Goal: Transaction & Acquisition: Download file/media

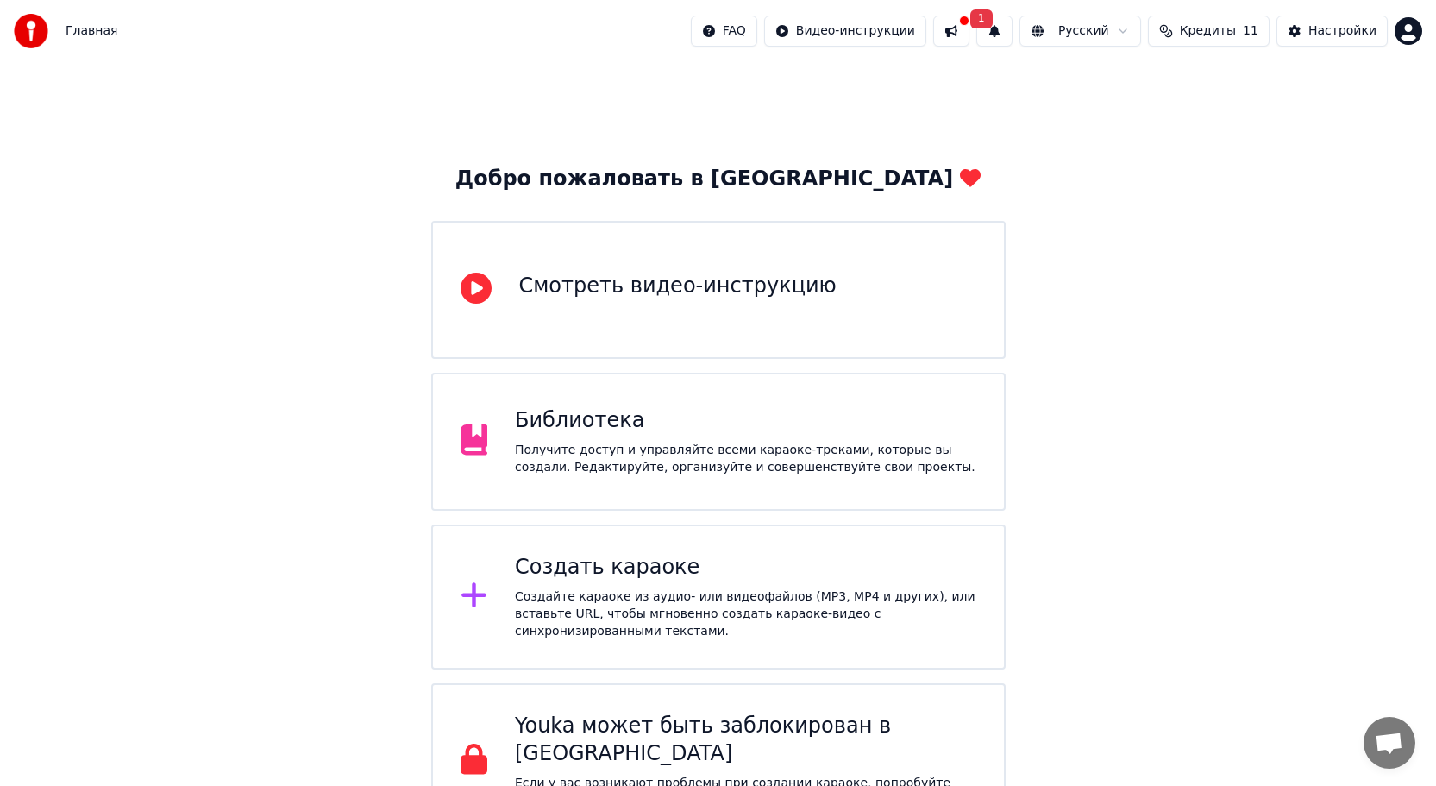
click at [689, 555] on div "Создать караоке" at bounding box center [745, 568] width 461 height 28
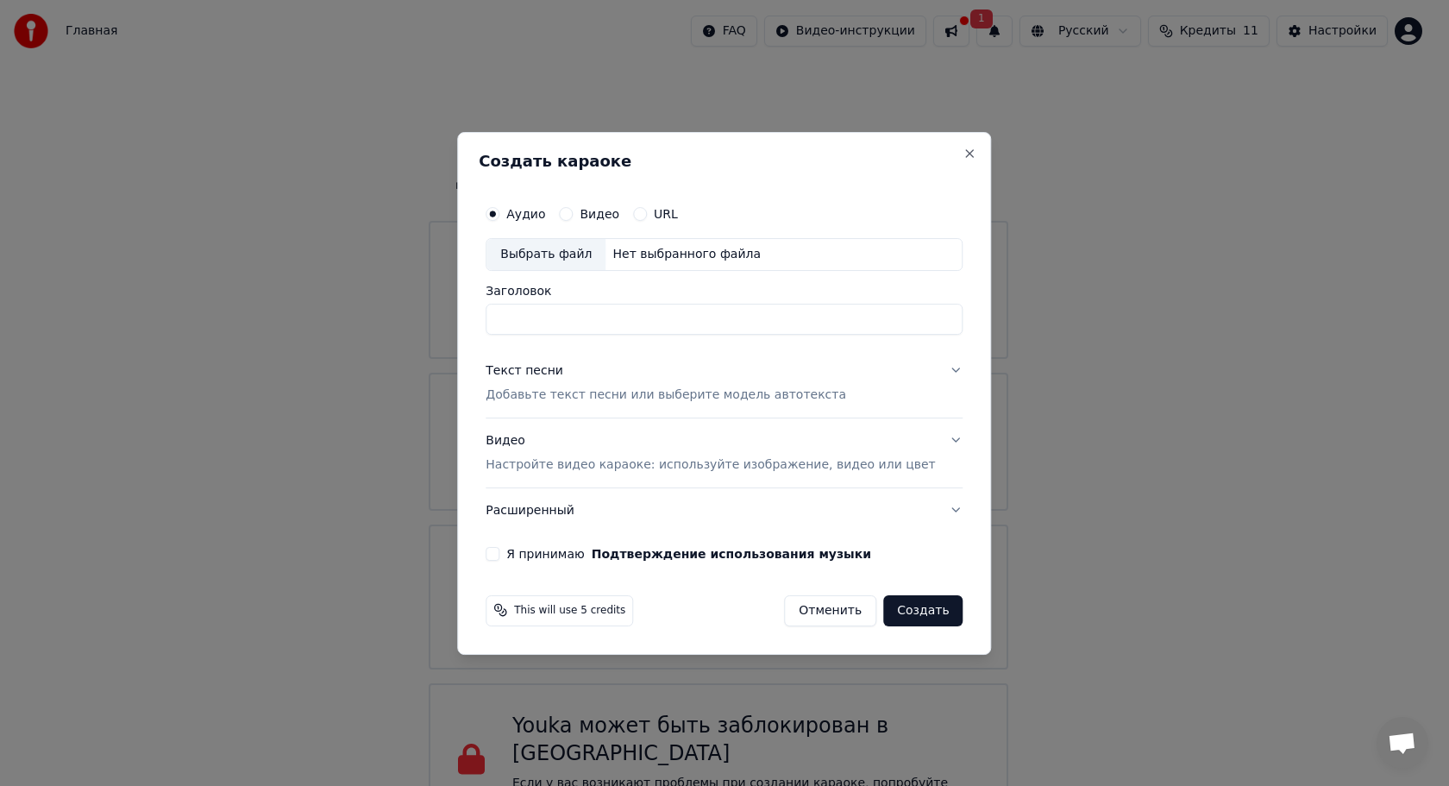
click at [558, 306] on input "Заголовок" at bounding box center [724, 319] width 477 height 31
type input "**********"
click at [602, 394] on p "Добавьте текст песни или выберите модель автотекста" at bounding box center [666, 394] width 361 height 17
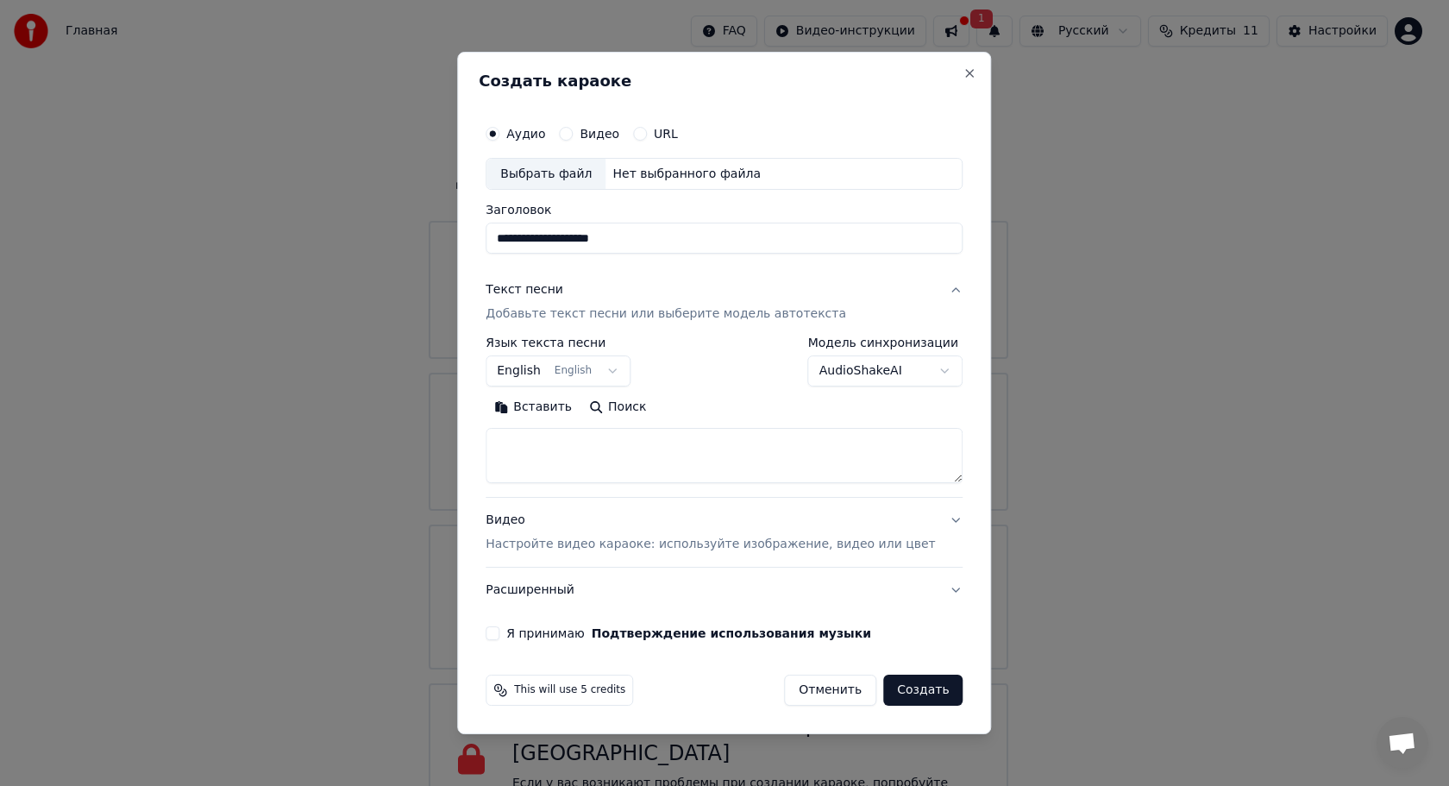
click at [612, 374] on button "English English" at bounding box center [558, 371] width 145 height 31
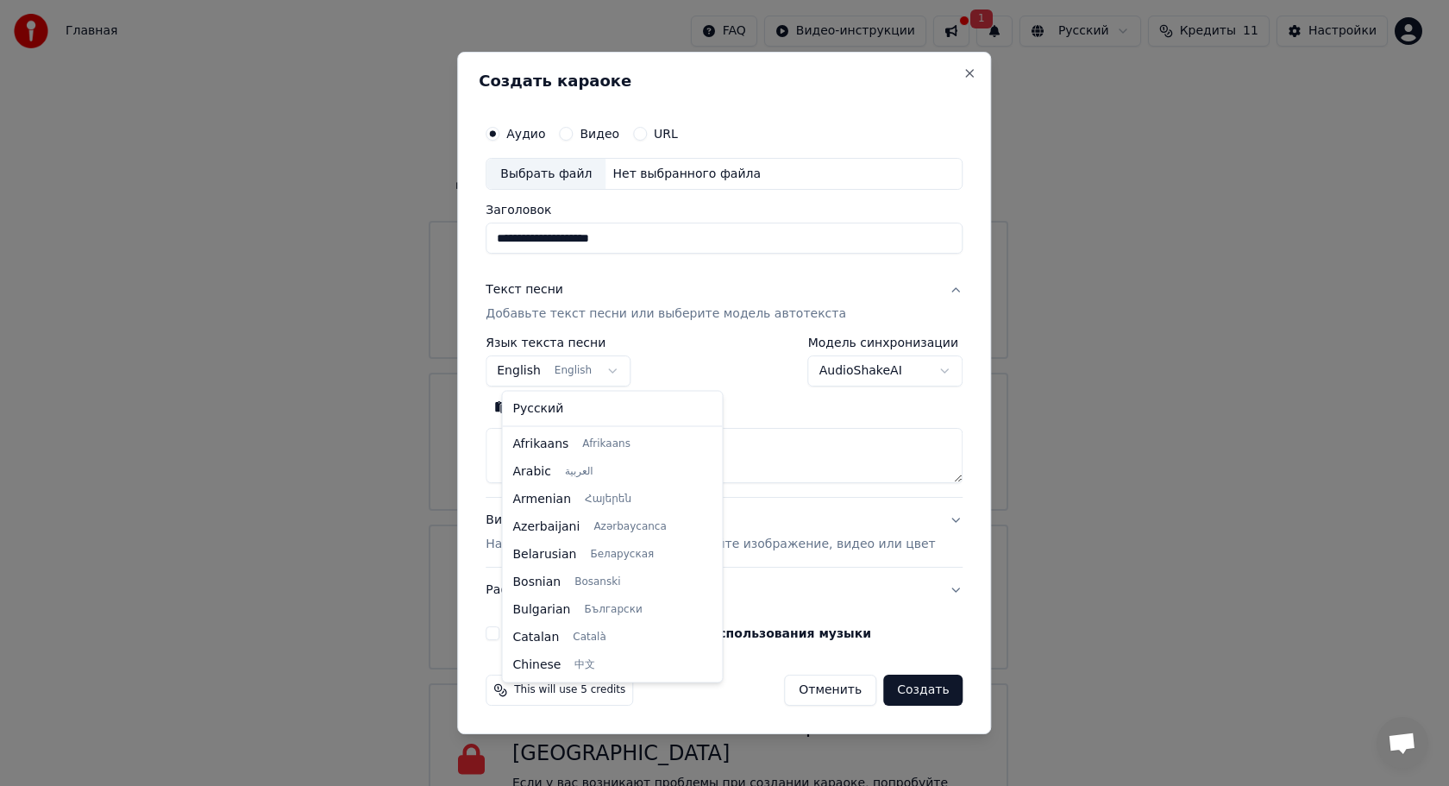
scroll to position [138, 0]
click at [617, 371] on div at bounding box center [724, 393] width 1449 height 786
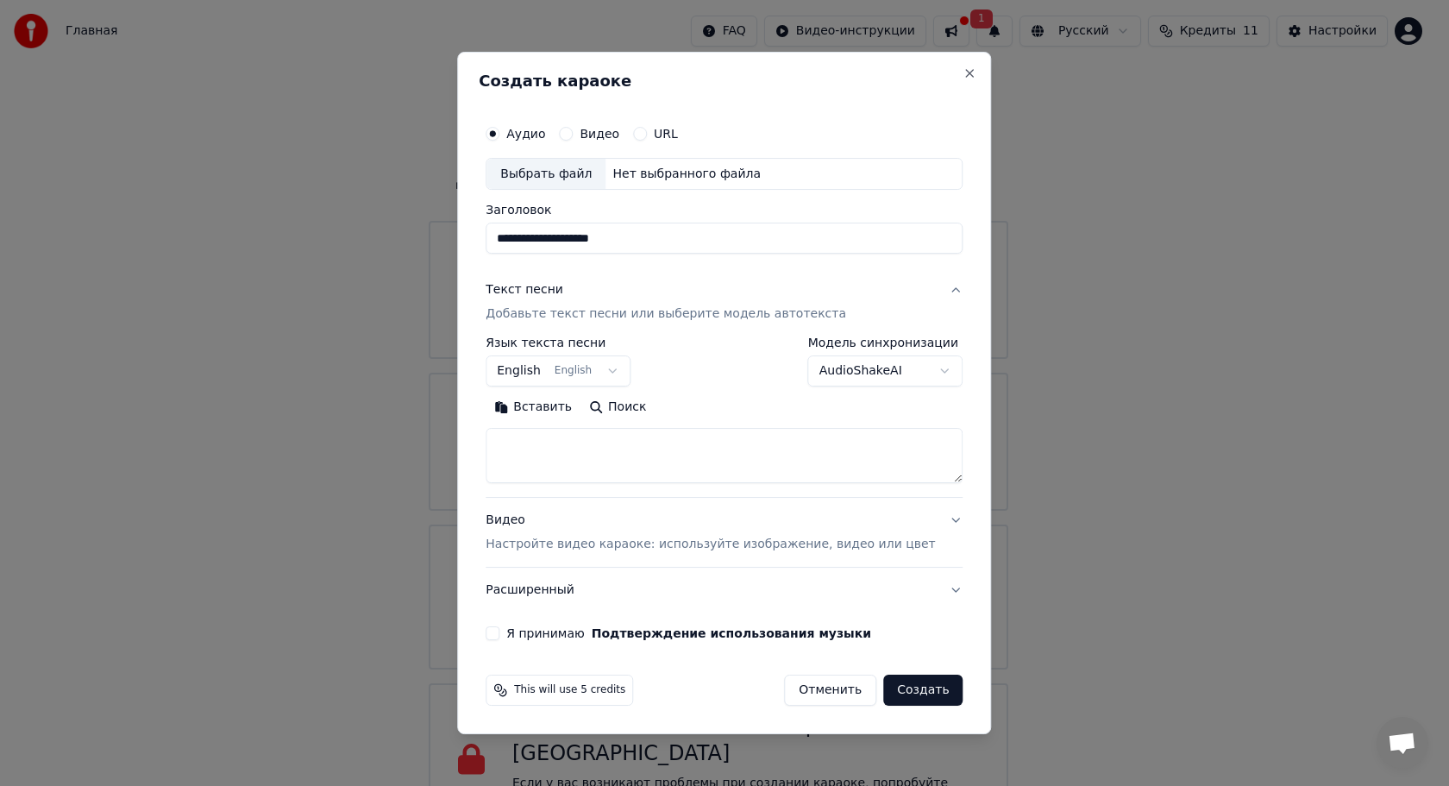
click at [617, 371] on button "English English" at bounding box center [558, 371] width 145 height 31
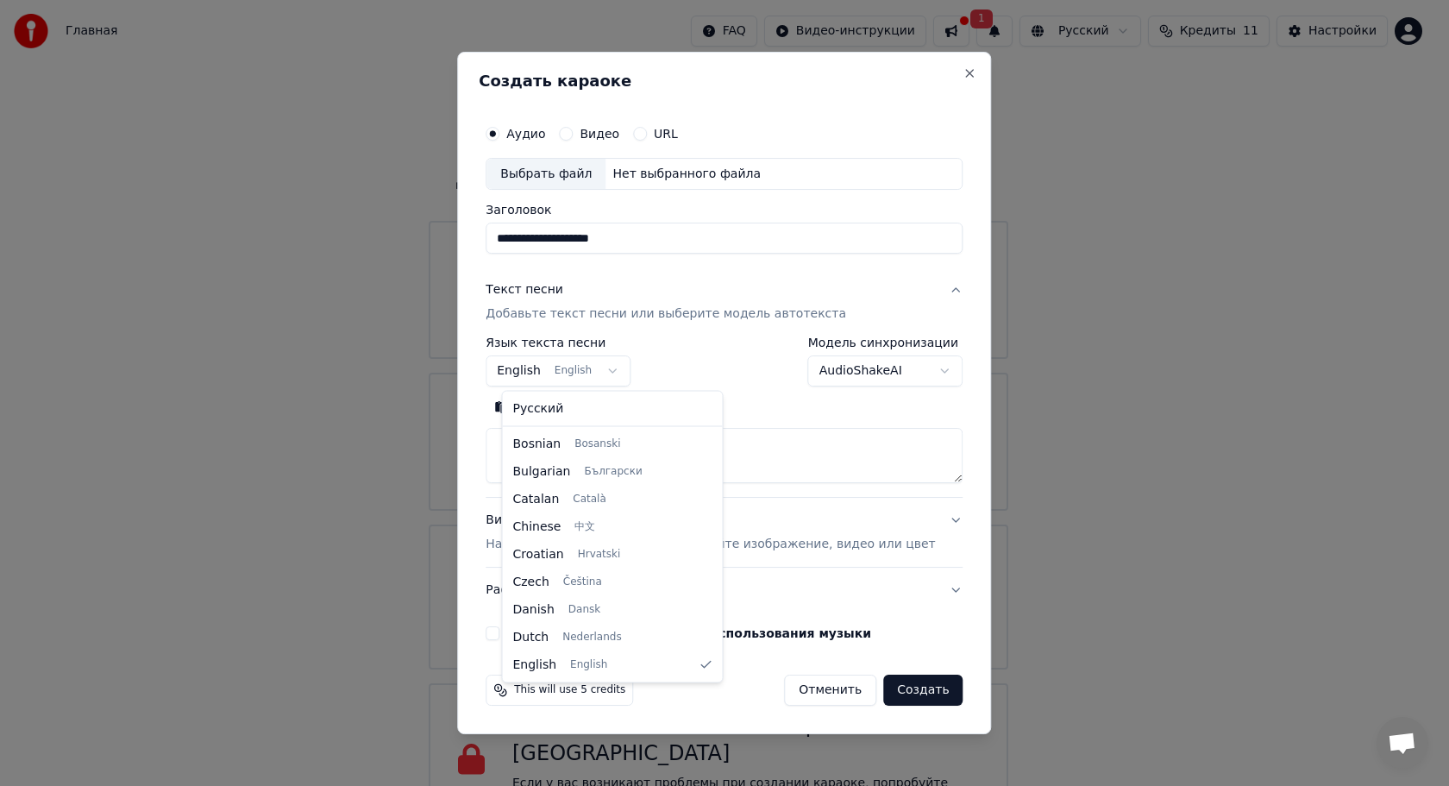
select select "**"
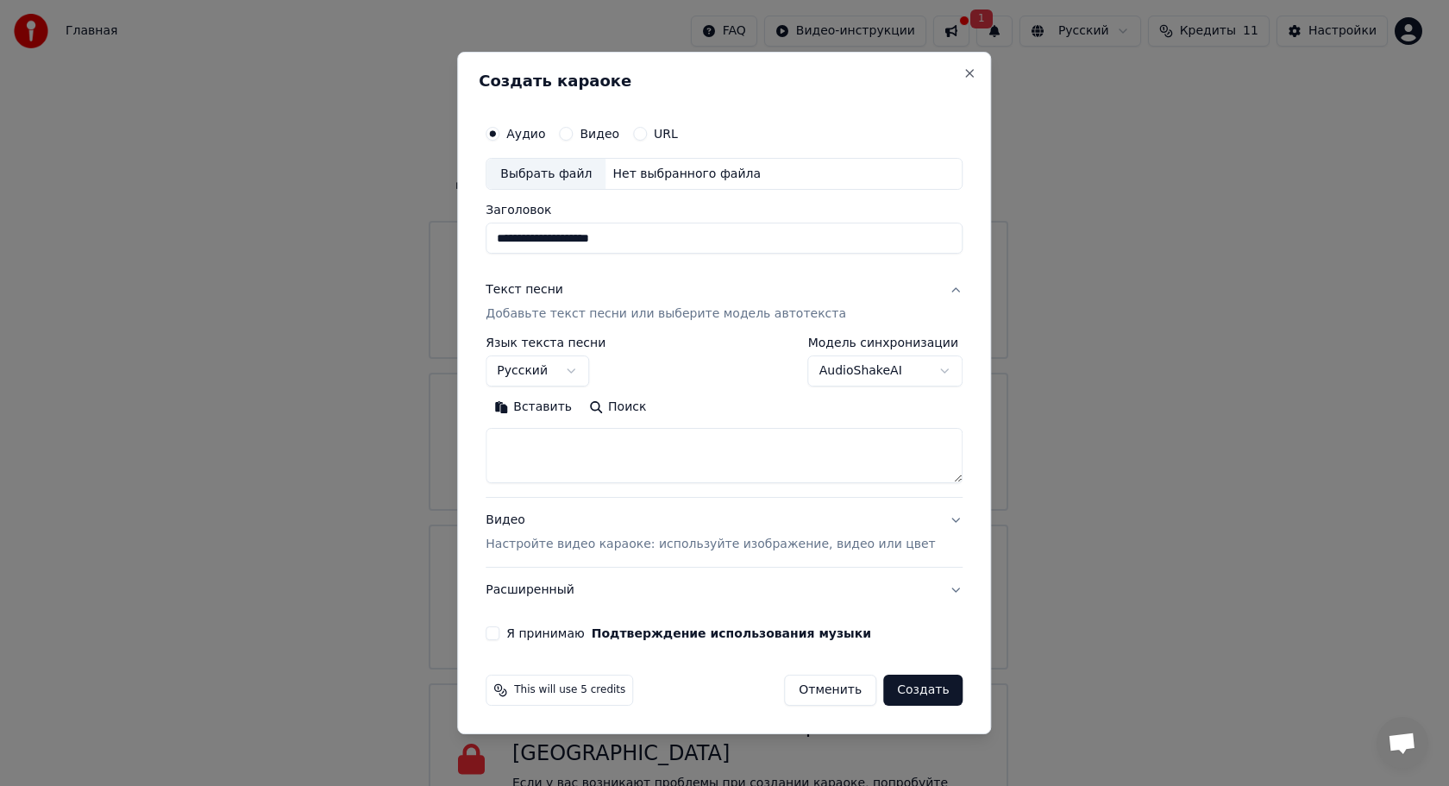
click at [542, 447] on textarea at bounding box center [724, 456] width 477 height 55
paste textarea "**********"
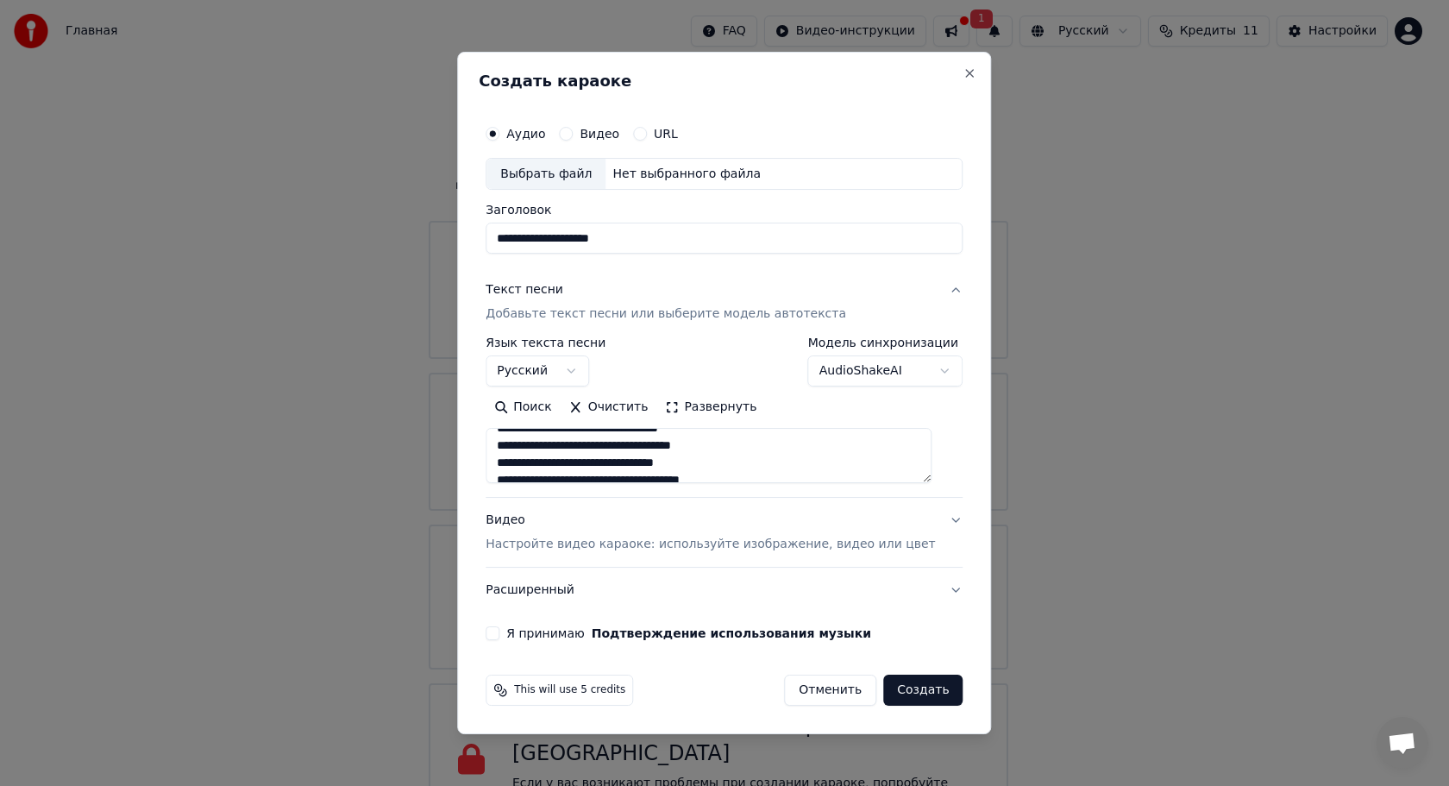
scroll to position [0, 0]
type textarea "**********"
click at [499, 633] on button "Я принимаю Подтверждение использования музыки" at bounding box center [493, 633] width 14 height 14
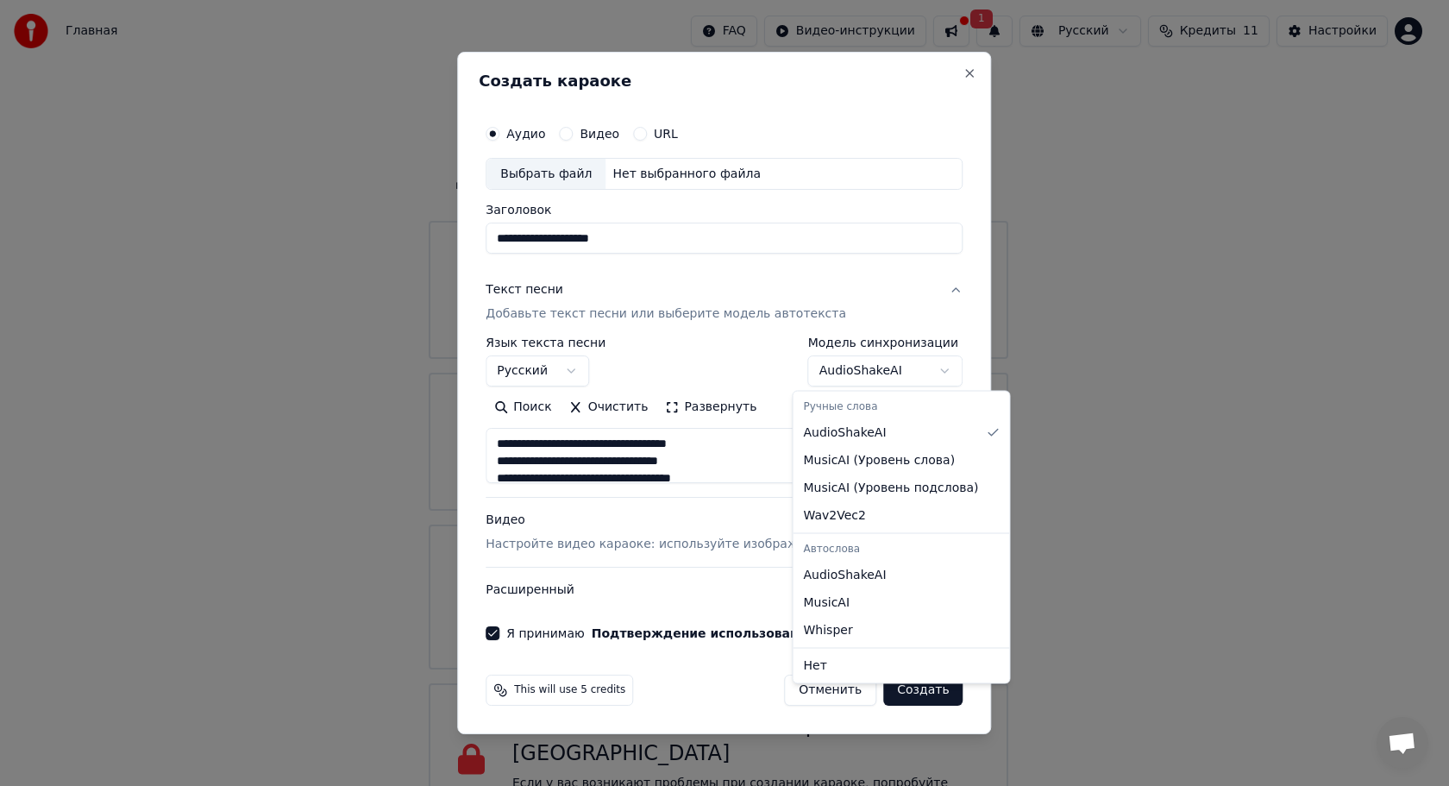
click at [855, 374] on body "Главная FAQ Видео-инструкции 1 Русский Кредиты 11 Настройки Добро пожаловать в …" at bounding box center [718, 419] width 1436 height 838
click at [855, 368] on body "Главная FAQ Видео-инструкции 1 Русский Кредиты 11 Настройки Добро пожаловать в …" at bounding box center [718, 419] width 1436 height 838
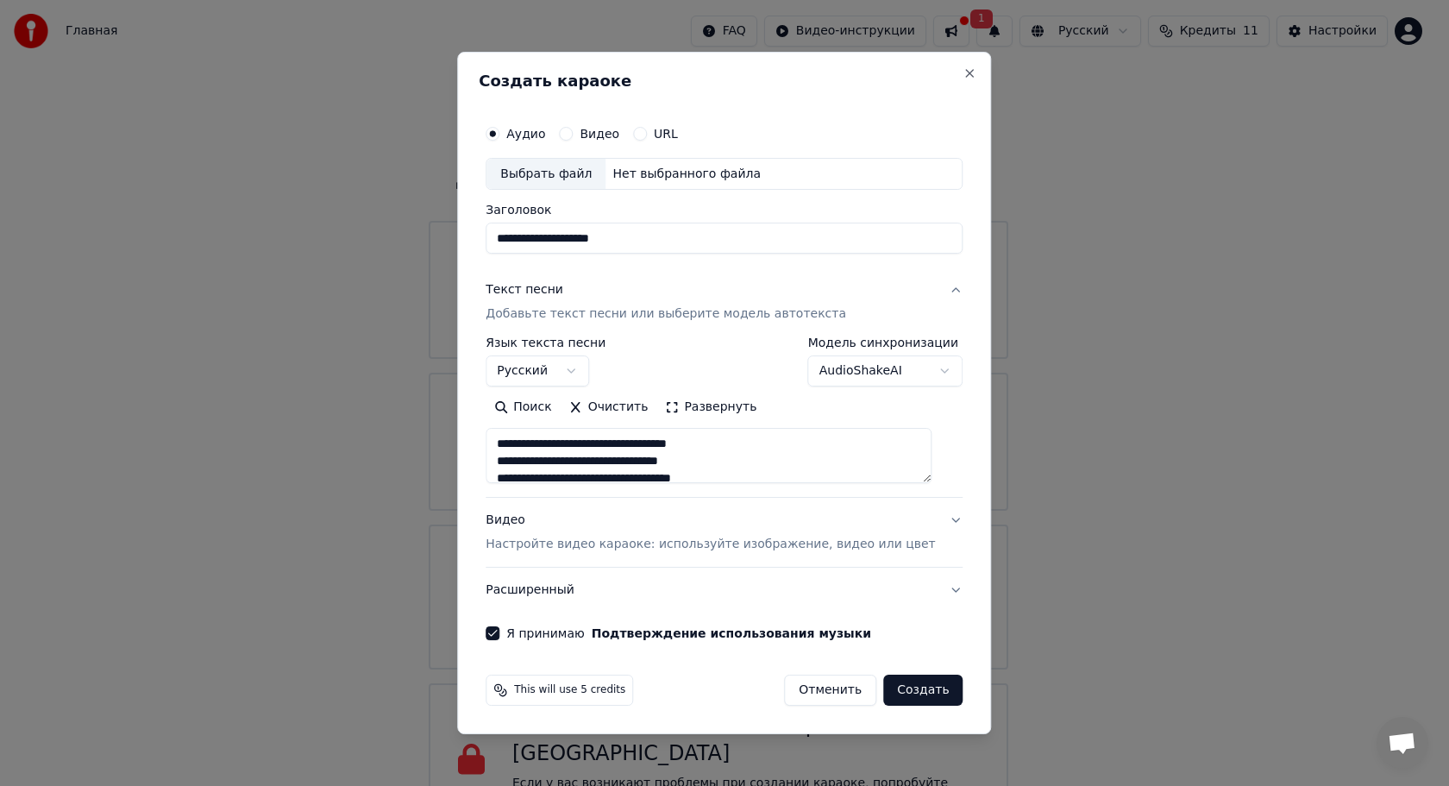
click at [581, 179] on div "Выбрать файл" at bounding box center [546, 174] width 119 height 31
type input "**********"
click at [912, 687] on button "Создать" at bounding box center [922, 690] width 79 height 31
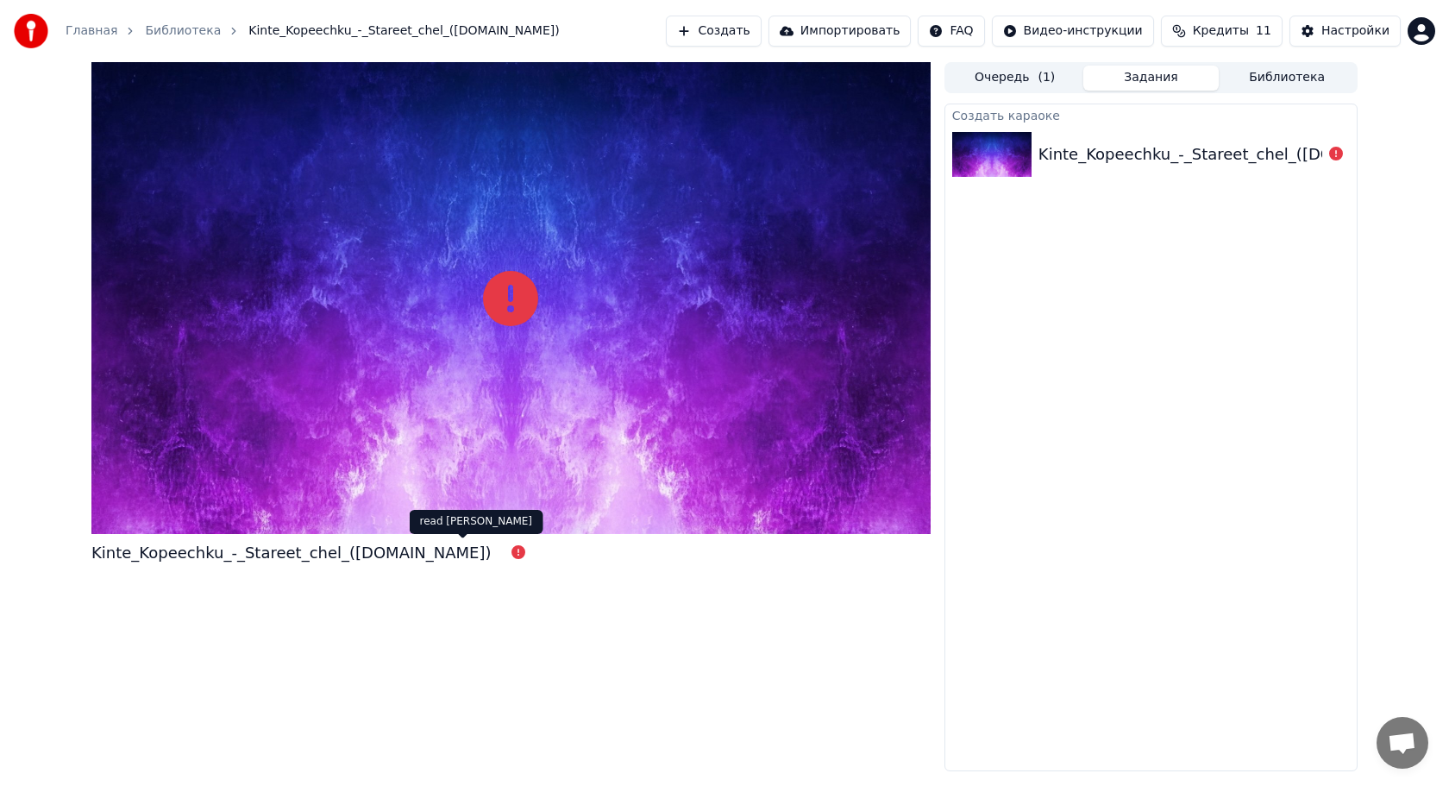
click at [512, 556] on icon at bounding box center [519, 552] width 14 height 14
click at [505, 302] on icon at bounding box center [510, 298] width 55 height 55
click at [1178, 150] on div "Kinte_Kopeechku_-_Stareet_chel_([DOMAIN_NAME])" at bounding box center [1238, 154] width 399 height 24
click at [1247, 72] on button "Библиотека" at bounding box center [1287, 78] width 136 height 25
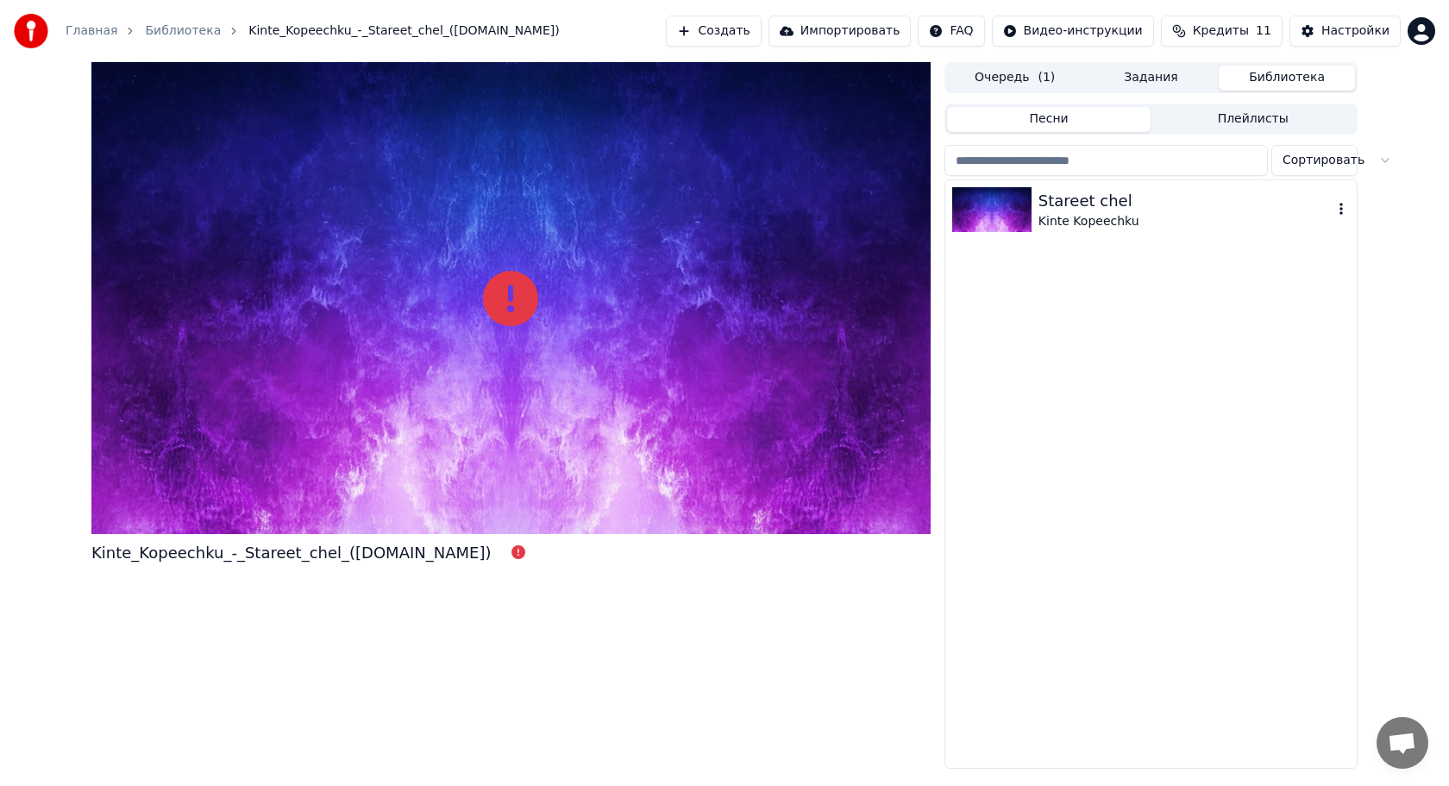
click at [1015, 192] on img at bounding box center [991, 209] width 79 height 45
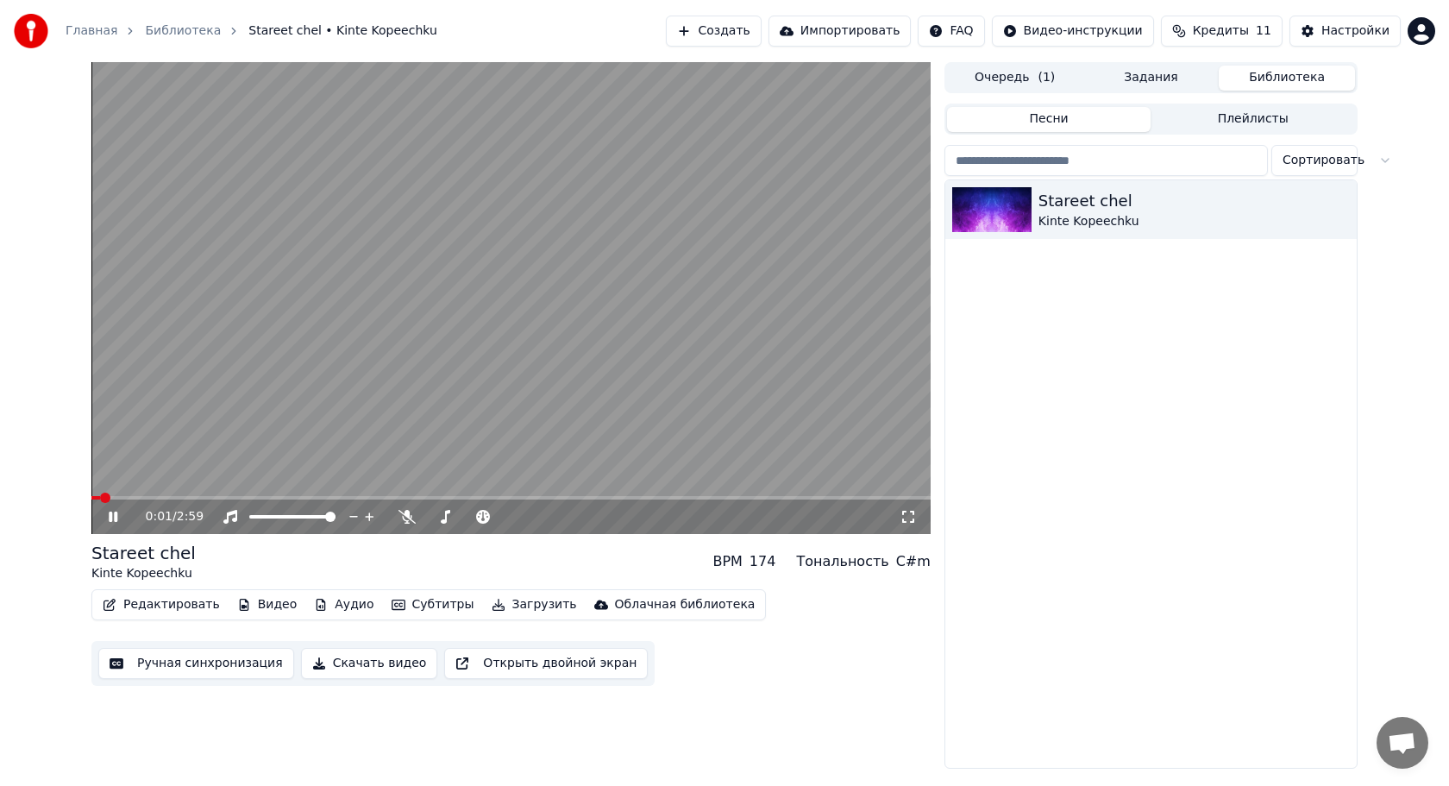
click at [115, 518] on icon at bounding box center [113, 517] width 9 height 10
click at [186, 604] on button "Редактировать" at bounding box center [161, 605] width 131 height 24
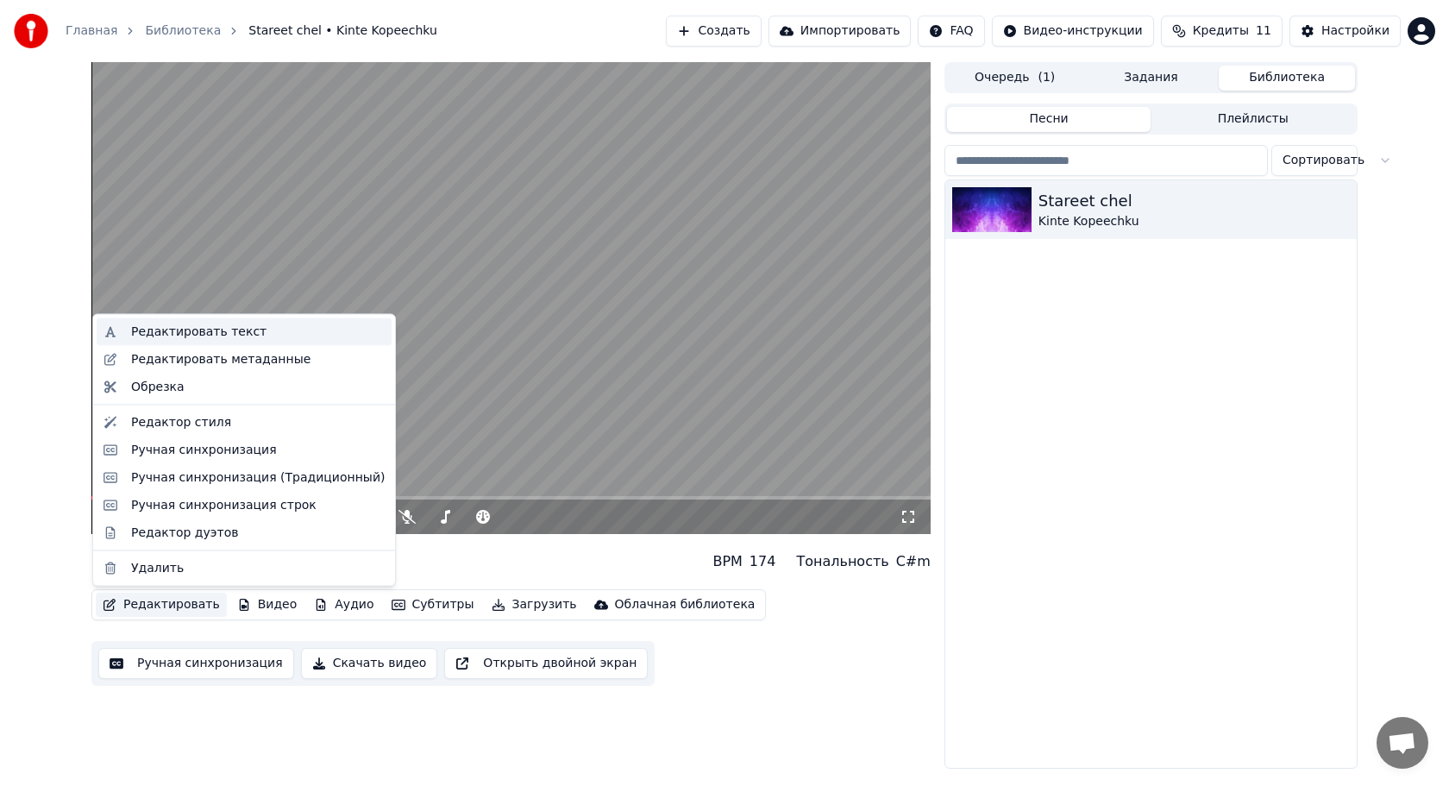
click at [167, 333] on div "Редактировать текст" at bounding box center [198, 331] width 135 height 17
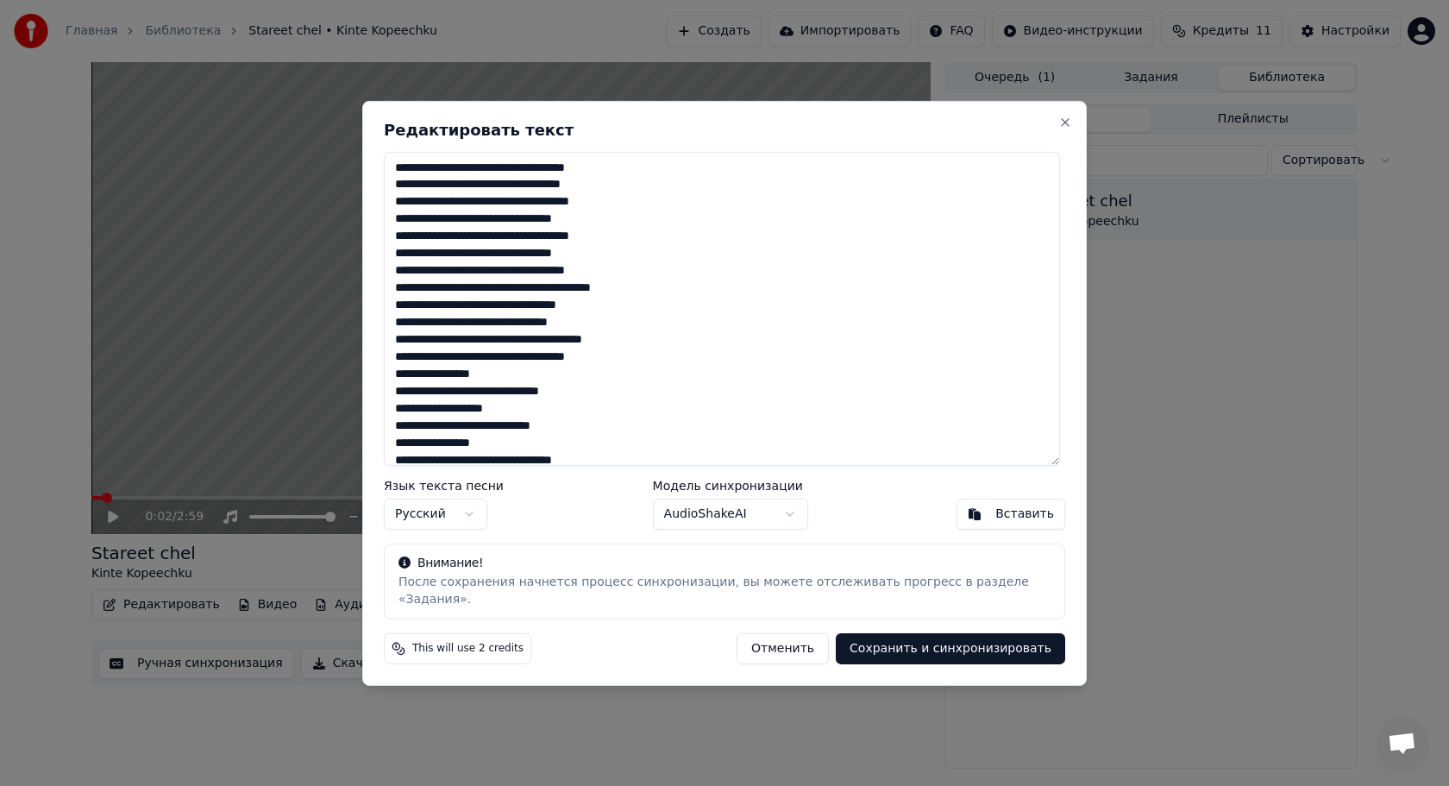
click at [731, 524] on body "Главная Библиотека Stareet chel • Kinte Kopeechku Создать Импортировать FAQ Вид…" at bounding box center [724, 393] width 1449 height 786
click at [905, 644] on button "Сохранить и синхронизировать" at bounding box center [950, 648] width 229 height 31
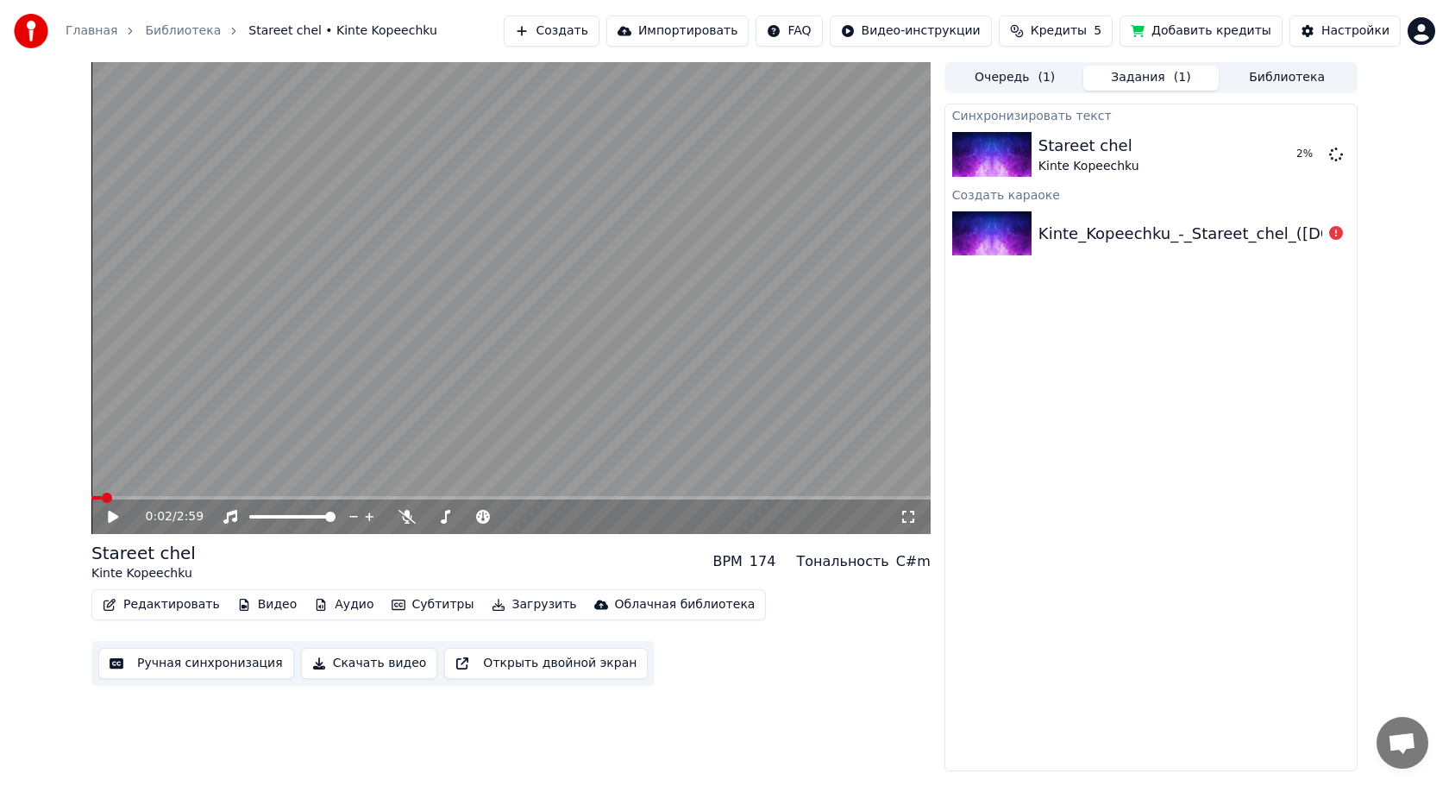
click at [985, 227] on img at bounding box center [991, 233] width 79 height 45
click at [108, 519] on icon at bounding box center [125, 517] width 41 height 14
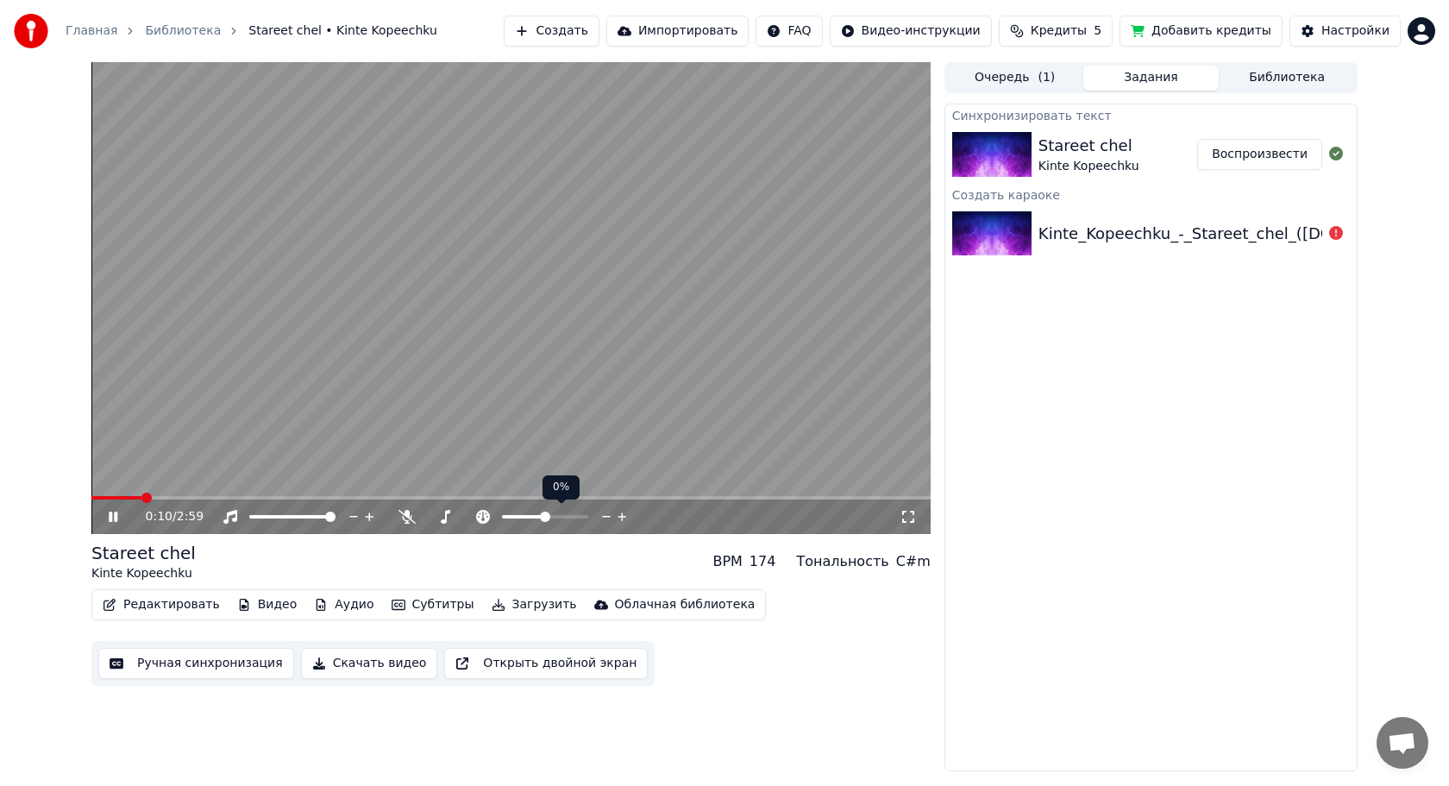
click at [536, 520] on div at bounding box center [561, 516] width 139 height 17
click at [518, 515] on span at bounding box center [521, 517] width 10 height 10
click at [544, 513] on span at bounding box center [545, 517] width 10 height 10
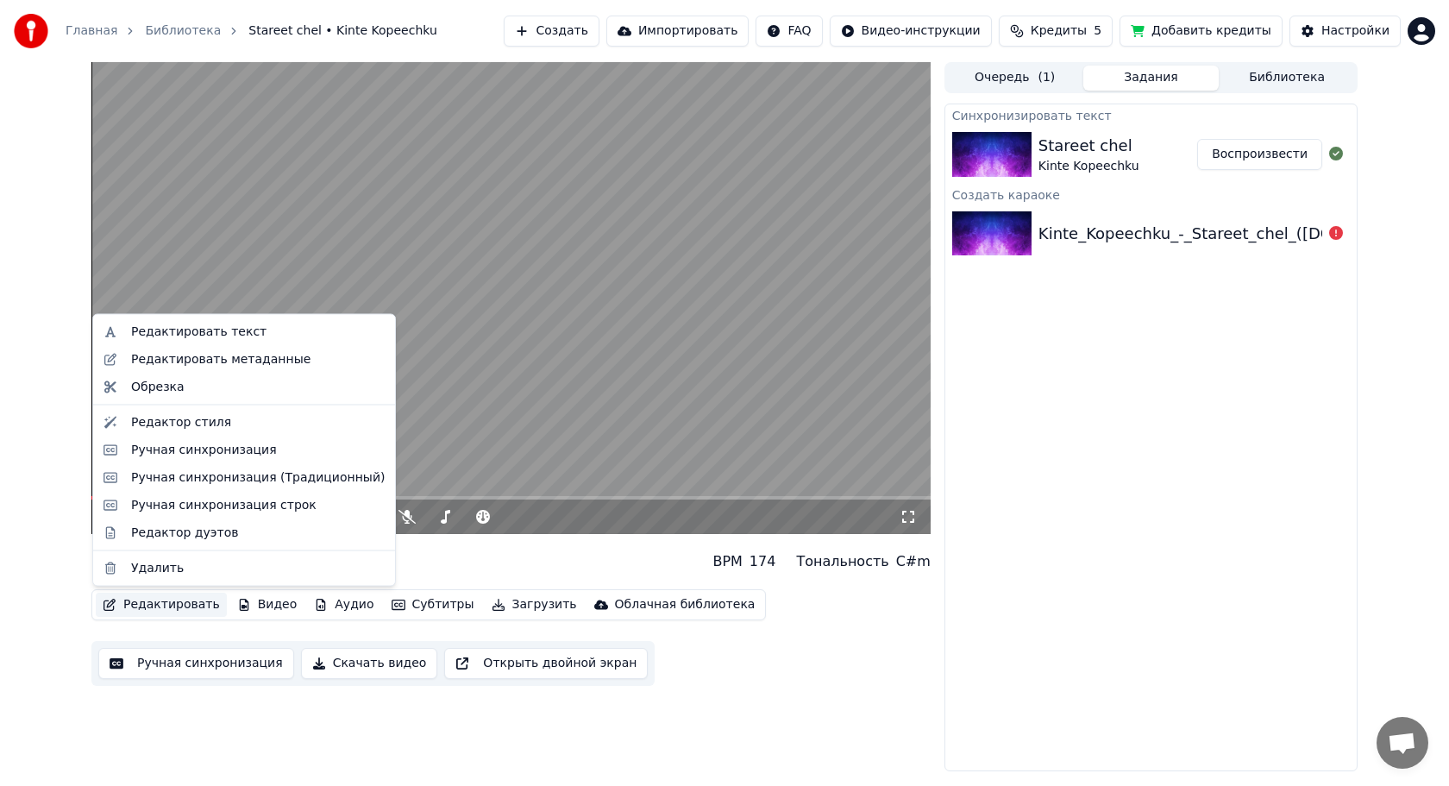
click at [173, 607] on button "Редактировать" at bounding box center [161, 605] width 131 height 24
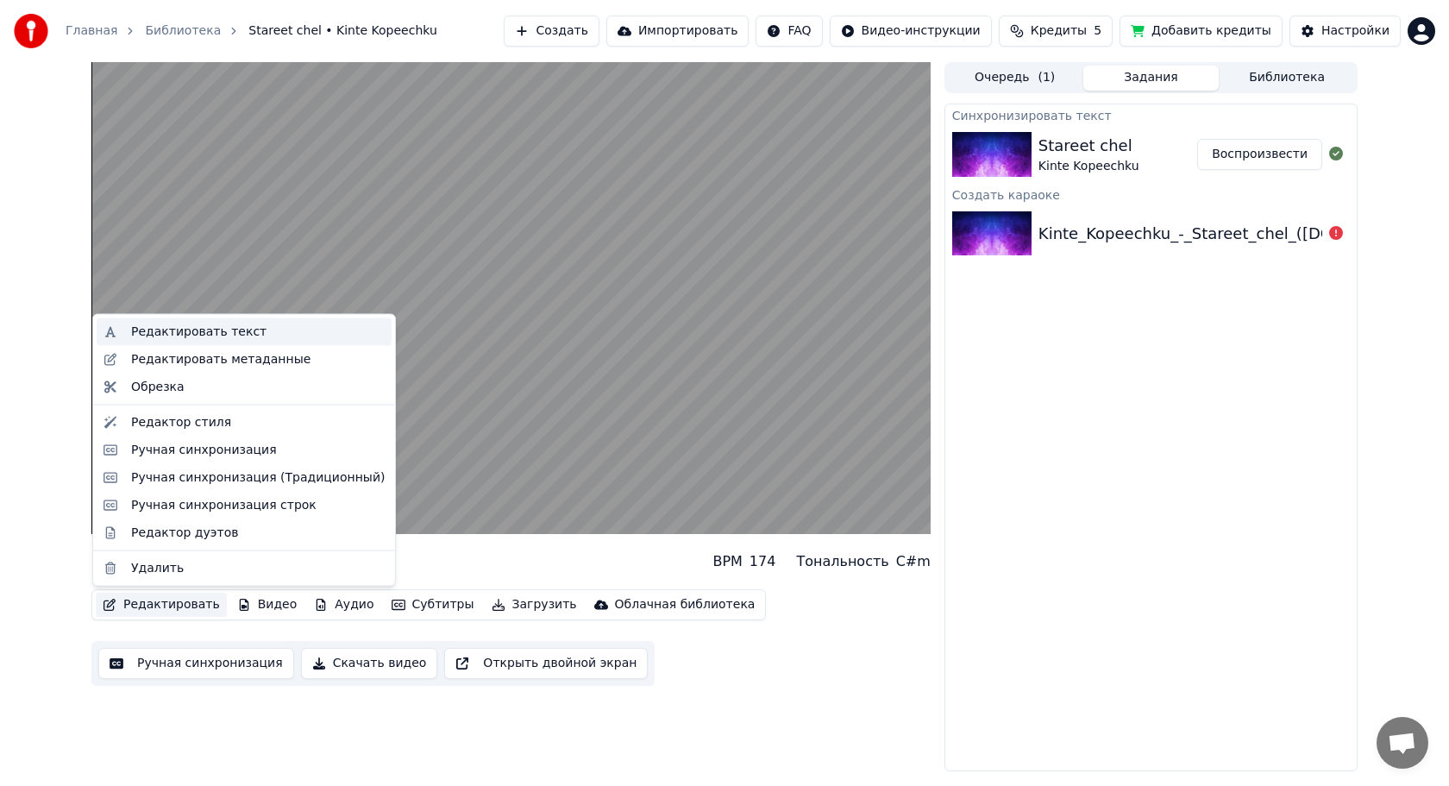
click at [176, 331] on div "Редактировать текст" at bounding box center [198, 331] width 135 height 17
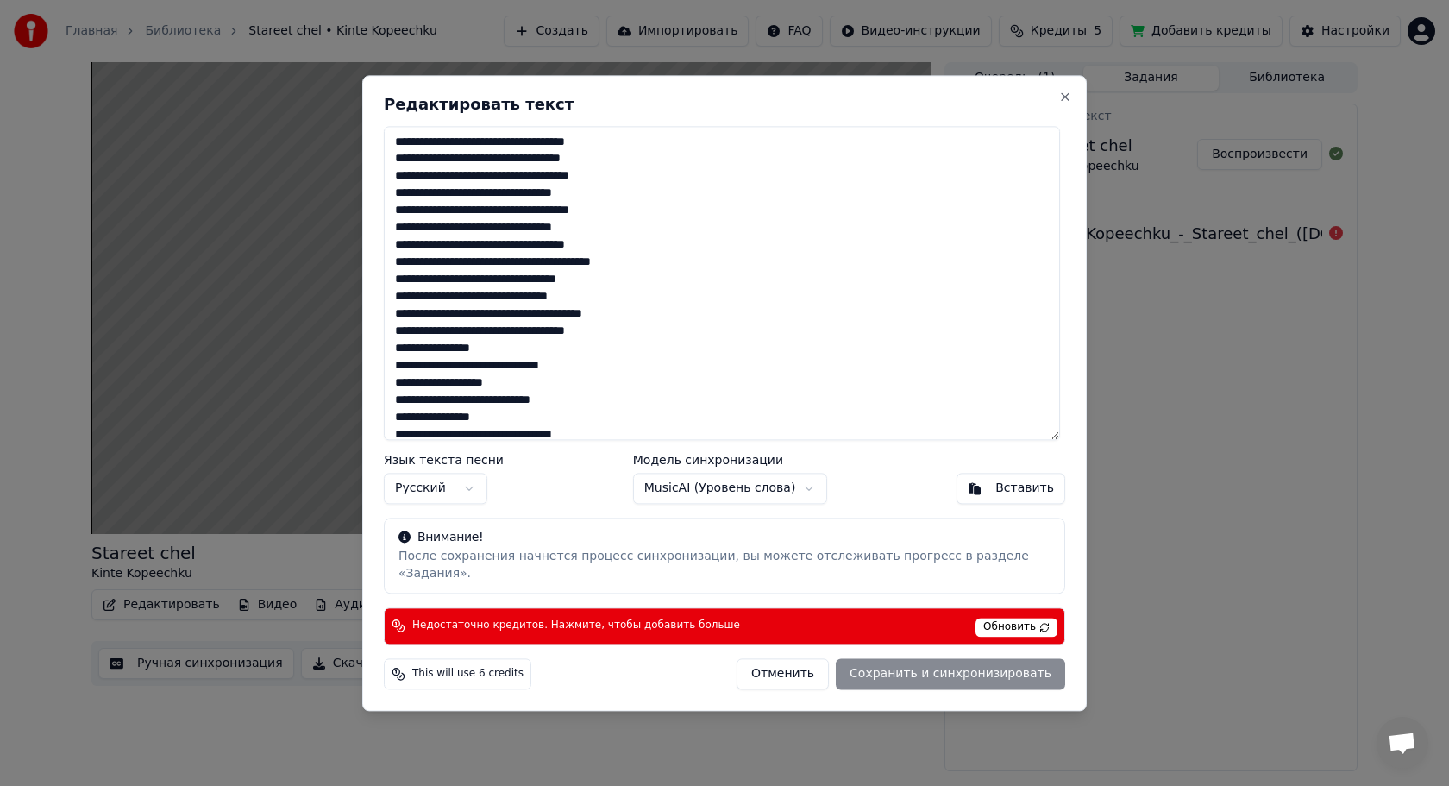
click at [687, 492] on body "Главная Библиотека Stareet chel • Kinte Kopeechku Создать Импортировать FAQ Вид…" at bounding box center [724, 393] width 1449 height 786
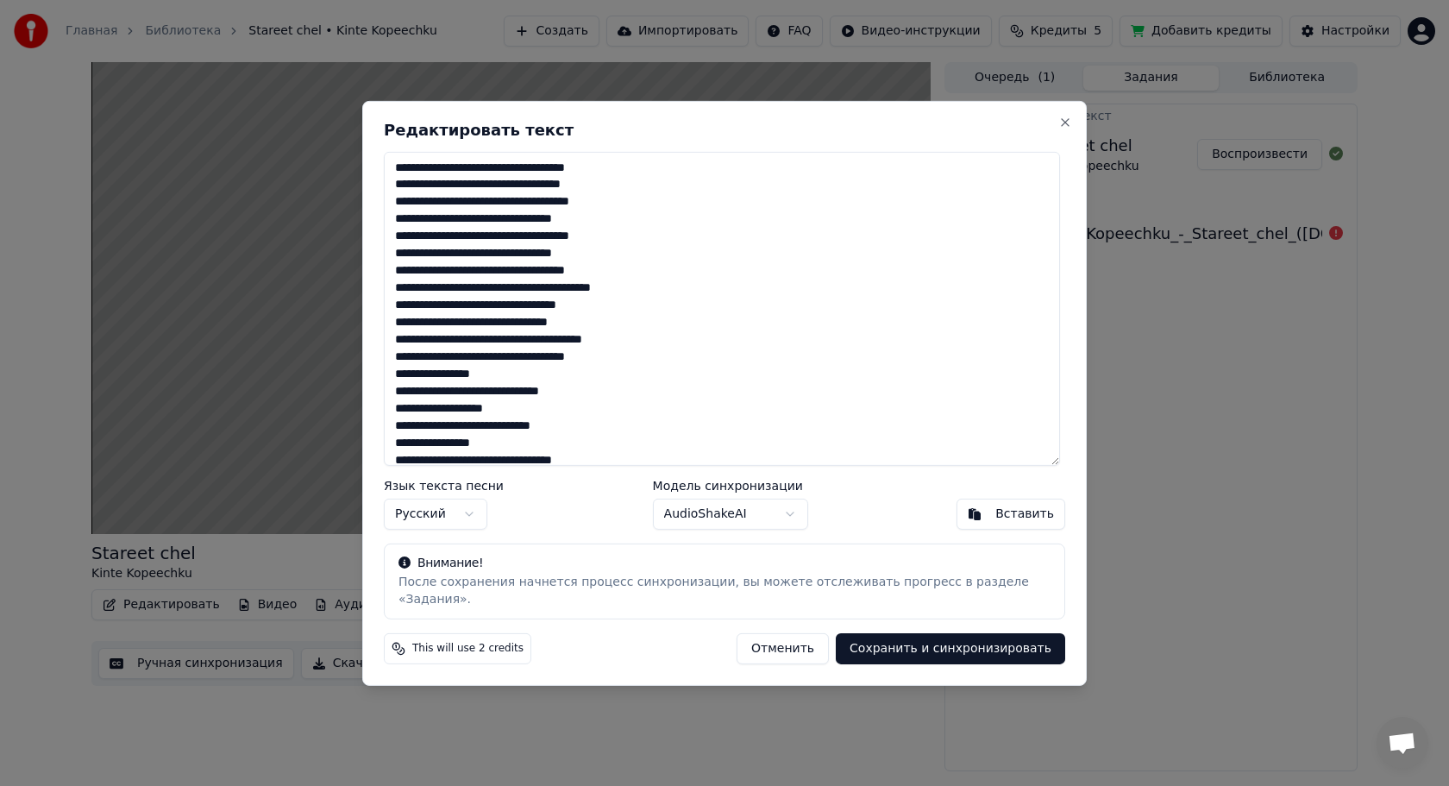
click at [885, 642] on button "Сохранить и синхронизировать" at bounding box center [950, 648] width 229 height 31
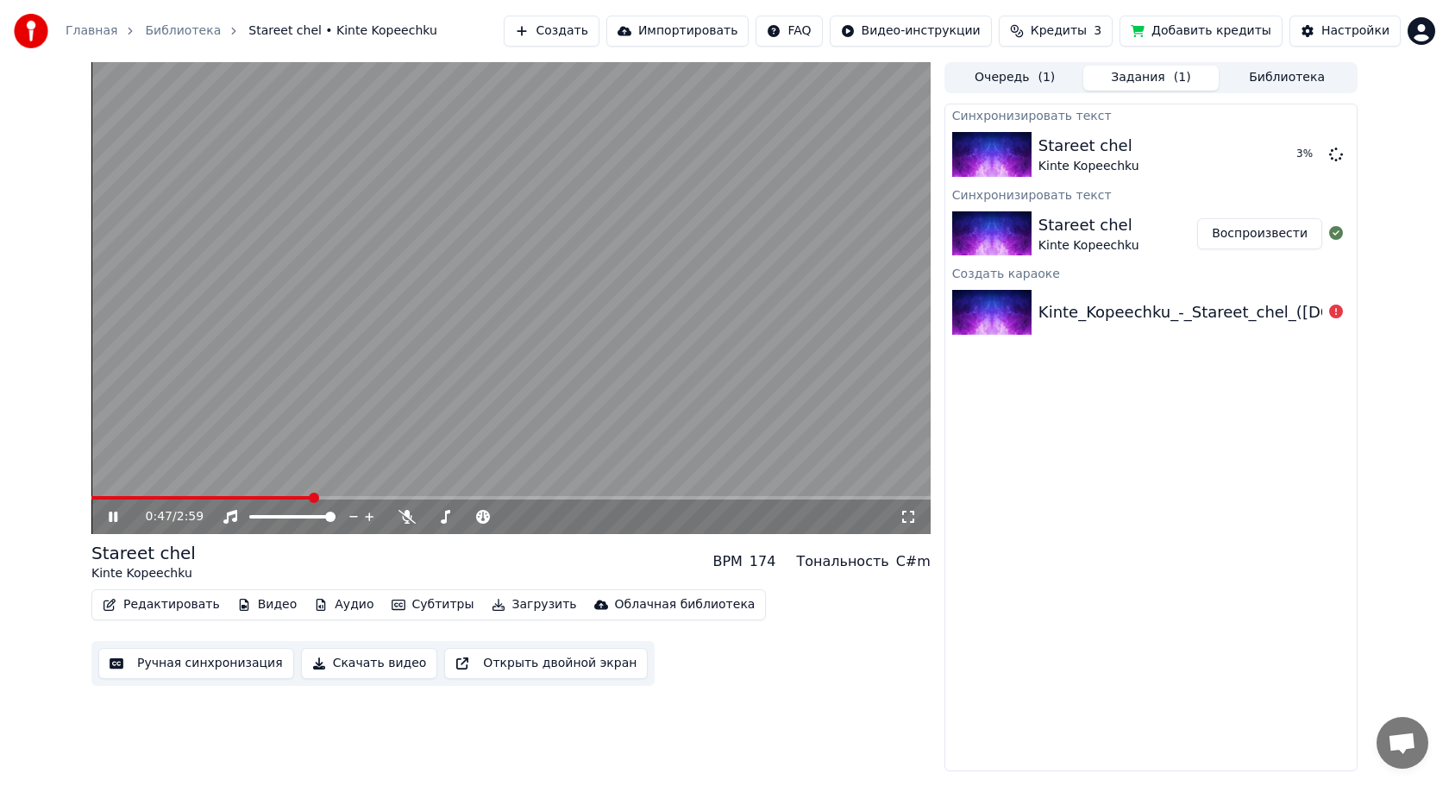
click at [386, 309] on video at bounding box center [510, 298] width 839 height 472
click at [413, 520] on icon at bounding box center [407, 517] width 17 height 14
click at [455, 311] on video at bounding box center [510, 298] width 839 height 472
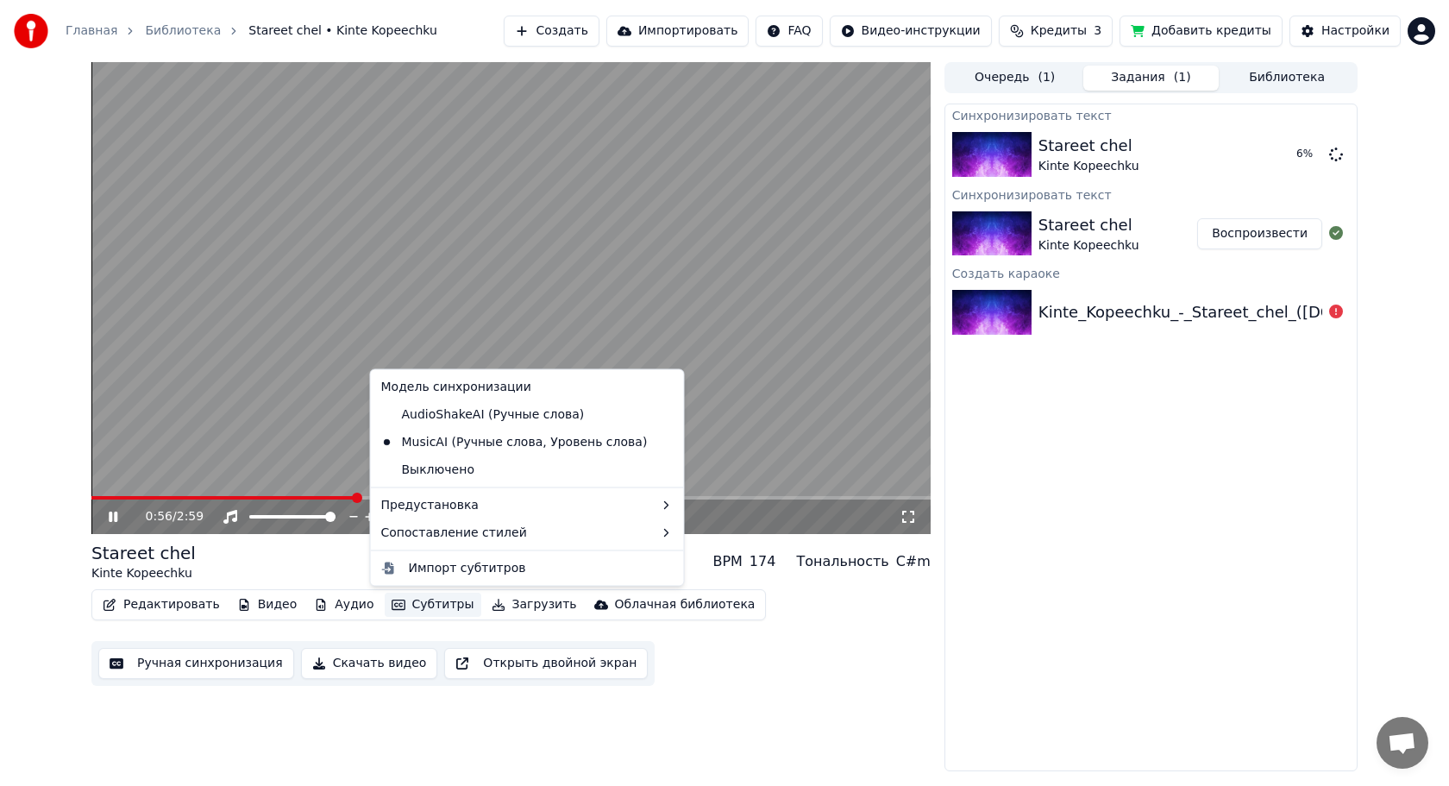
click at [399, 609] on button "Субтитры" at bounding box center [433, 605] width 97 height 24
click at [328, 553] on div "Stareet chel Kinte Kopeechku BPM 174 Тональность C#m" at bounding box center [510, 561] width 839 height 41
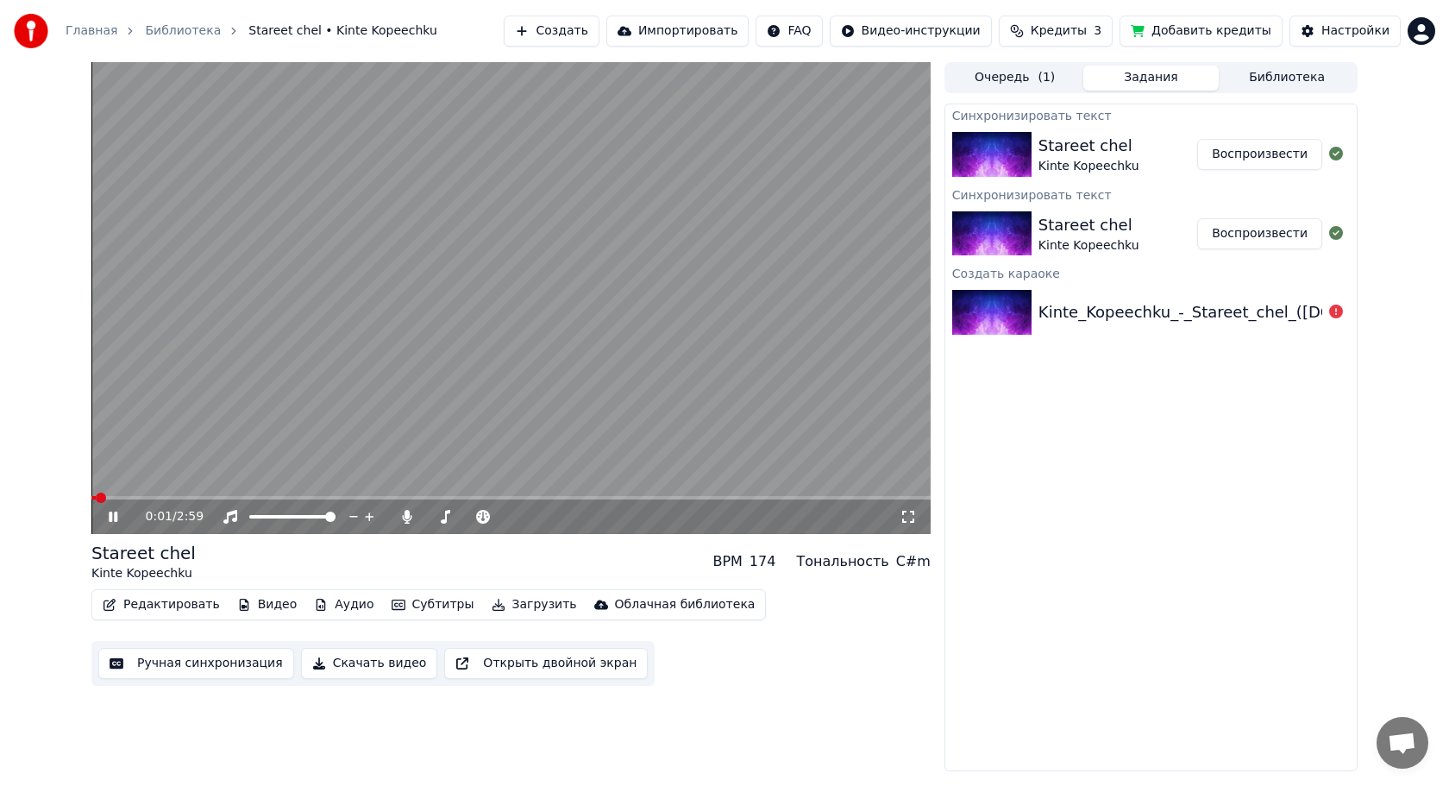
click at [95, 499] on span at bounding box center [93, 497] width 4 height 3
click at [91, 499] on span at bounding box center [91, 497] width 0 height 3
click at [245, 355] on video at bounding box center [510, 298] width 839 height 472
click at [544, 336] on video at bounding box center [510, 298] width 839 height 472
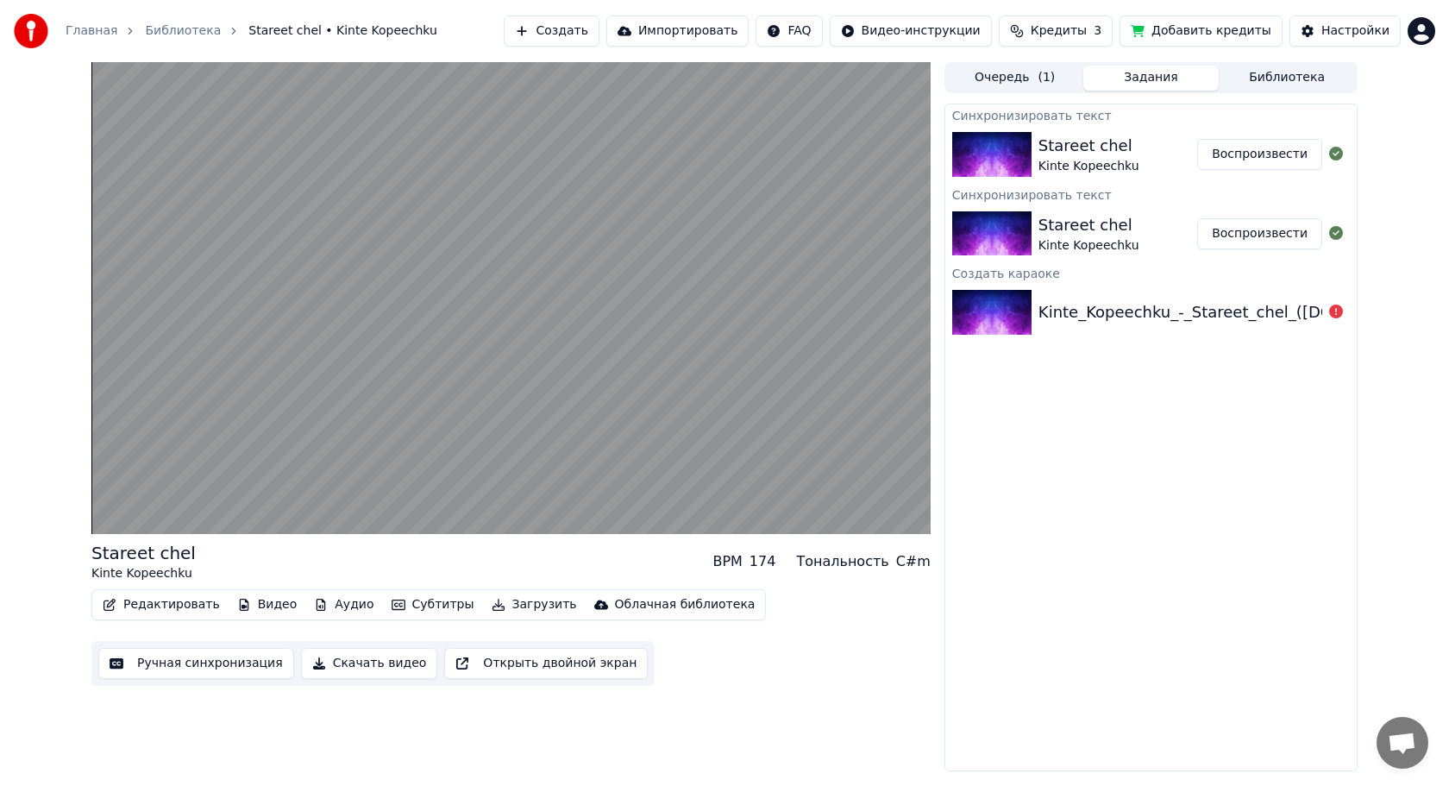
click at [544, 335] on video at bounding box center [510, 298] width 839 height 472
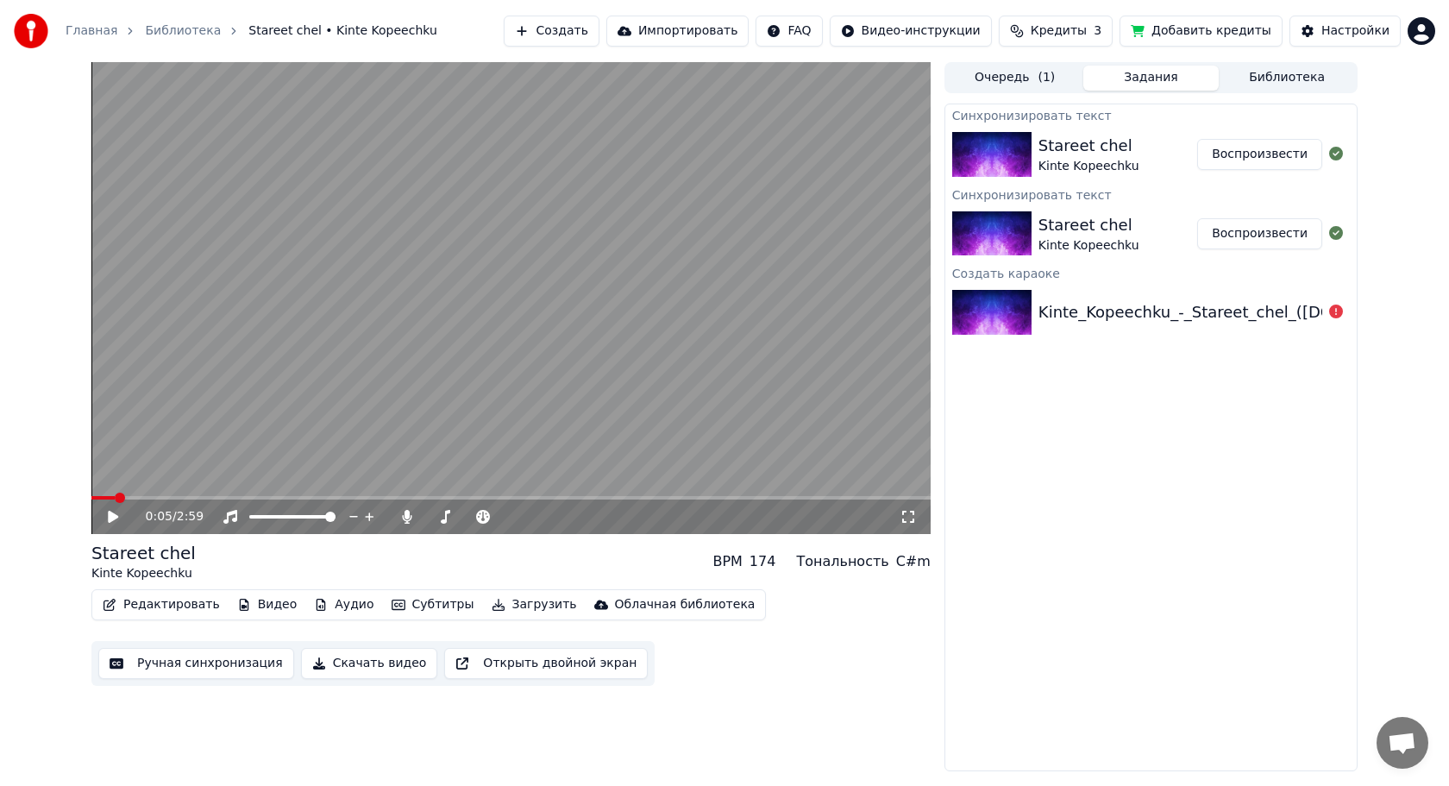
click at [115, 499] on span at bounding box center [120, 498] width 10 height 10
click at [252, 604] on button "Видео" at bounding box center [267, 605] width 74 height 24
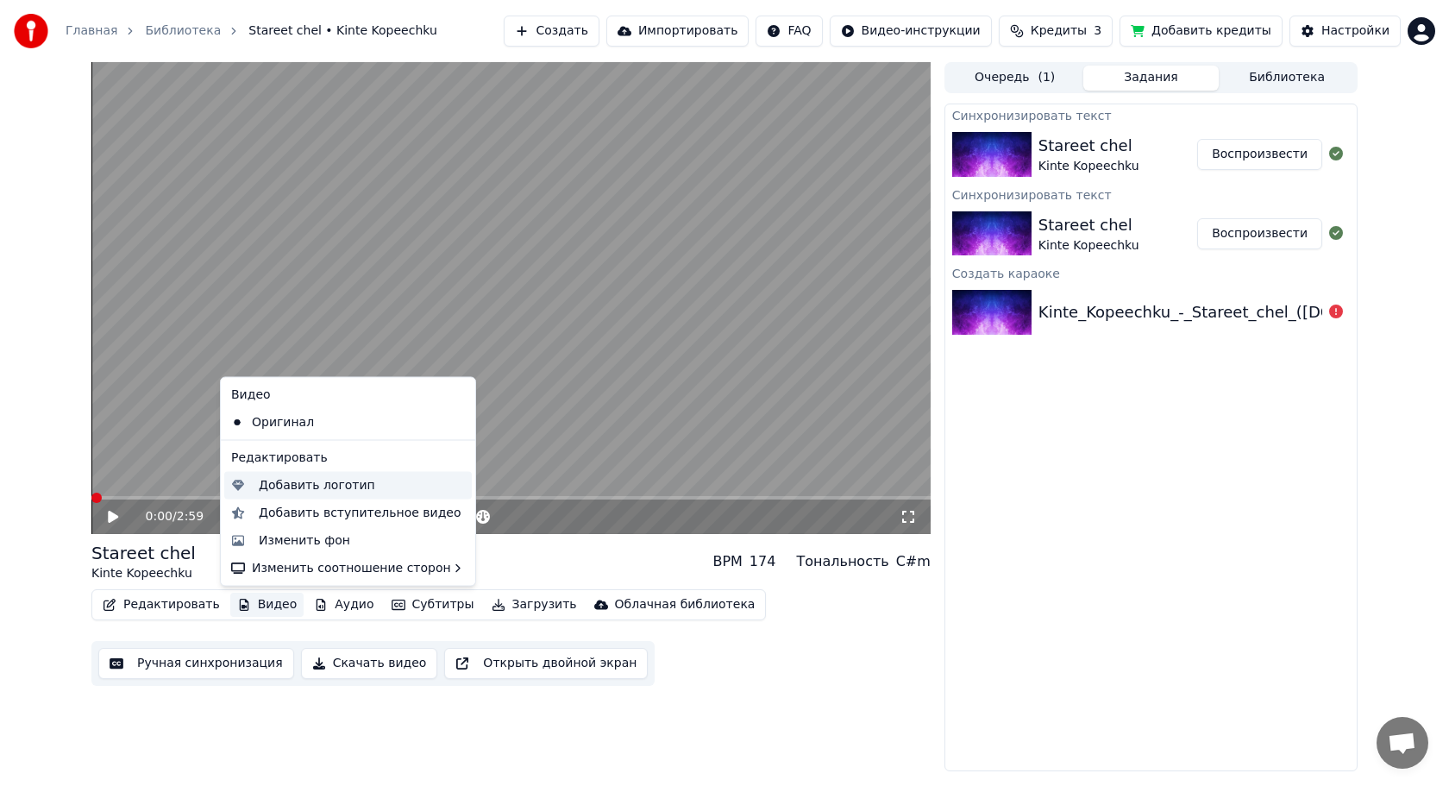
click at [301, 490] on div "Добавить логотип" at bounding box center [317, 484] width 116 height 17
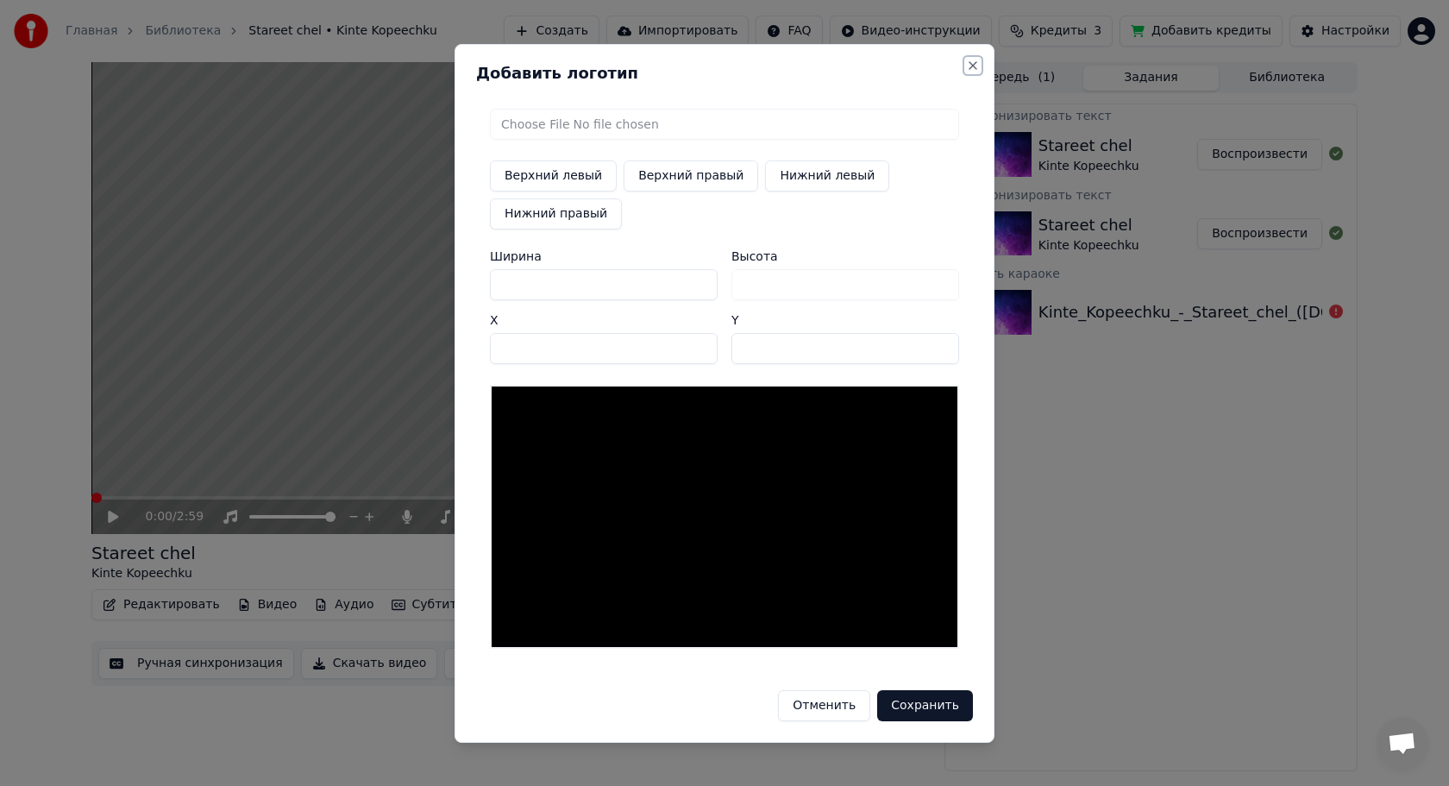
click at [972, 64] on button "Close" at bounding box center [973, 66] width 14 height 14
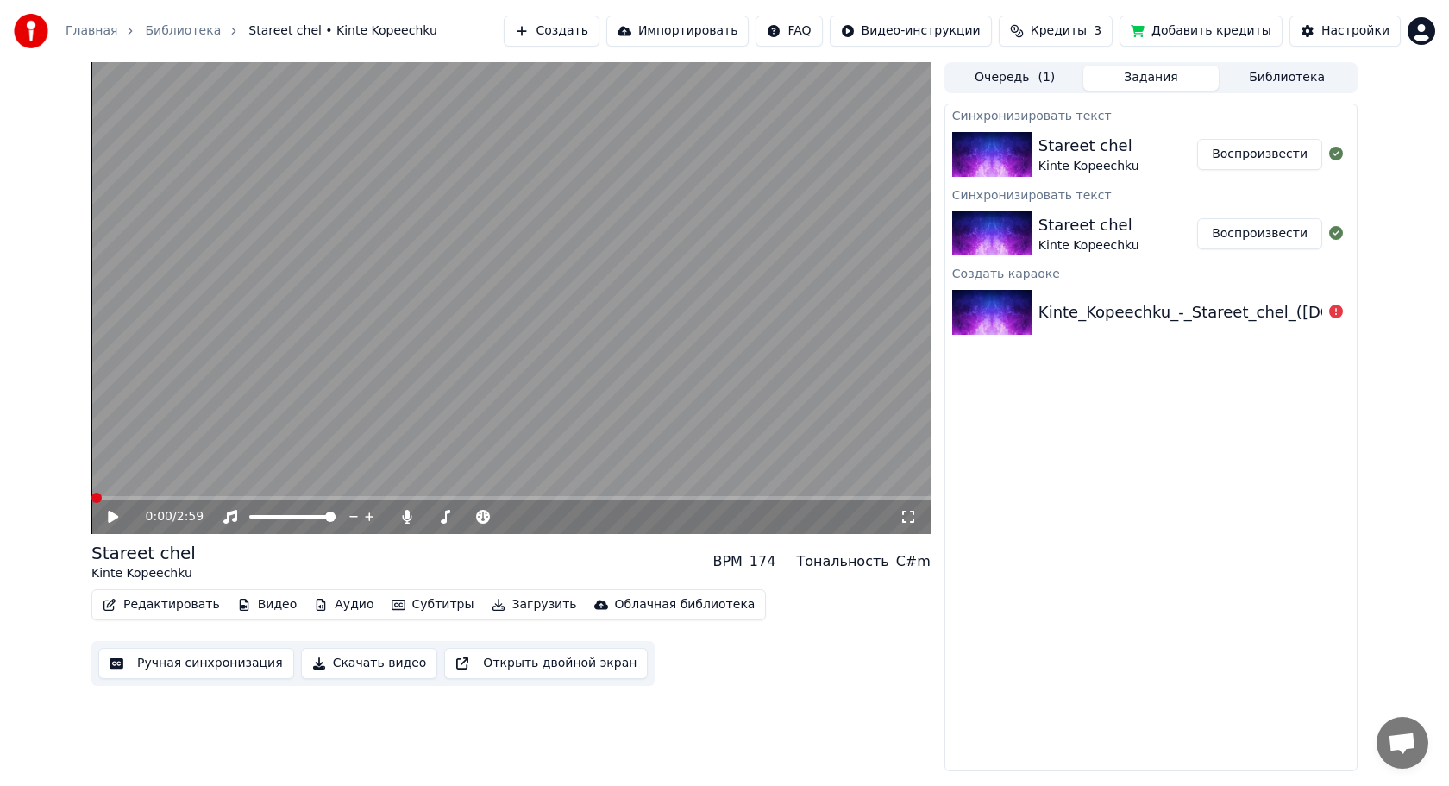
click at [262, 606] on button "Видео" at bounding box center [267, 605] width 74 height 24
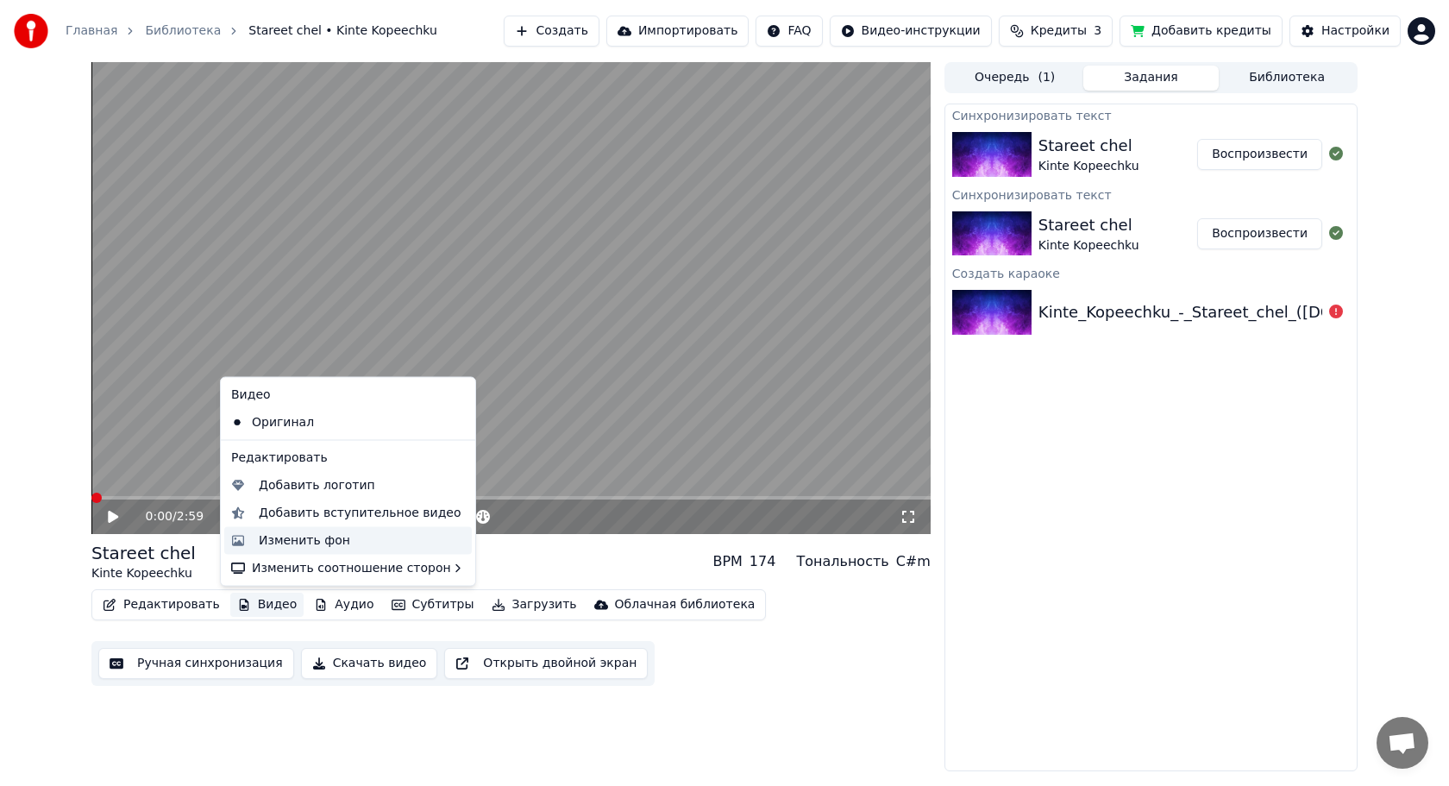
click at [361, 541] on div "Изменить фон" at bounding box center [362, 539] width 206 height 17
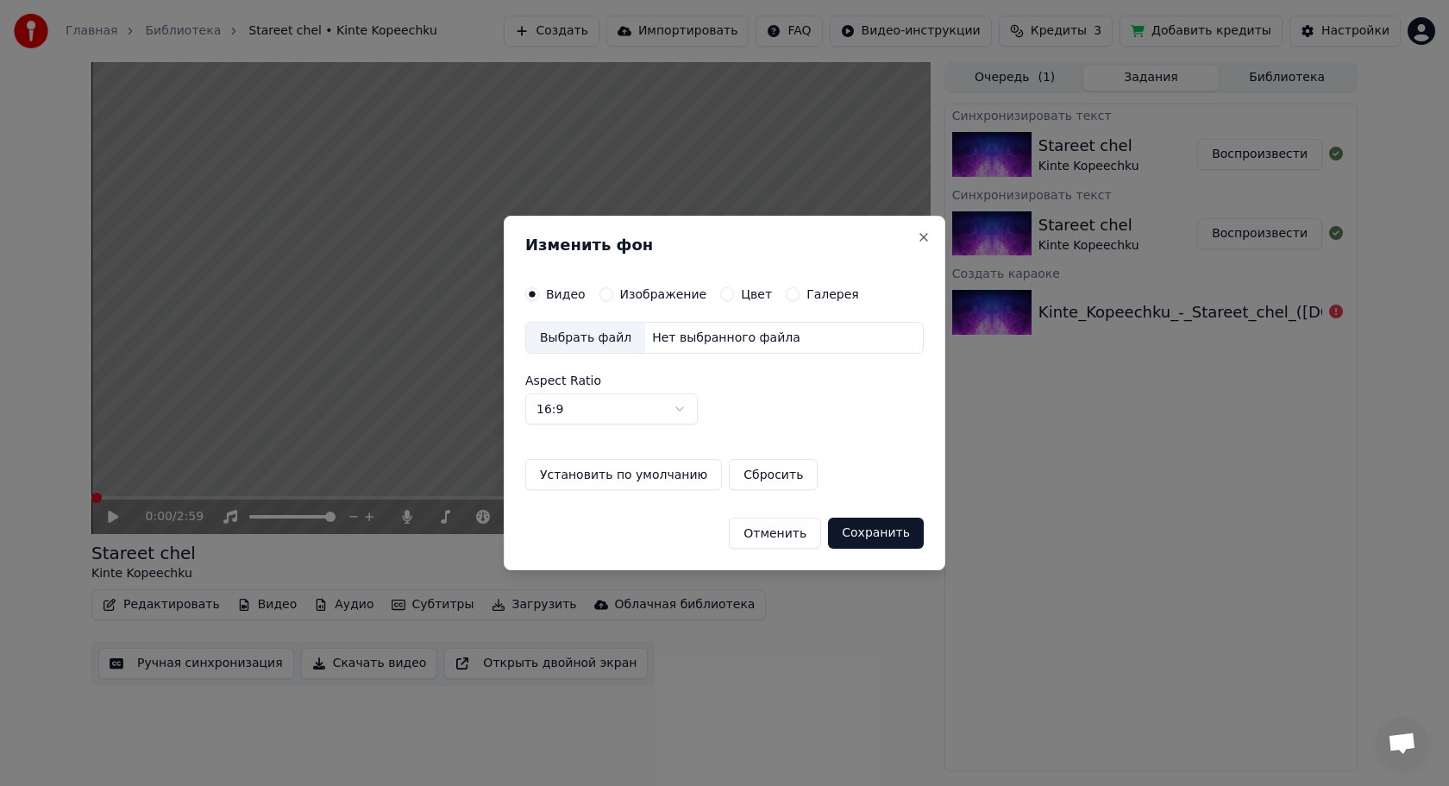
click at [734, 291] on div "Цвет" at bounding box center [746, 294] width 52 height 14
click at [728, 294] on div "Цвет" at bounding box center [746, 294] width 52 height 14
click at [724, 294] on button "Цвет" at bounding box center [727, 294] width 14 height 14
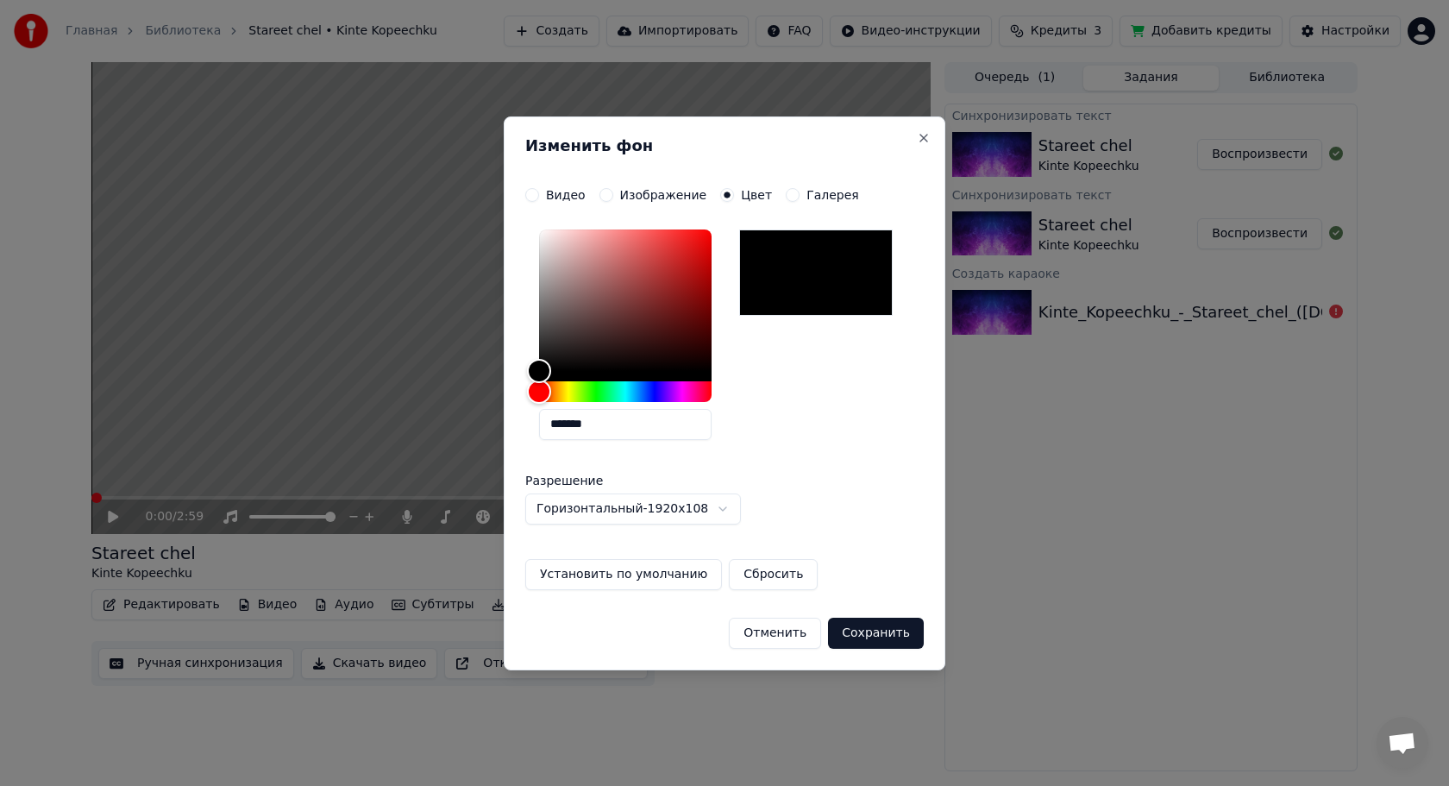
click at [863, 635] on button "Сохранить" at bounding box center [876, 633] width 96 height 31
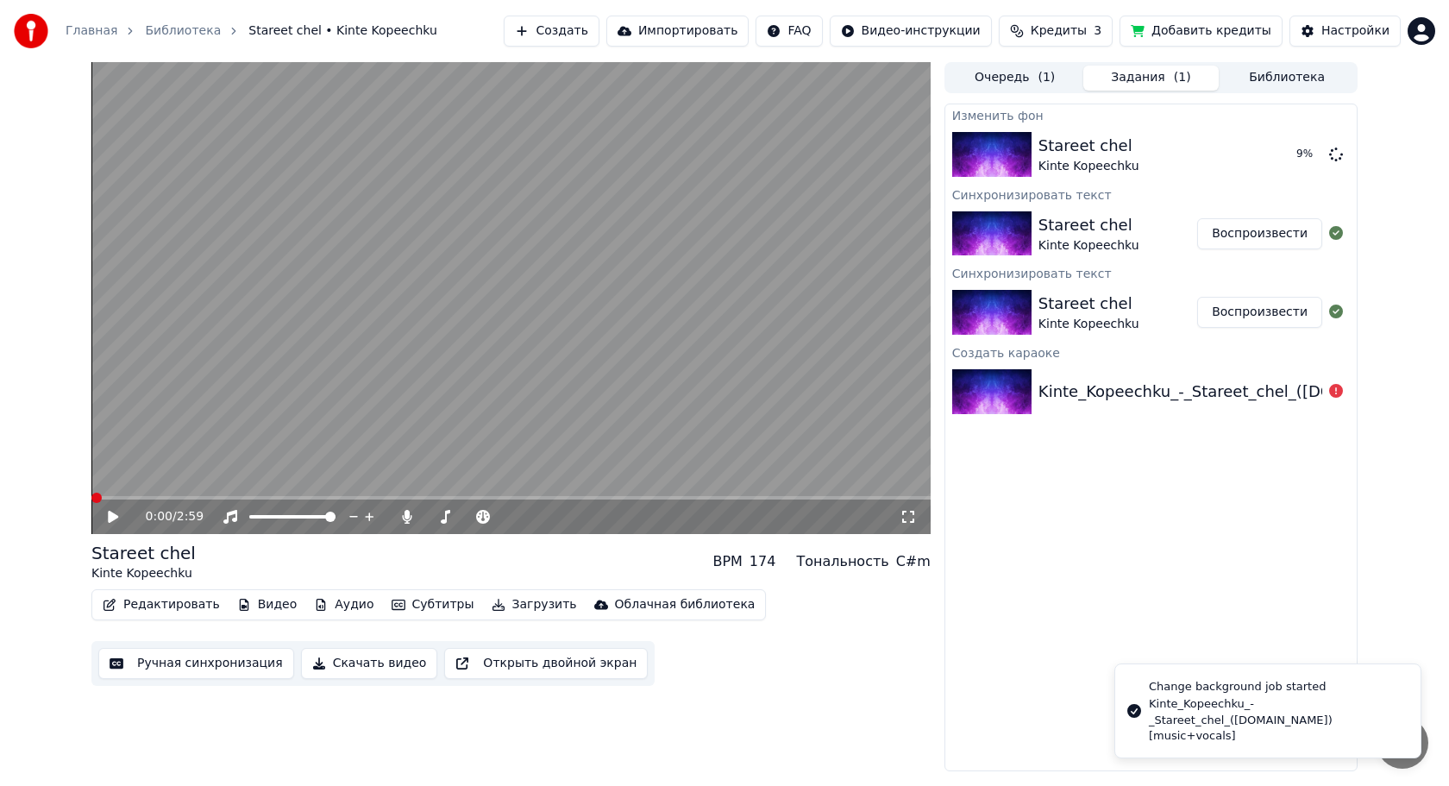
click at [105, 519] on icon at bounding box center [125, 517] width 41 height 14
click at [110, 518] on icon at bounding box center [113, 517] width 9 height 10
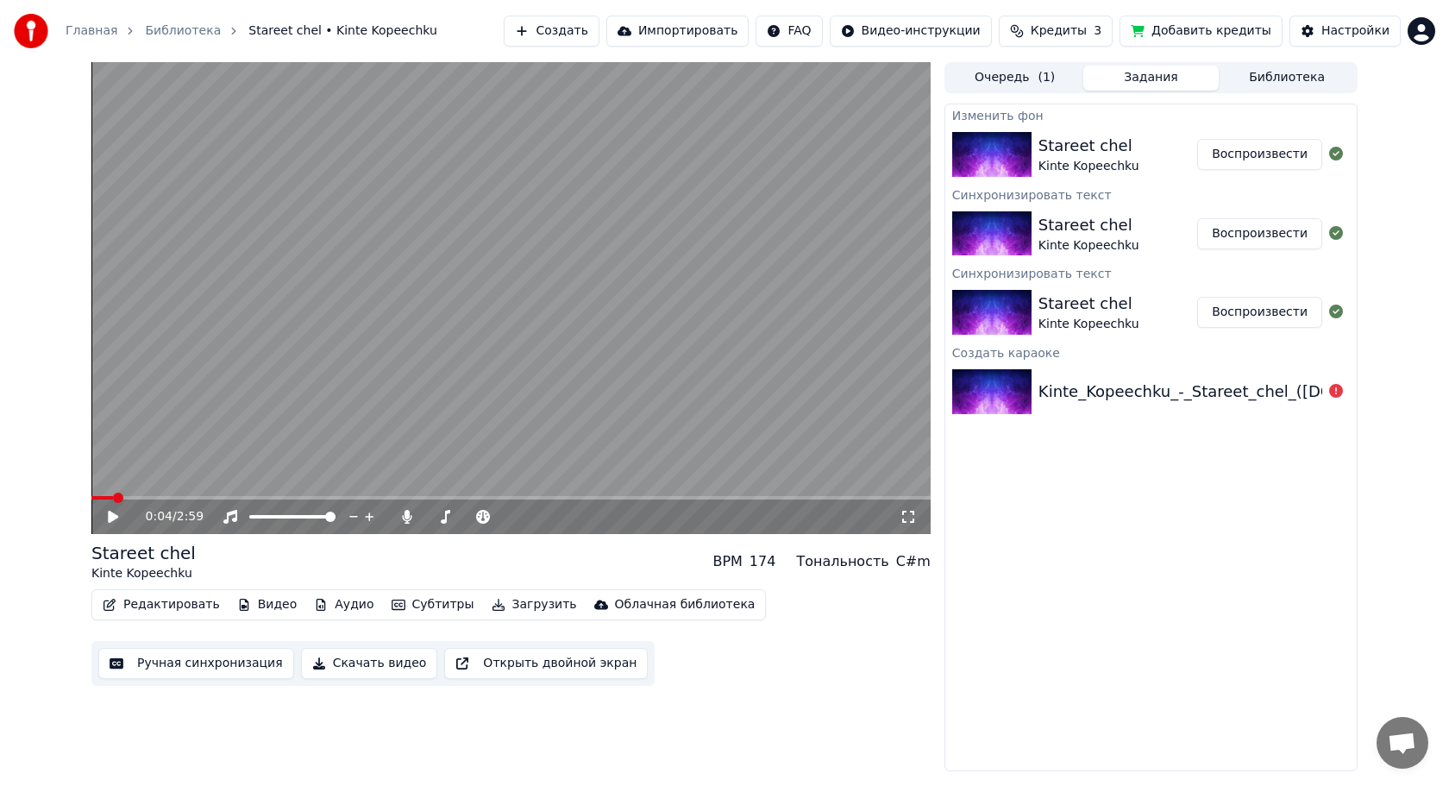
click at [1236, 155] on button "Воспроизвести" at bounding box center [1259, 154] width 125 height 31
click at [357, 375] on video at bounding box center [510, 298] width 839 height 472
click at [895, 32] on html "Главная Библиотека Stareet chel • Kinte Kopeechku Создать Импортировать FAQ Вид…" at bounding box center [724, 393] width 1449 height 786
click at [872, 71] on div "Инструкция по быстрому запуску" at bounding box center [941, 68] width 258 height 28
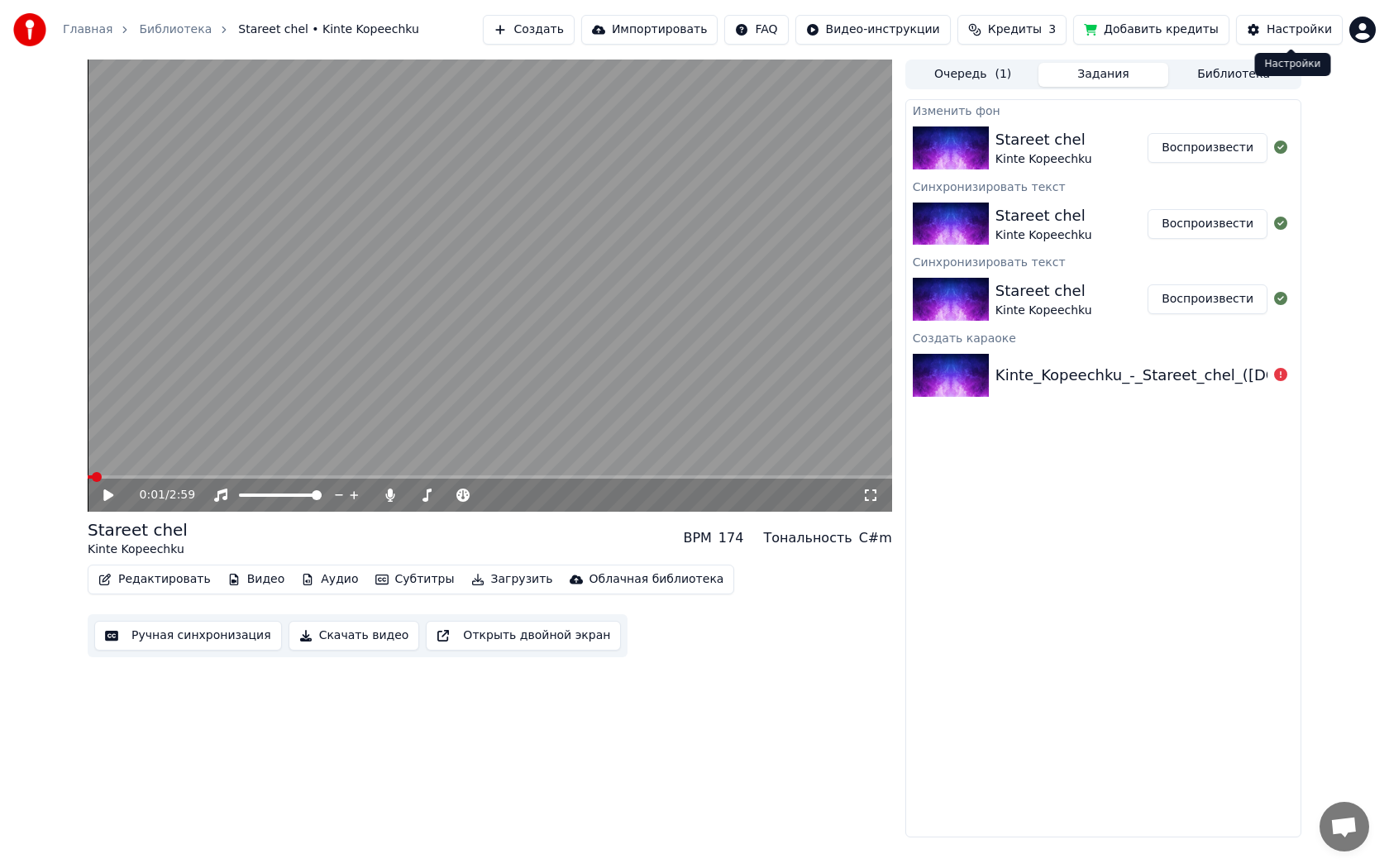
click at [1311, 32] on div "Настройки" at bounding box center [1300, 29] width 65 height 16
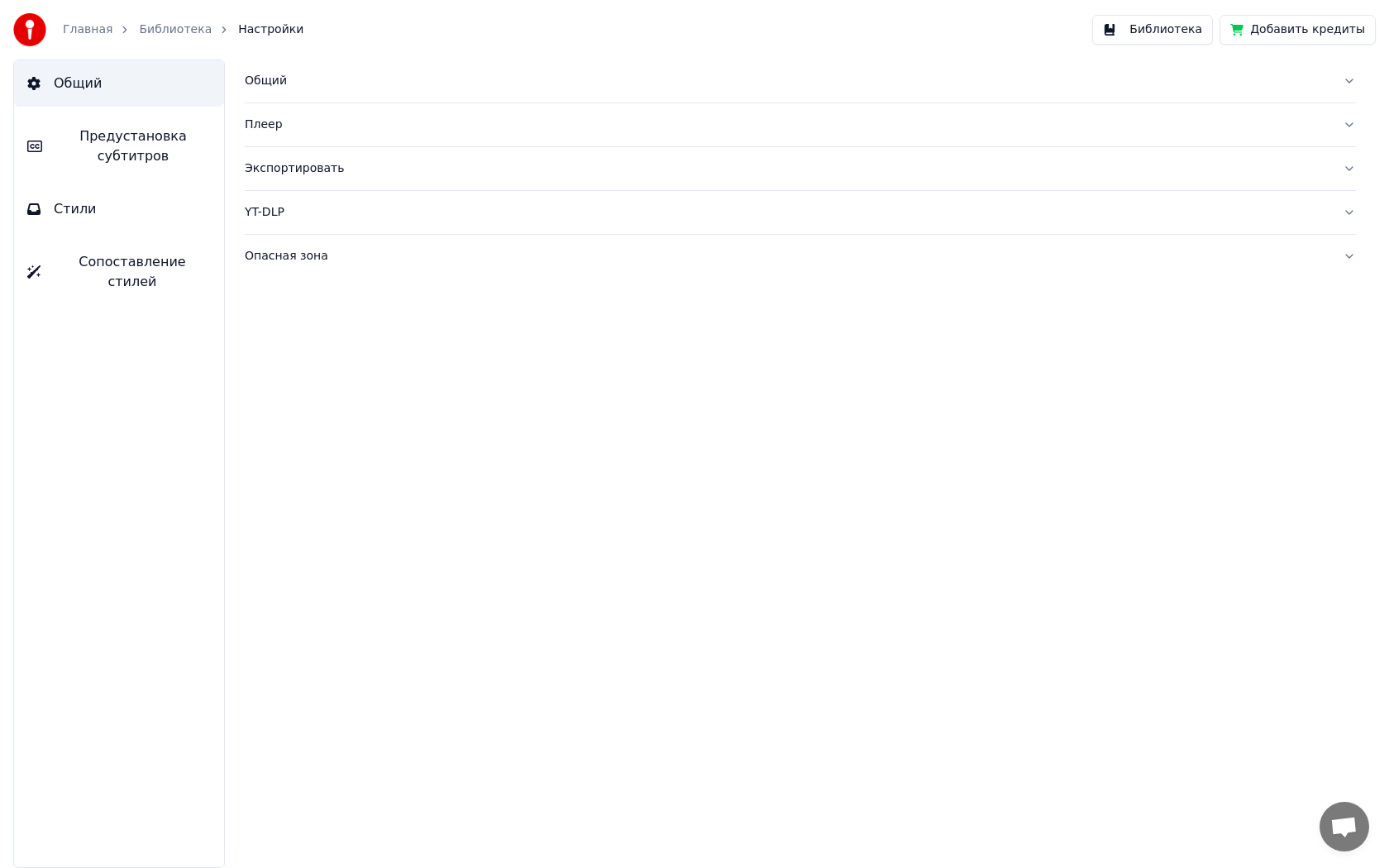
click at [178, 27] on link "Библиотека" at bounding box center [175, 29] width 73 height 16
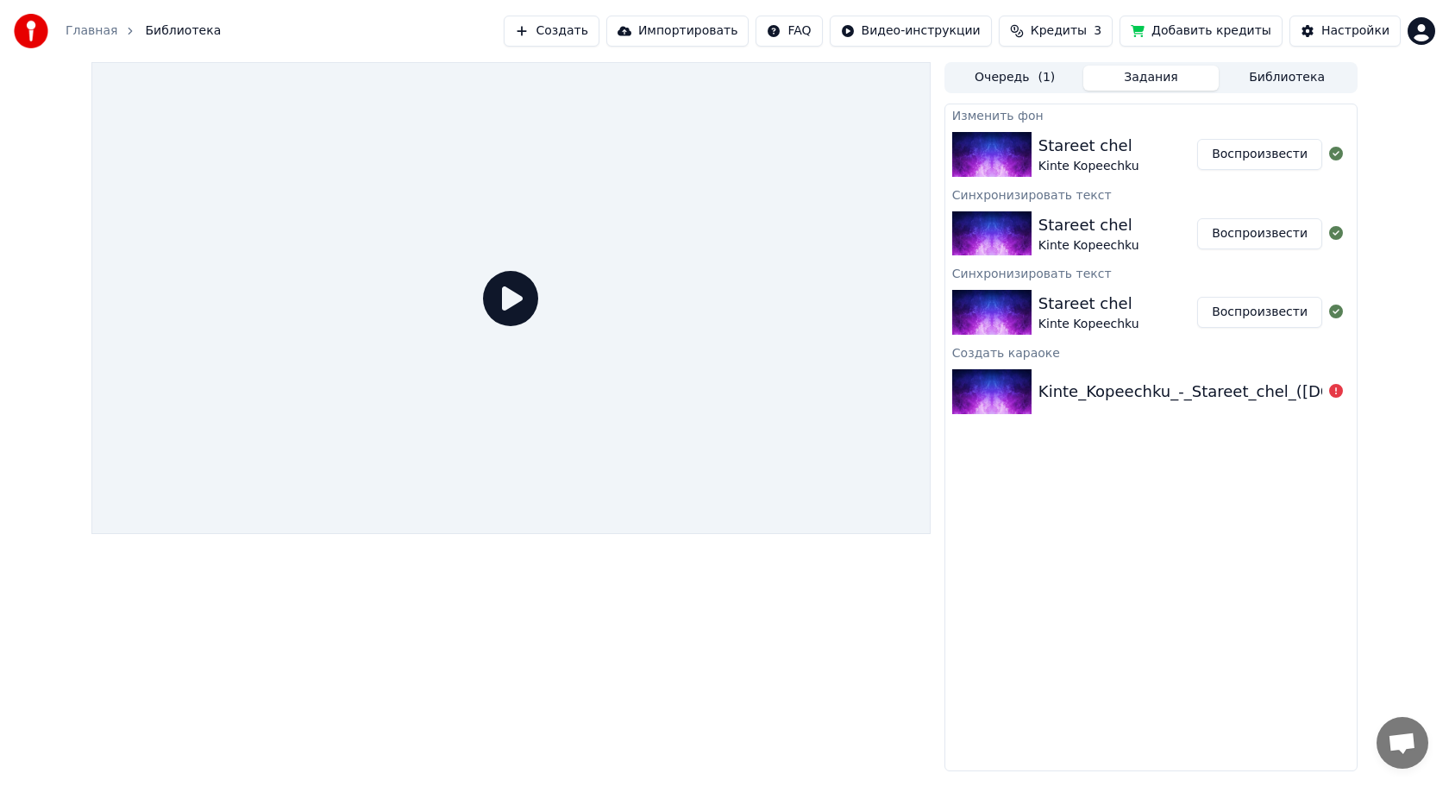
click at [100, 28] on link "Главная" at bounding box center [92, 30] width 52 height 17
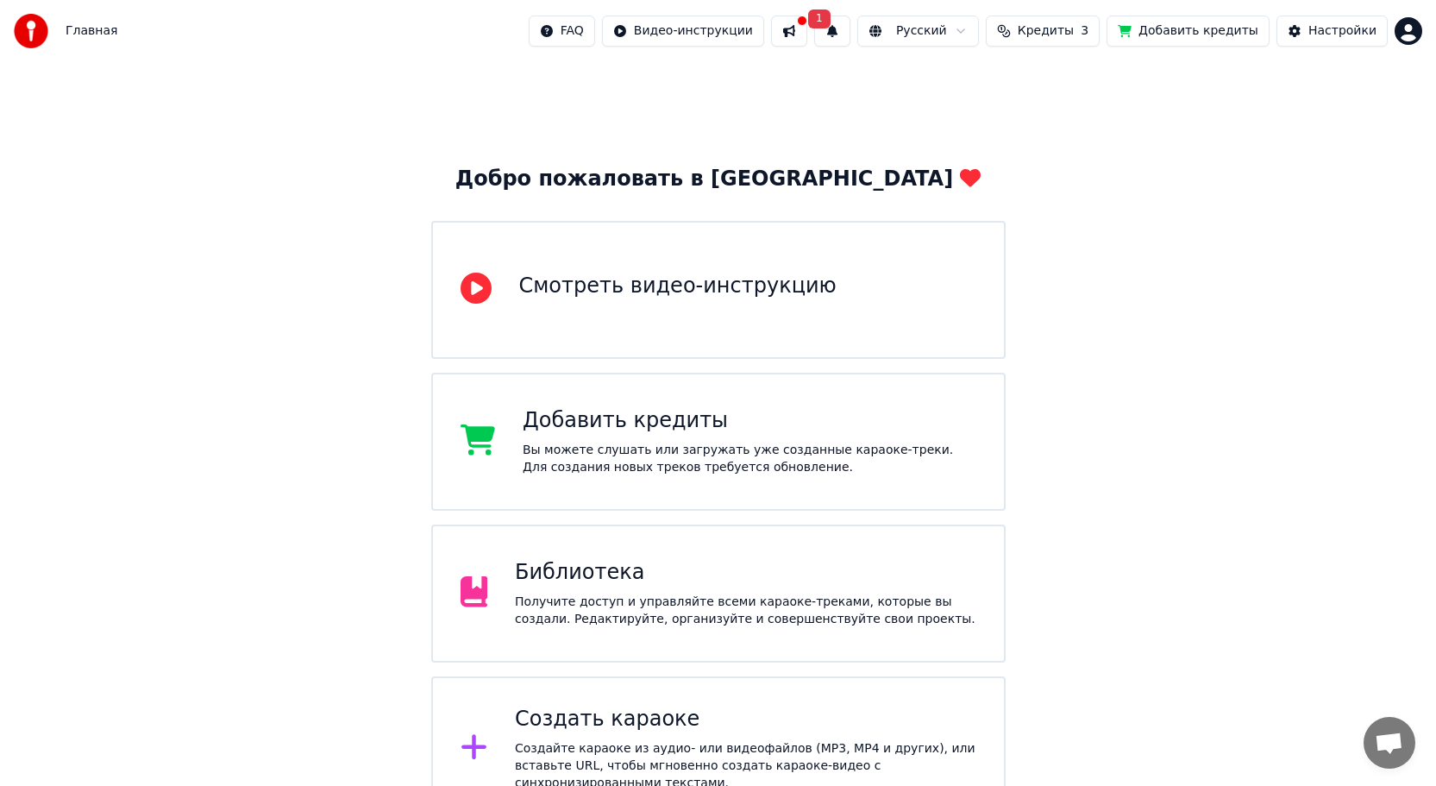
click at [60, 35] on div "Главная" at bounding box center [66, 31] width 104 height 35
click at [25, 37] on img at bounding box center [31, 31] width 35 height 35
click at [701, 580] on div "Библиотека" at bounding box center [745, 573] width 461 height 28
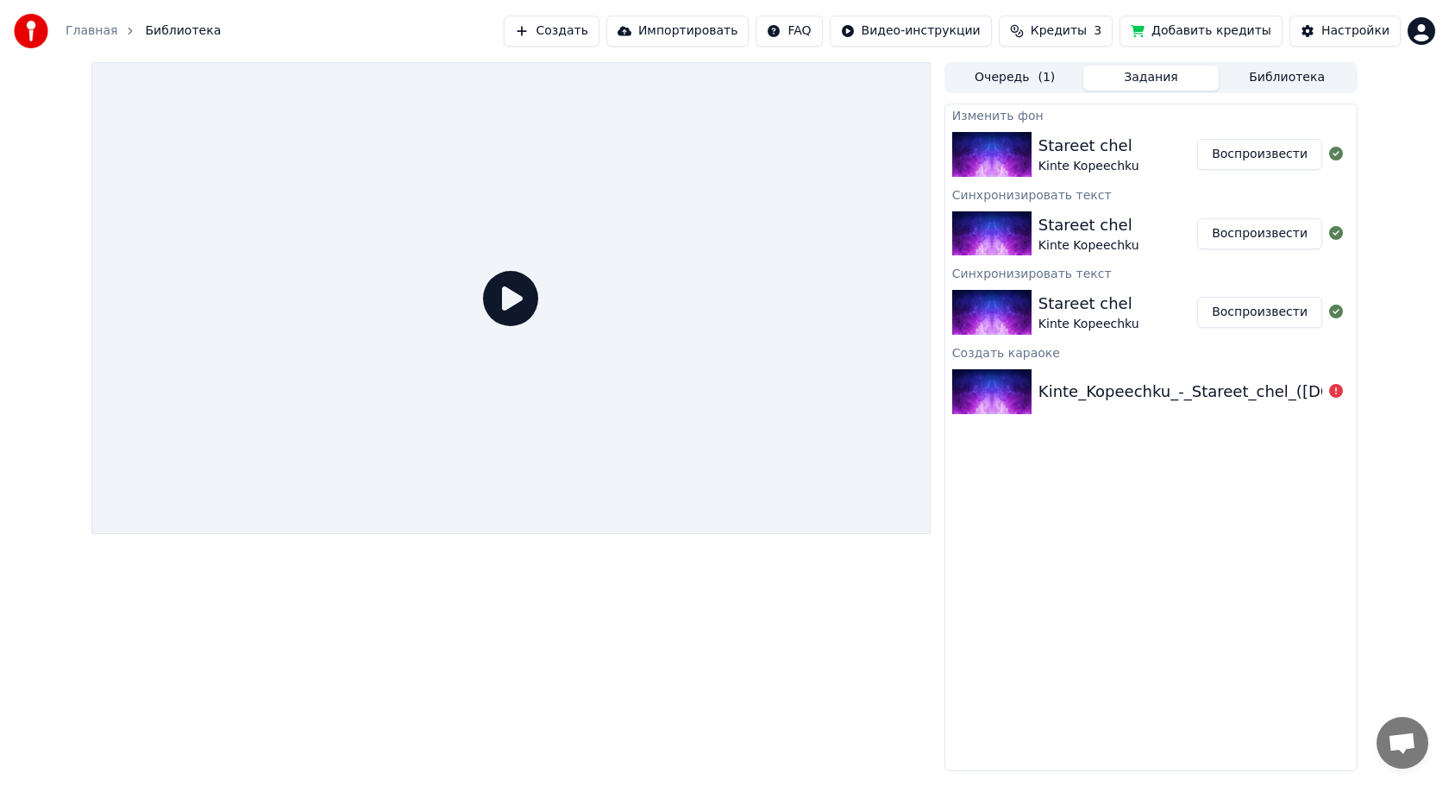
click at [993, 156] on img at bounding box center [991, 154] width 79 height 45
click at [1155, 151] on div "Stareet chel Kinte Kopeechku" at bounding box center [1118, 154] width 159 height 41
click at [1159, 157] on div "Stareet chel Kinte Kopeechku" at bounding box center [1118, 154] width 159 height 41
click at [1221, 164] on button "Воспроизвести" at bounding box center [1259, 154] width 125 height 31
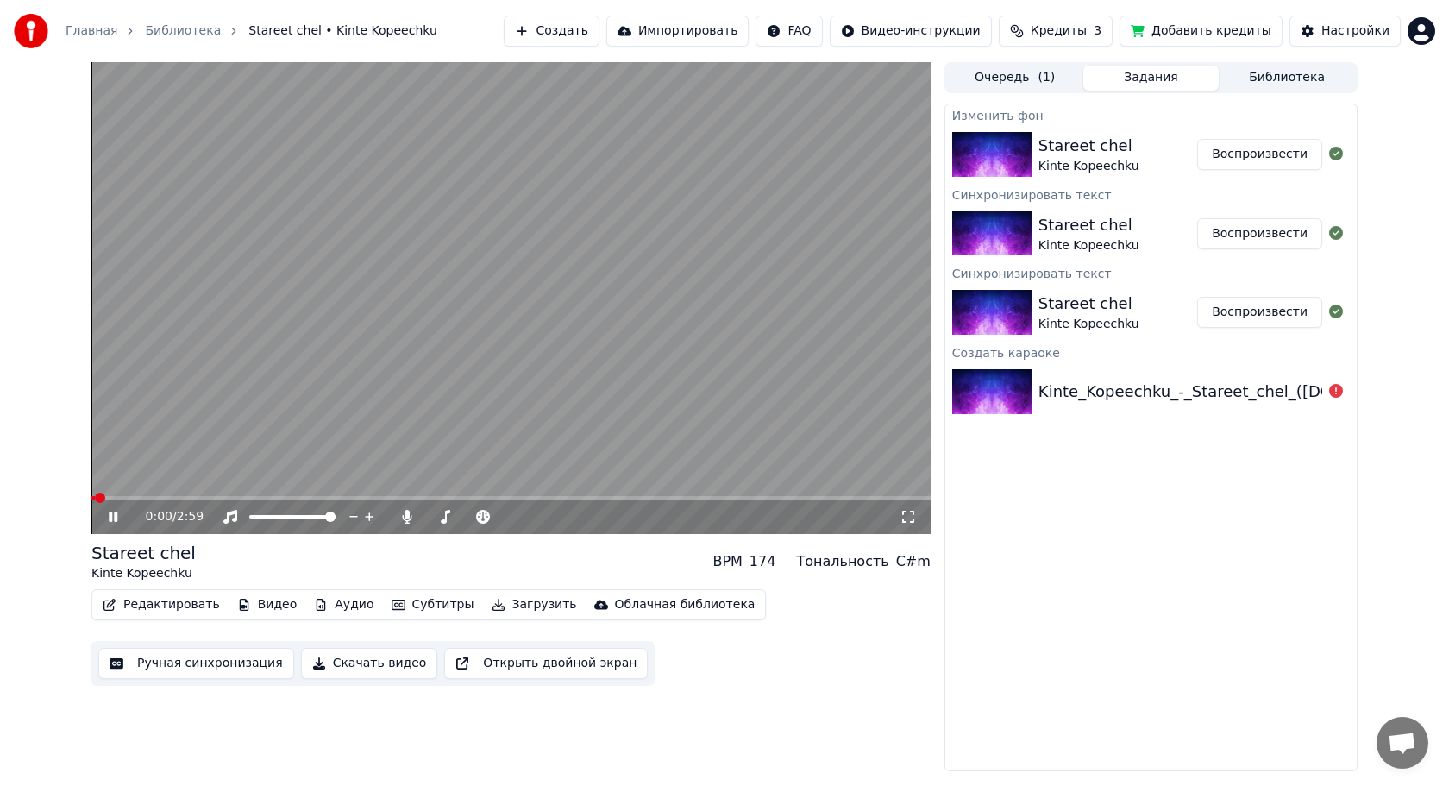
click at [116, 520] on icon at bounding box center [113, 517] width 9 height 10
click at [166, 606] on button "Редактировать" at bounding box center [161, 605] width 131 height 24
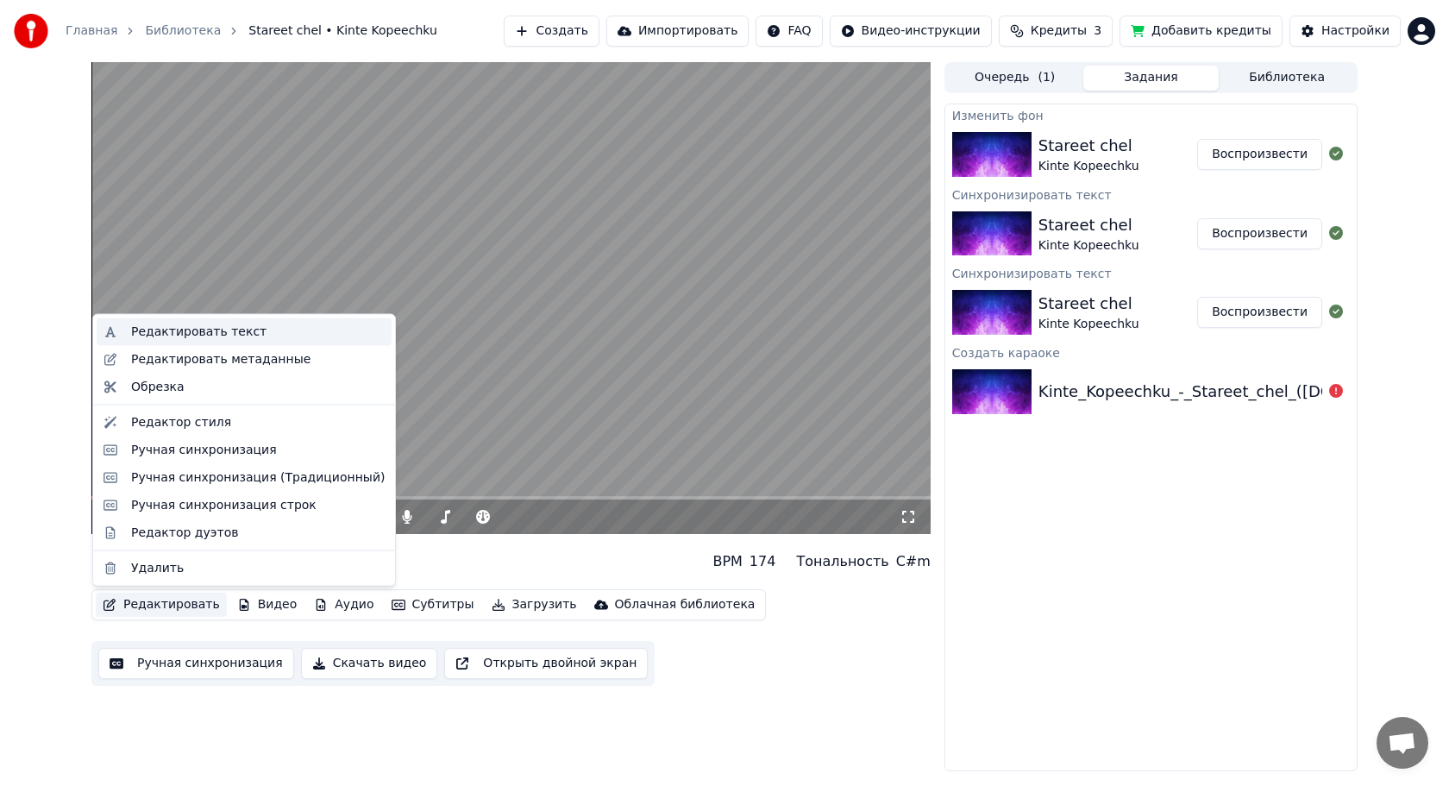
click at [200, 336] on div "Редактировать текст" at bounding box center [198, 331] width 135 height 17
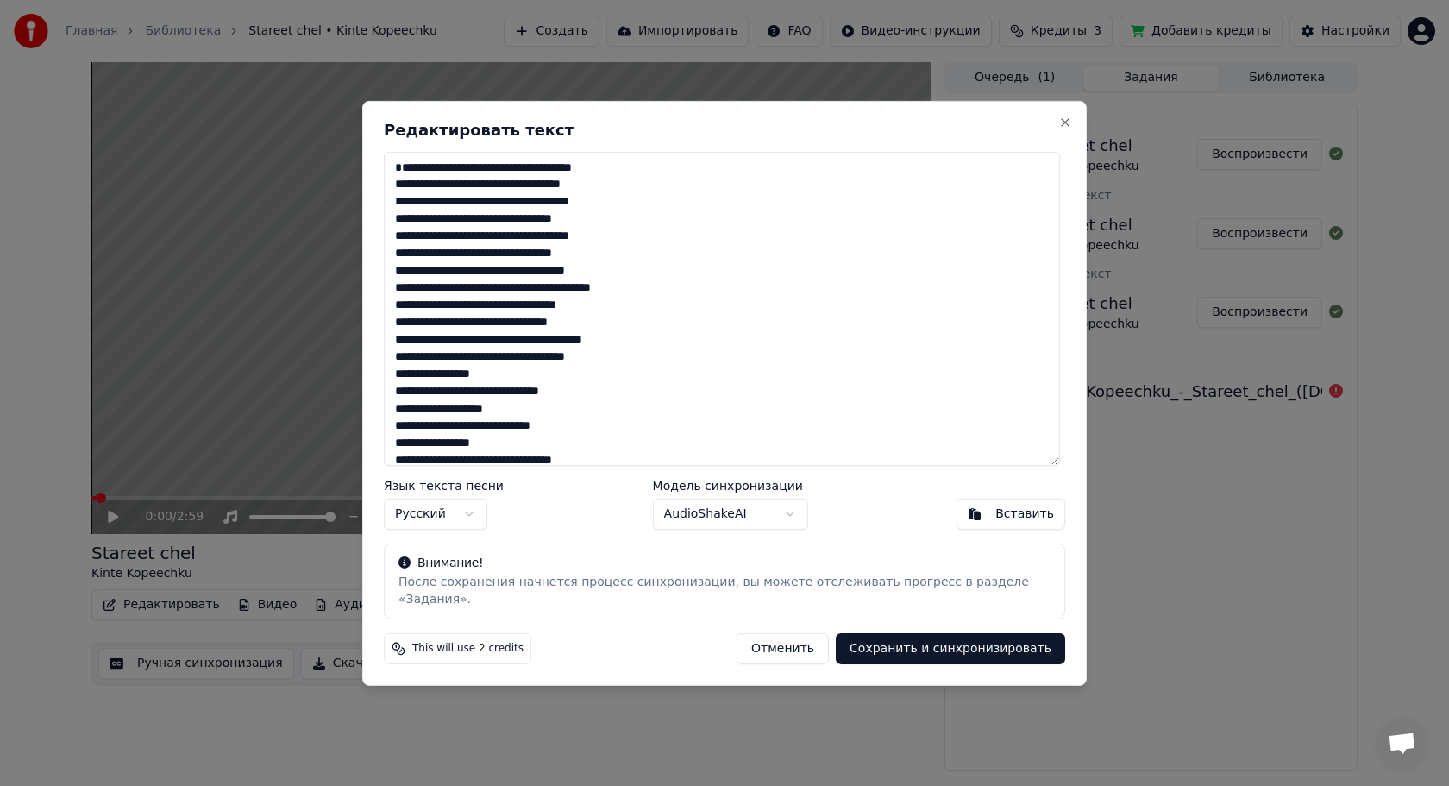
click at [406, 171] on textarea at bounding box center [722, 308] width 676 height 314
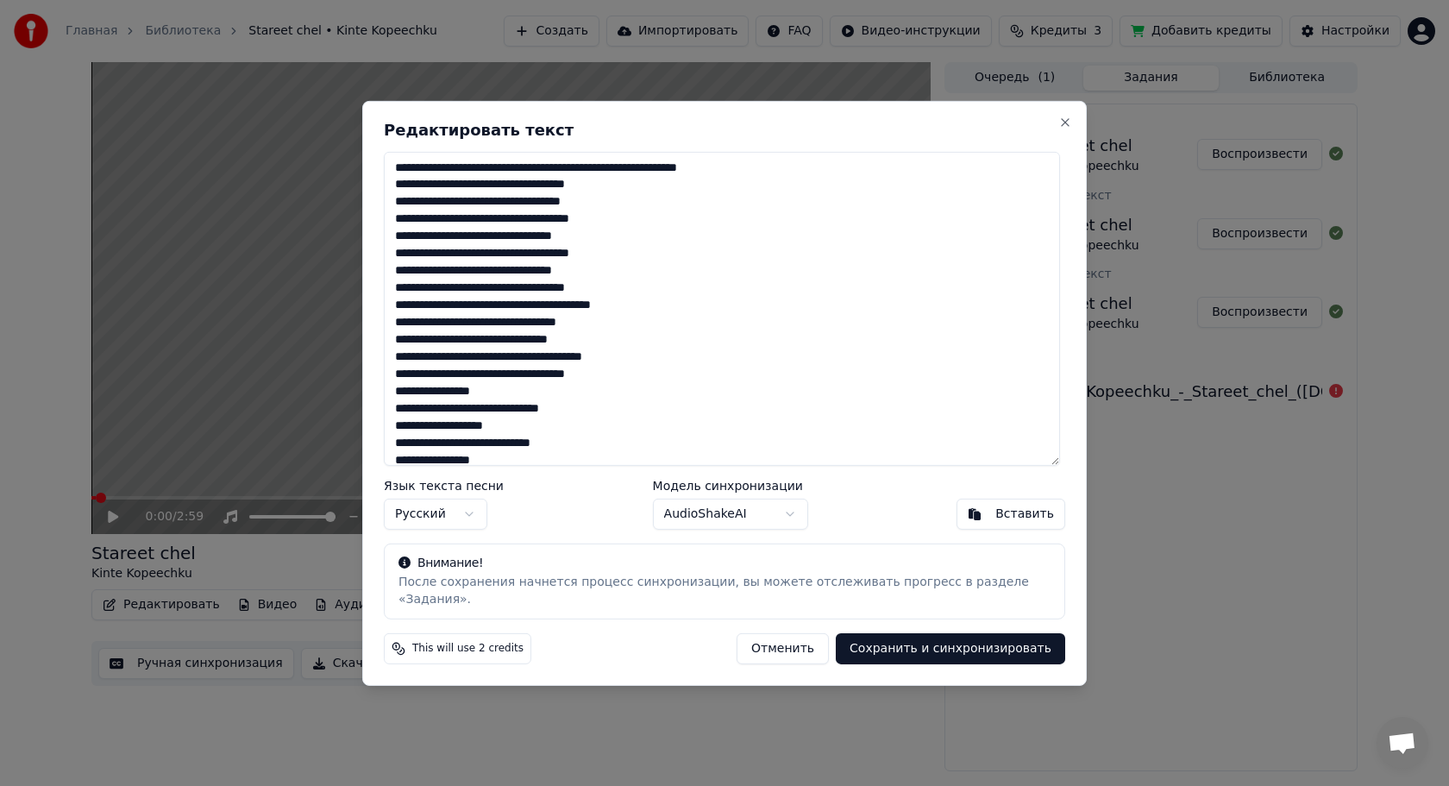
type textarea "**********"
click at [913, 644] on button "Сохранить и синхронизировать" at bounding box center [950, 648] width 229 height 31
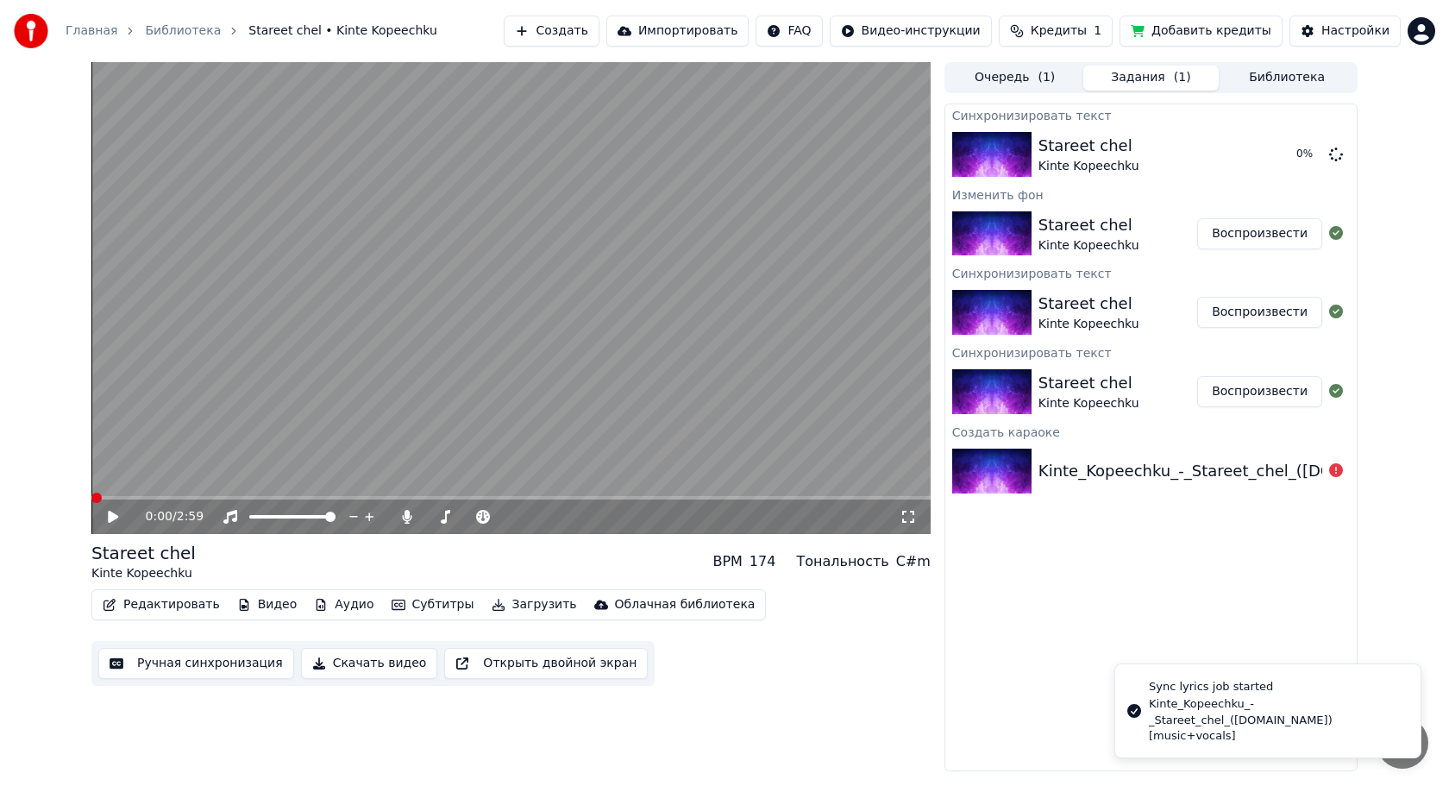
click at [91, 500] on span at bounding box center [96, 498] width 10 height 10
click at [91, 499] on span at bounding box center [96, 498] width 10 height 10
click at [160, 605] on button "Редактировать" at bounding box center [161, 605] width 131 height 24
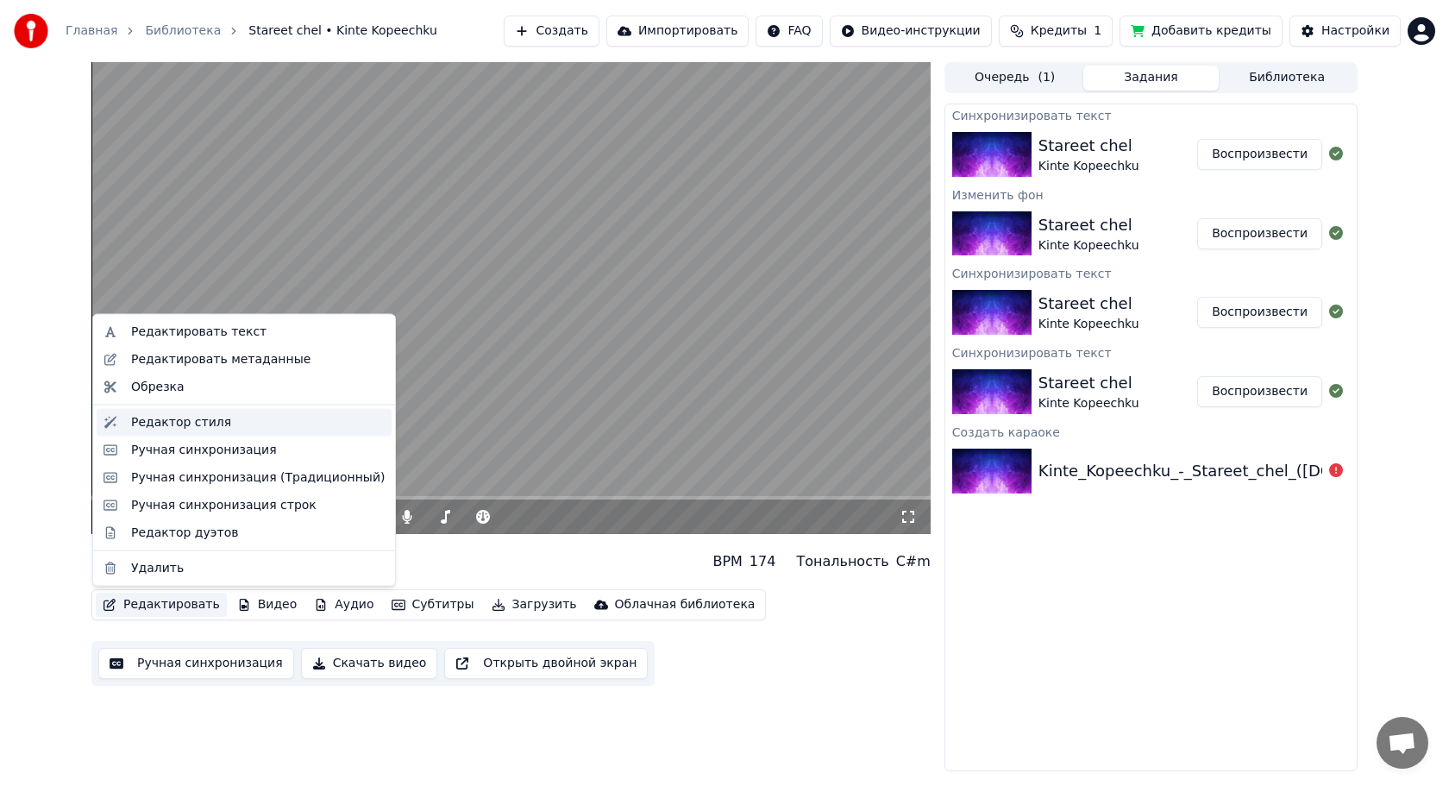
click at [218, 424] on div "Редактор стиля" at bounding box center [181, 421] width 100 height 17
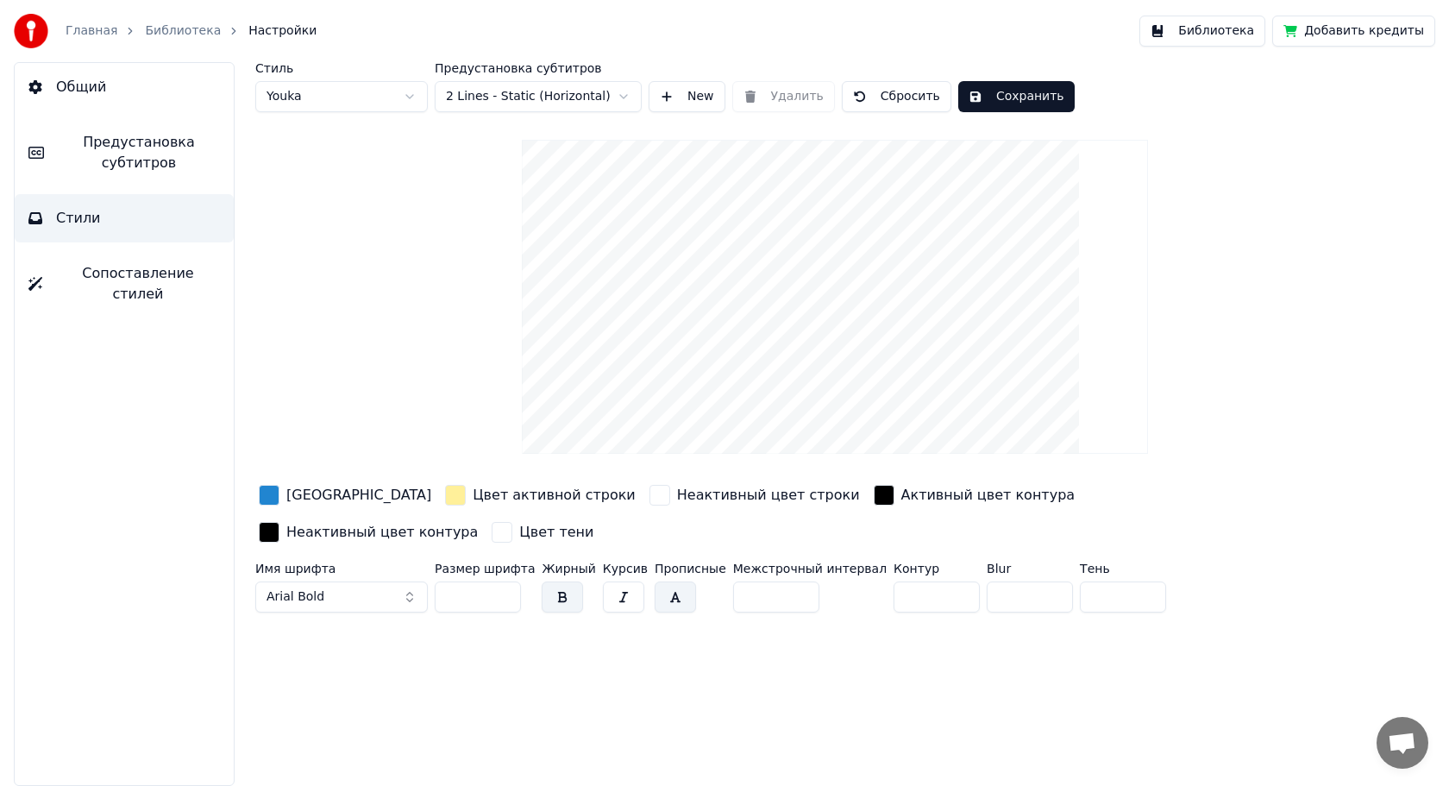
click at [527, 92] on html "Главная Библиотека Настройки Библиотека Добавить кредиты Общий Предустановка су…" at bounding box center [724, 393] width 1449 height 786
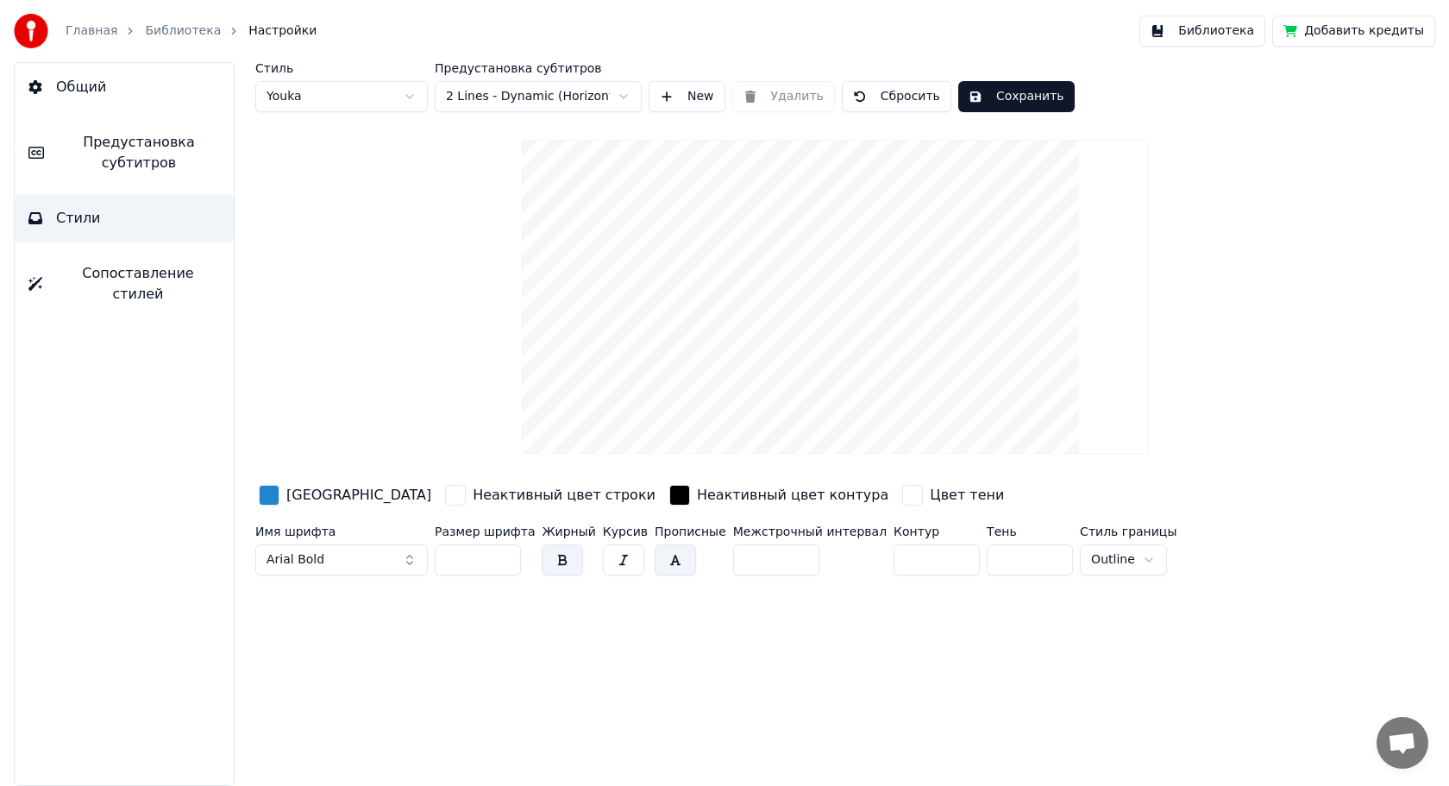
click at [529, 98] on html "Главная Библиотека Настройки Библиотека Добавить кредиты Общий Предустановка су…" at bounding box center [724, 393] width 1449 height 786
click at [530, 107] on html "Главная Библиотека Настройки Библиотека Добавить кредиты Общий Предустановка су…" at bounding box center [724, 393] width 1449 height 786
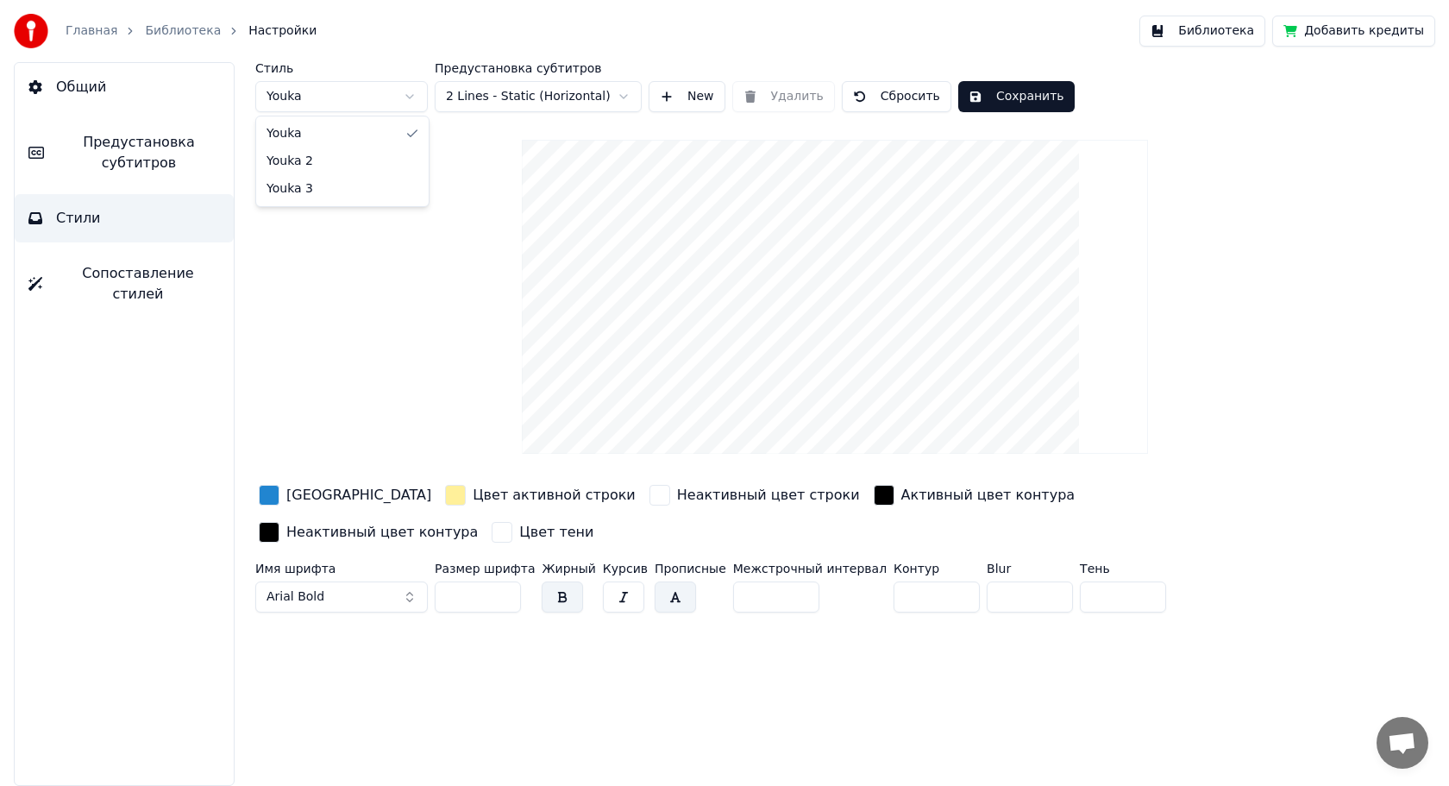
click at [350, 96] on html "Главная Библиотека Настройки Библиотека Добавить кредиты Общий Предустановка су…" at bounding box center [724, 393] width 1449 height 786
click at [352, 92] on html "Главная Библиотека Настройки Библиотека Добавить кредиты Общий Предустановка су…" at bounding box center [724, 393] width 1449 height 786
type input "***"
click at [167, 150] on span "Предустановка субтитров" at bounding box center [139, 152] width 162 height 41
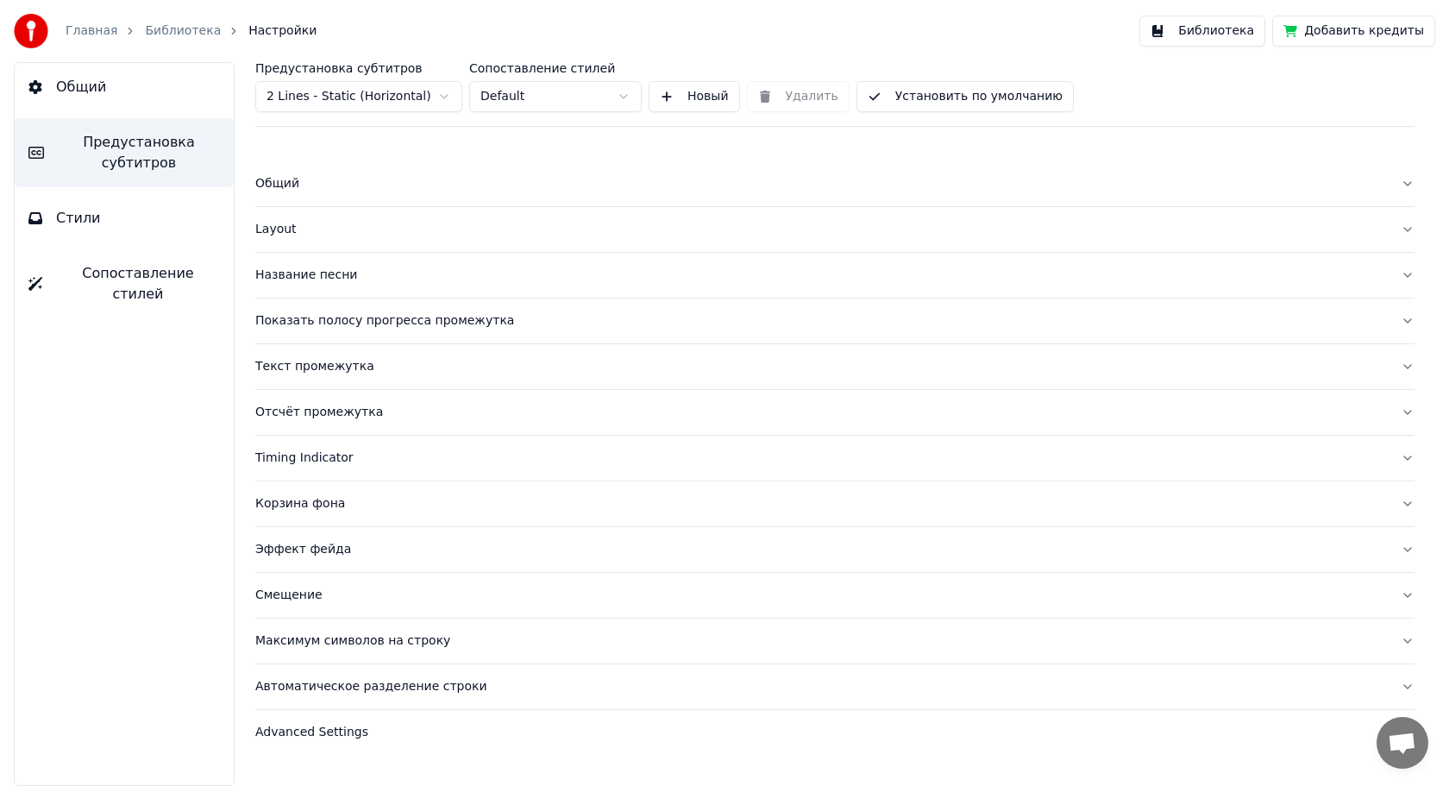
click at [1403, 273] on button "Название песни" at bounding box center [834, 275] width 1159 height 45
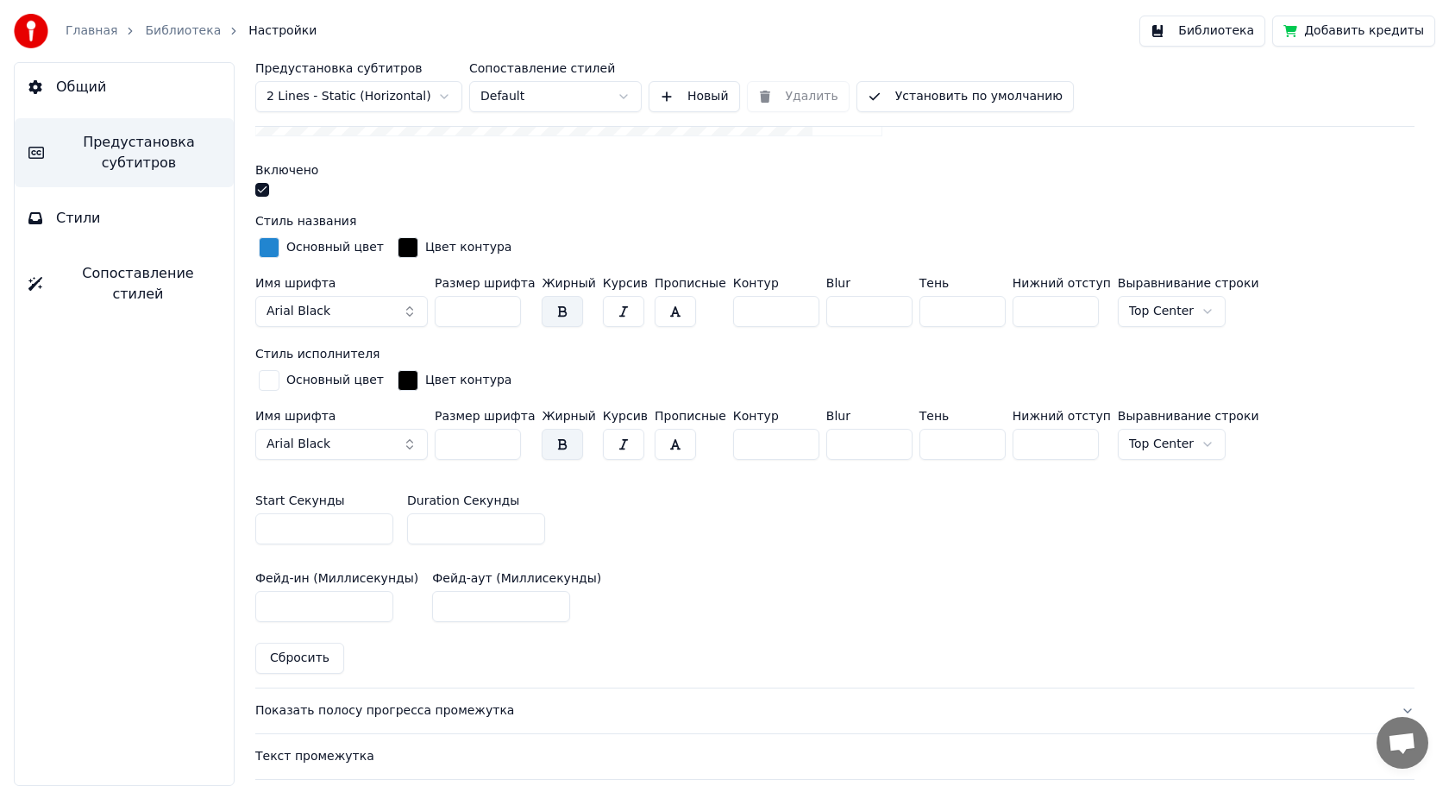
scroll to position [512, 0]
click at [261, 189] on button "button" at bounding box center [262, 192] width 14 height 14
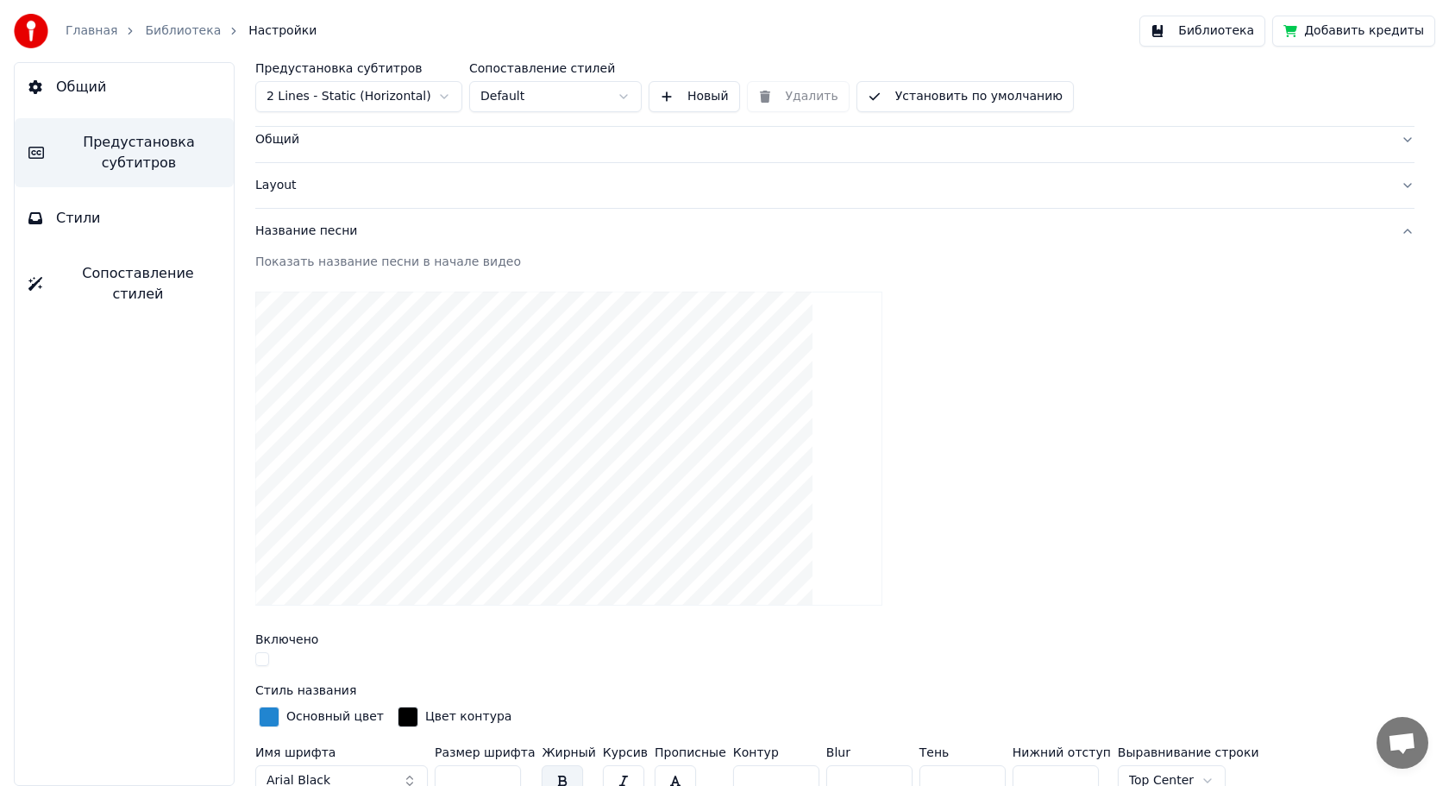
scroll to position [0, 0]
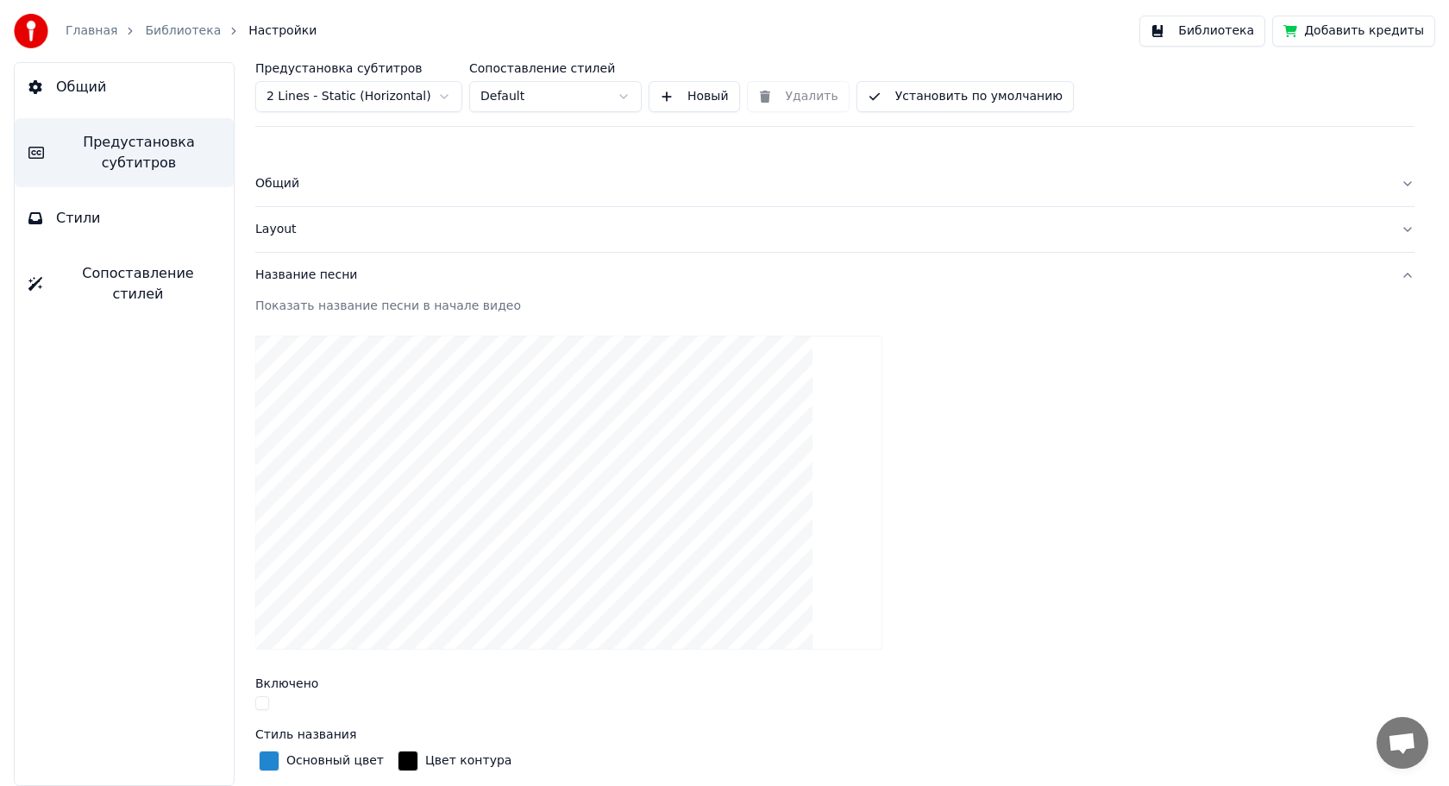
click at [1391, 276] on button "Название песни" at bounding box center [834, 275] width 1159 height 45
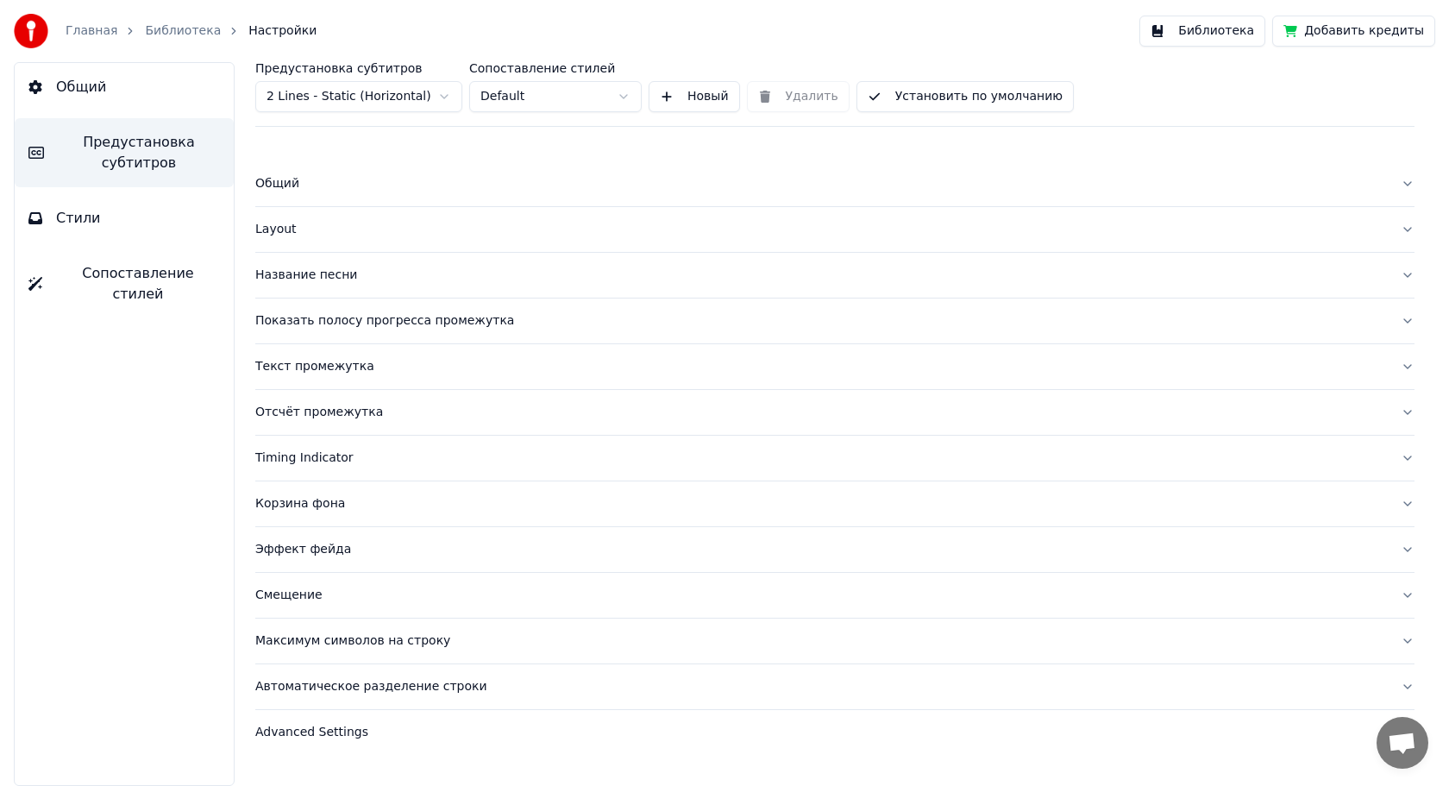
click at [1406, 226] on button "Layout" at bounding box center [834, 229] width 1159 height 45
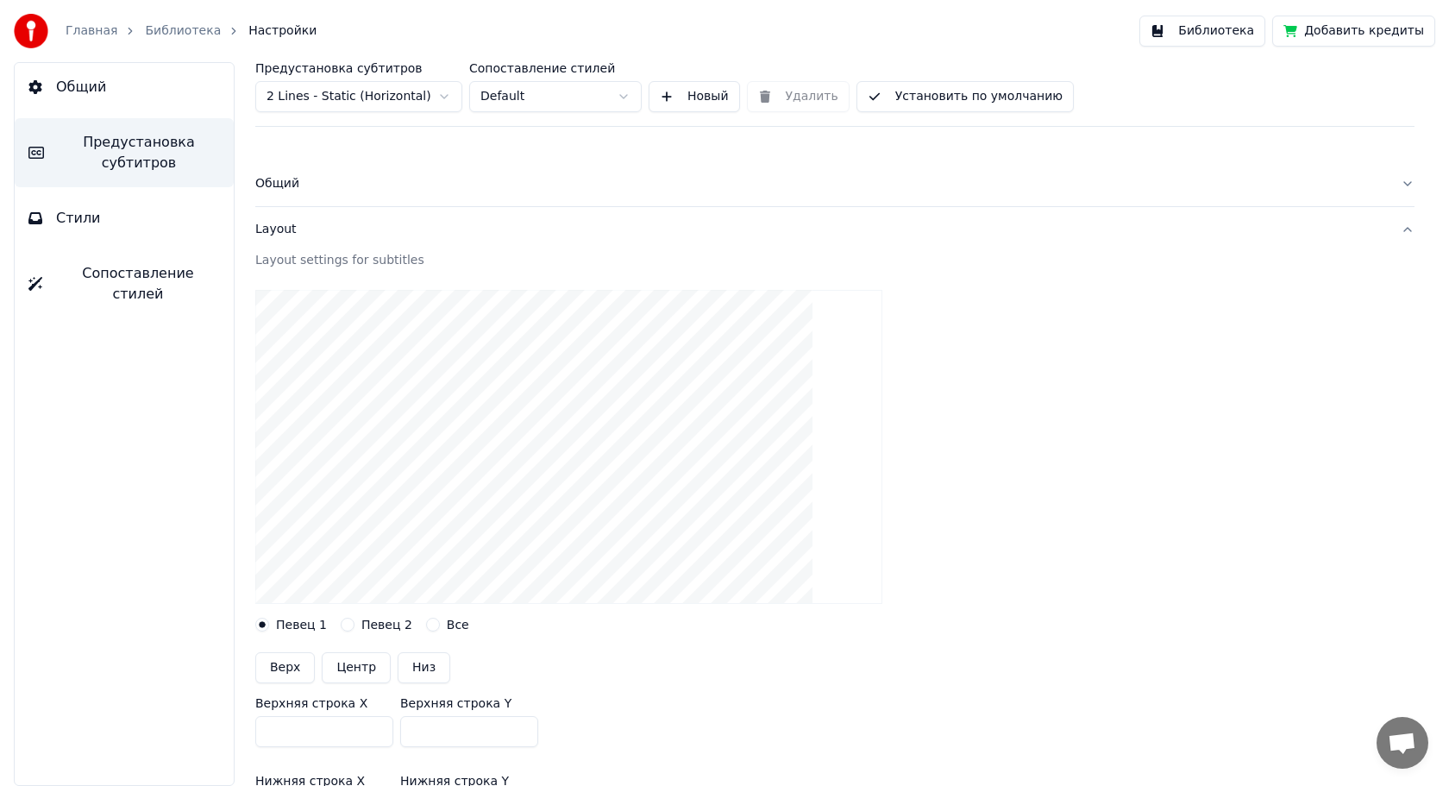
click at [1397, 228] on button "Layout" at bounding box center [834, 229] width 1159 height 45
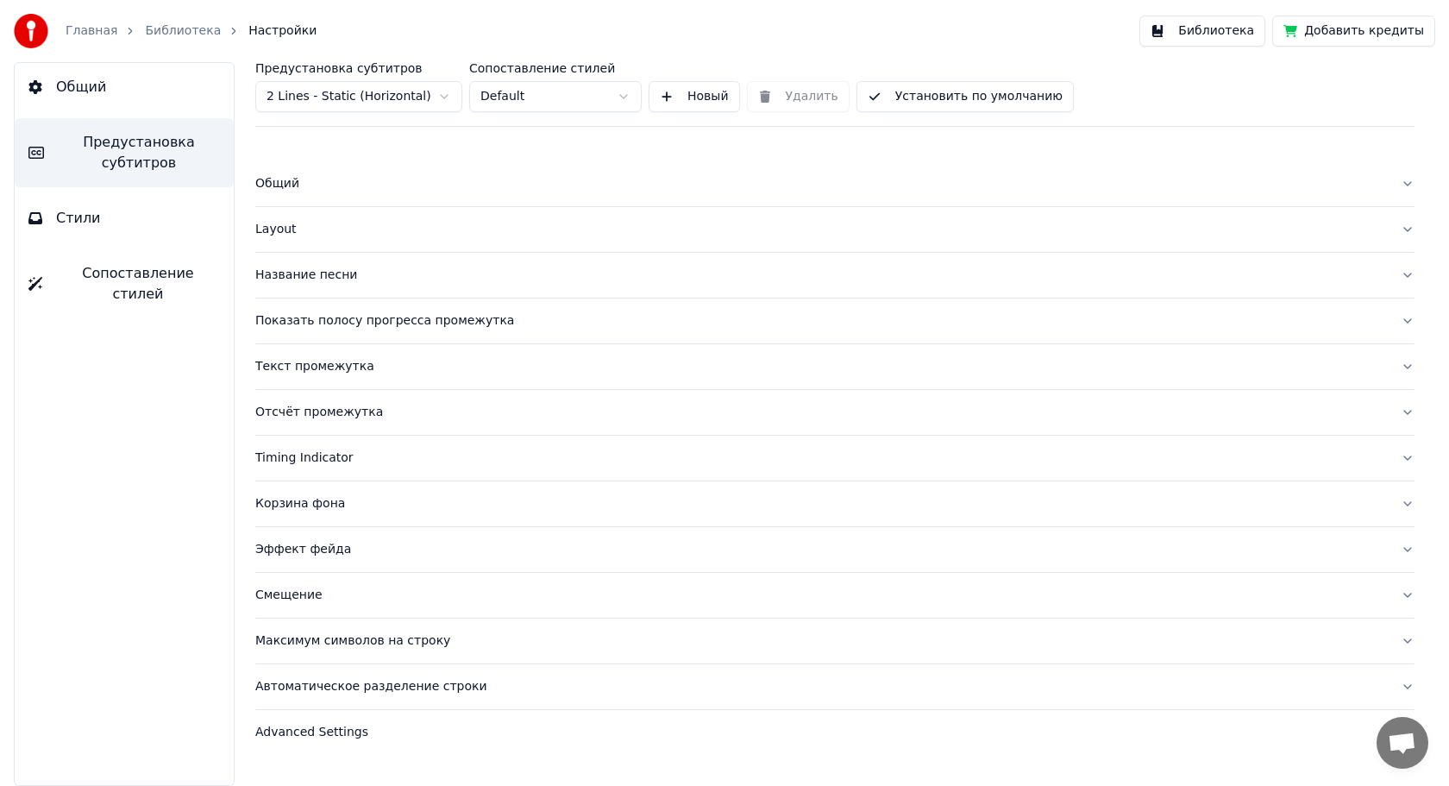
click at [1407, 185] on button "Общий" at bounding box center [834, 183] width 1159 height 45
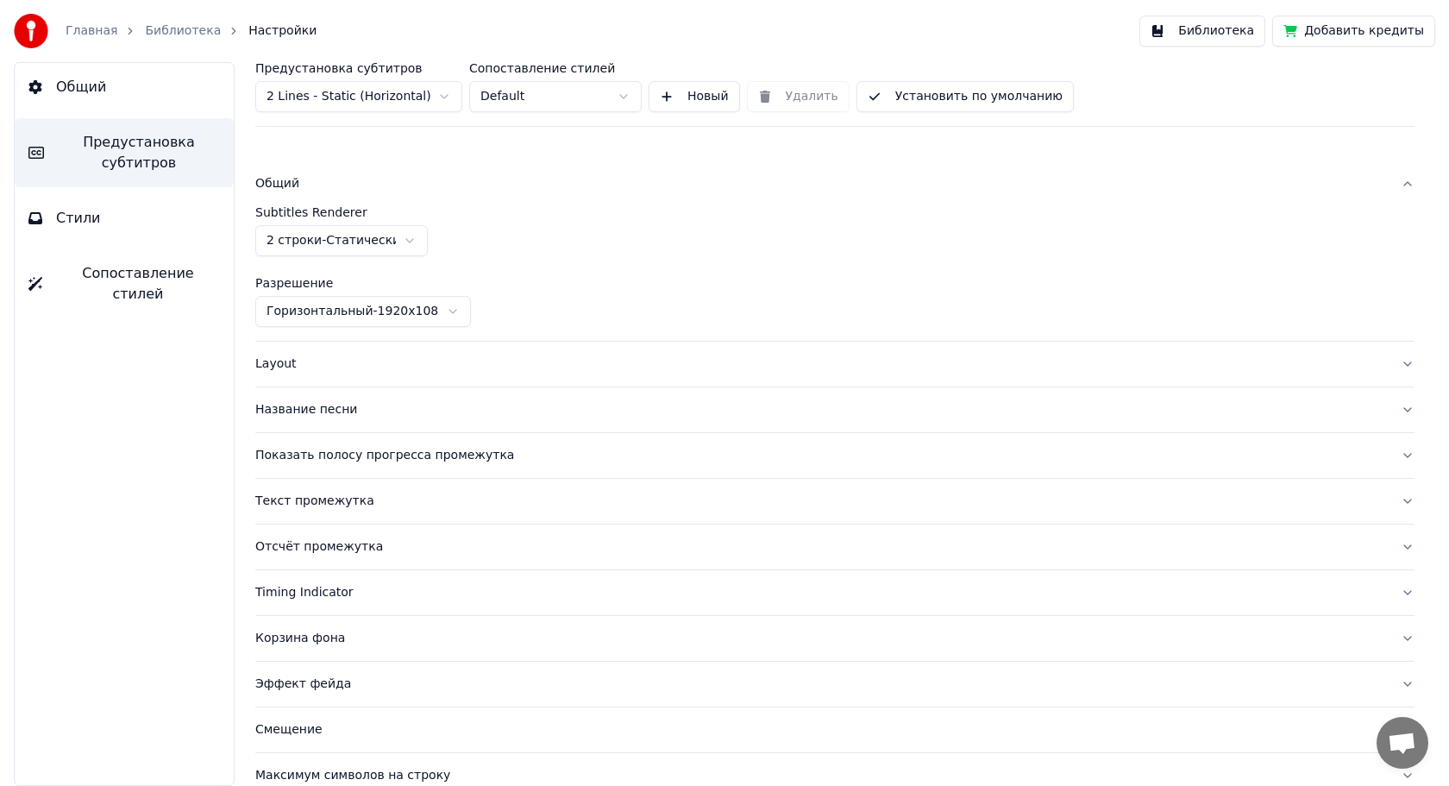
click at [1393, 185] on button "Общий" at bounding box center [834, 183] width 1159 height 45
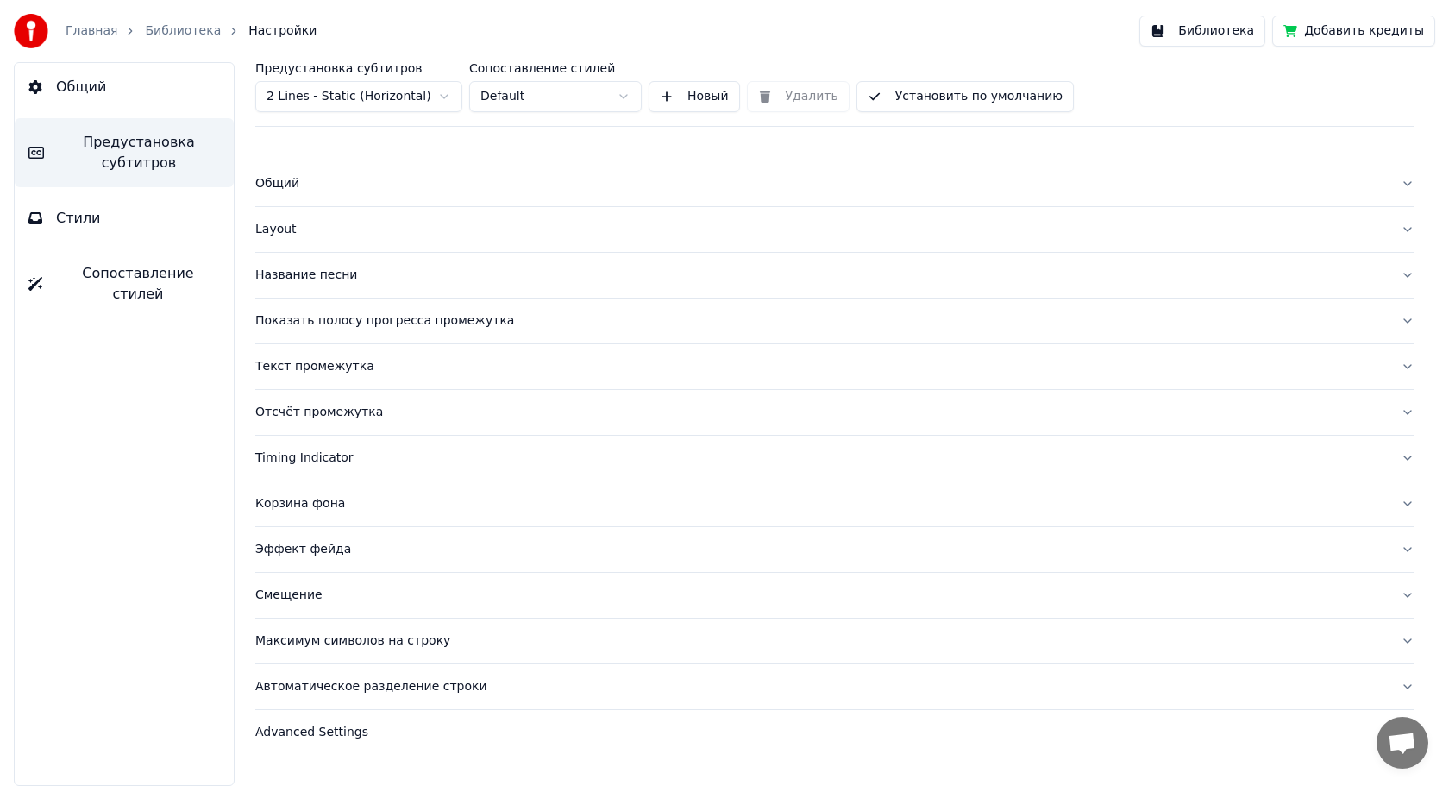
click at [574, 96] on html "Главная Библиотека Настройки Библиотека Добавить кредиты Общий Предустановка су…" at bounding box center [724, 393] width 1449 height 786
click at [669, 411] on div "Отсчёт промежутка" at bounding box center [821, 412] width 1132 height 17
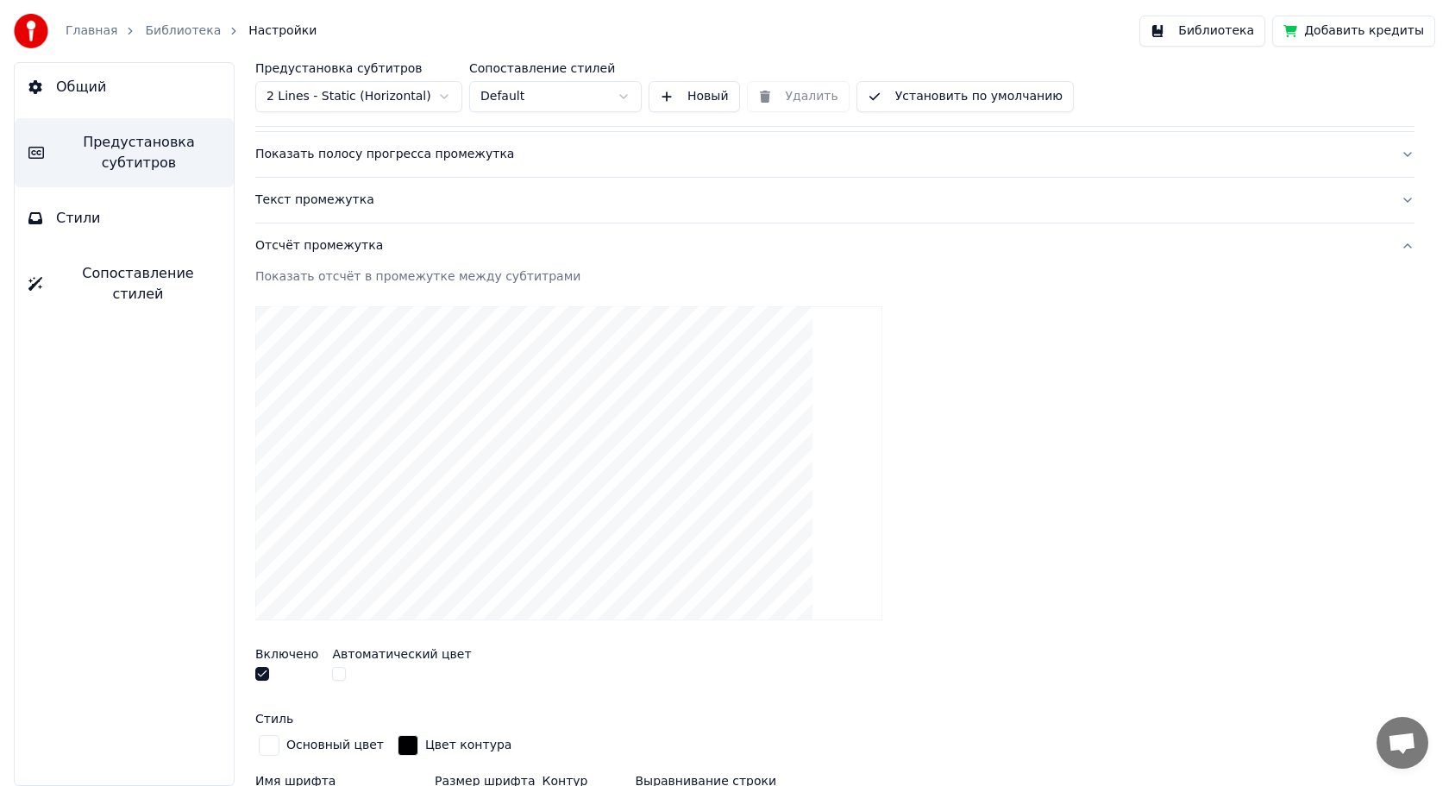
scroll to position [133, 0]
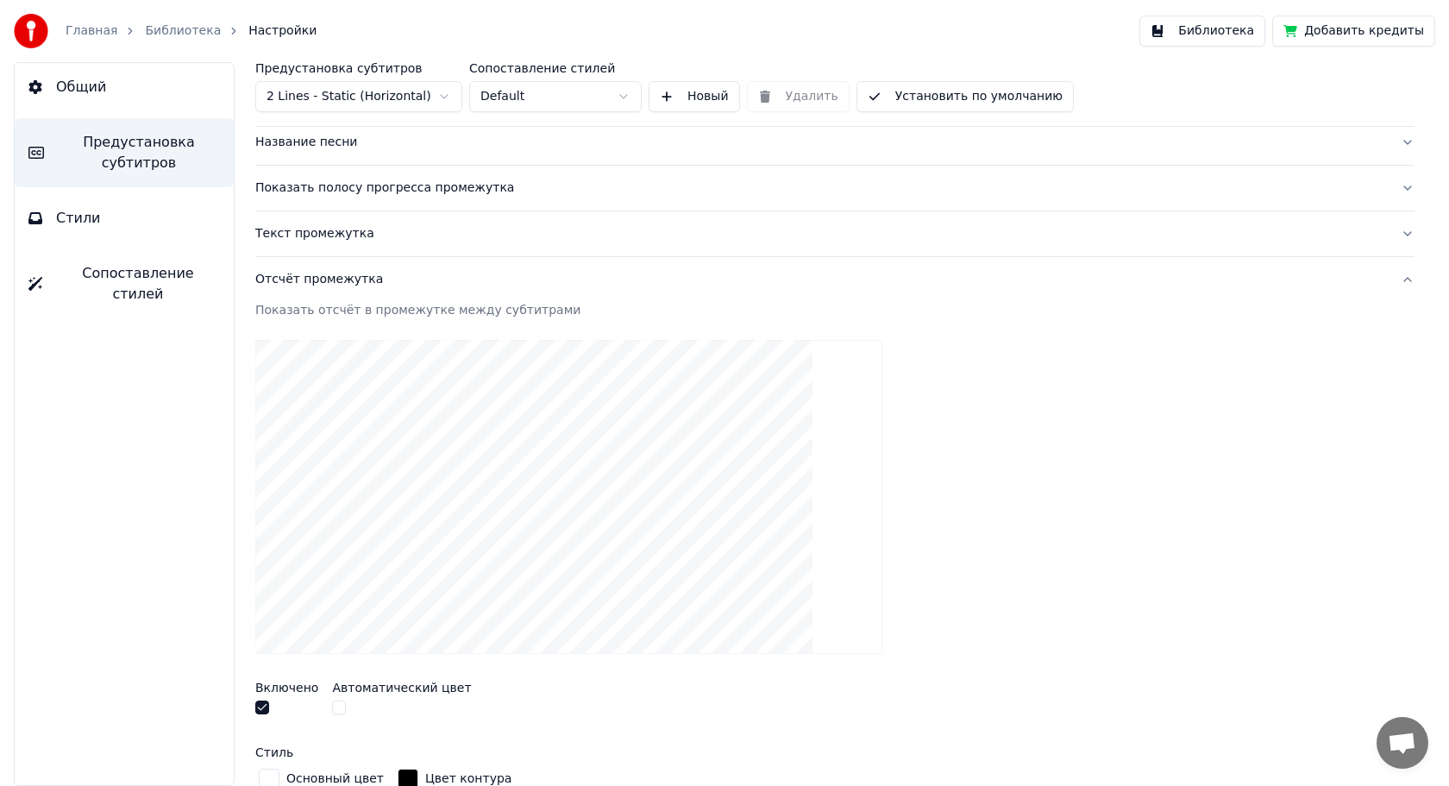
click at [481, 242] on button "Текст промежутка" at bounding box center [834, 233] width 1159 height 45
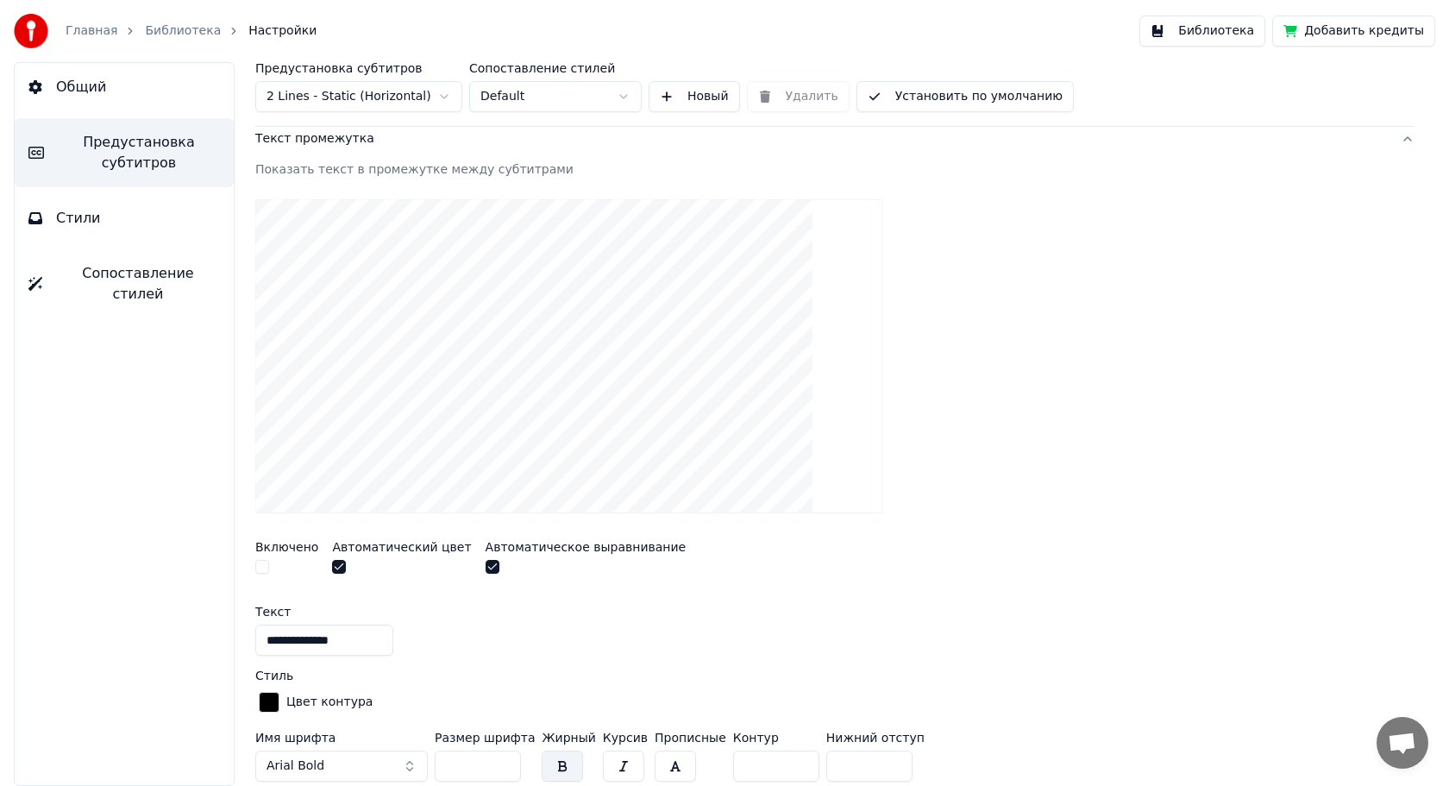
scroll to position [250, 0]
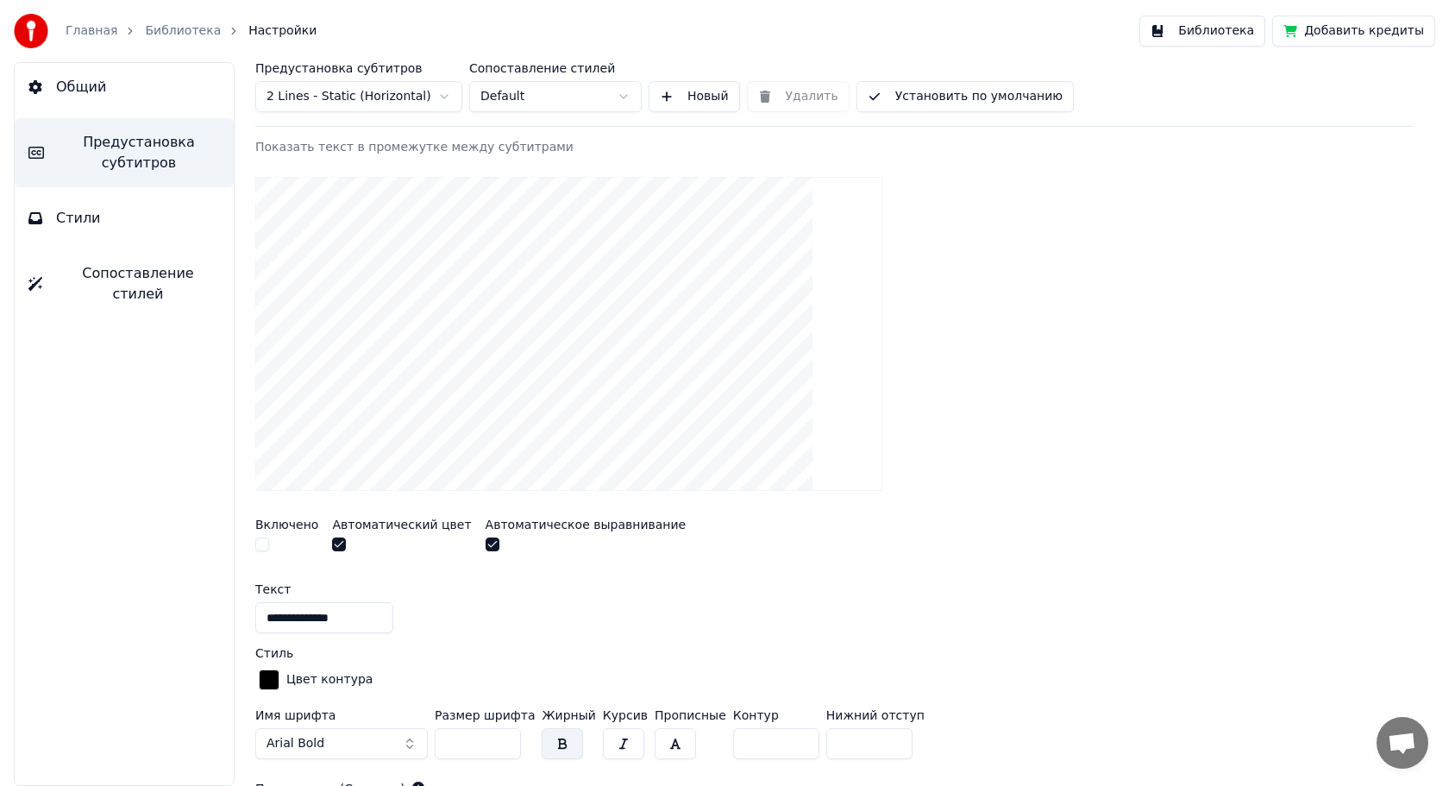
click at [264, 537] on div "Включено" at bounding box center [286, 536] width 63 height 37
click at [261, 539] on button "button" at bounding box center [262, 544] width 14 height 14
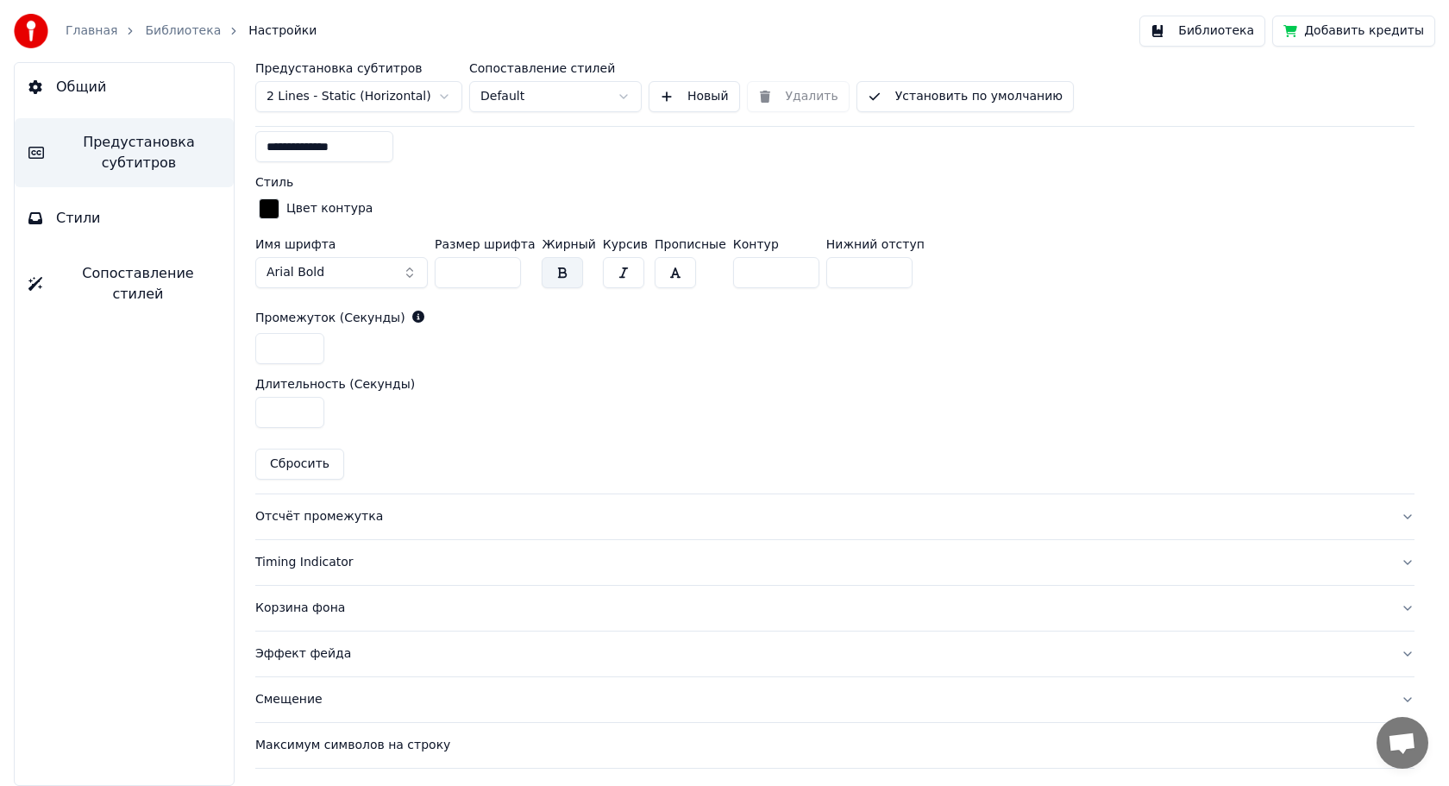
scroll to position [790, 0]
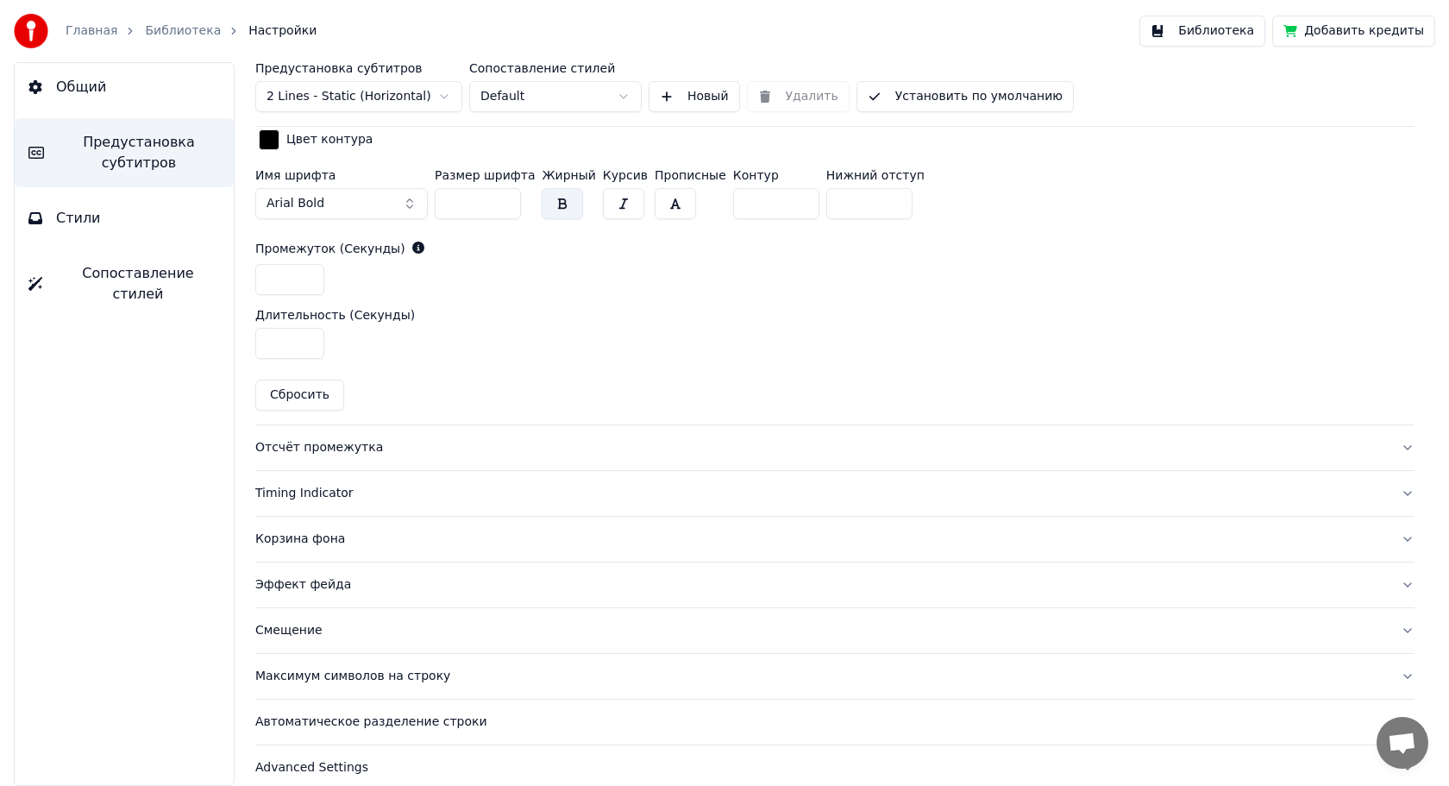
click at [499, 502] on button "Timing Indicator" at bounding box center [834, 493] width 1159 height 45
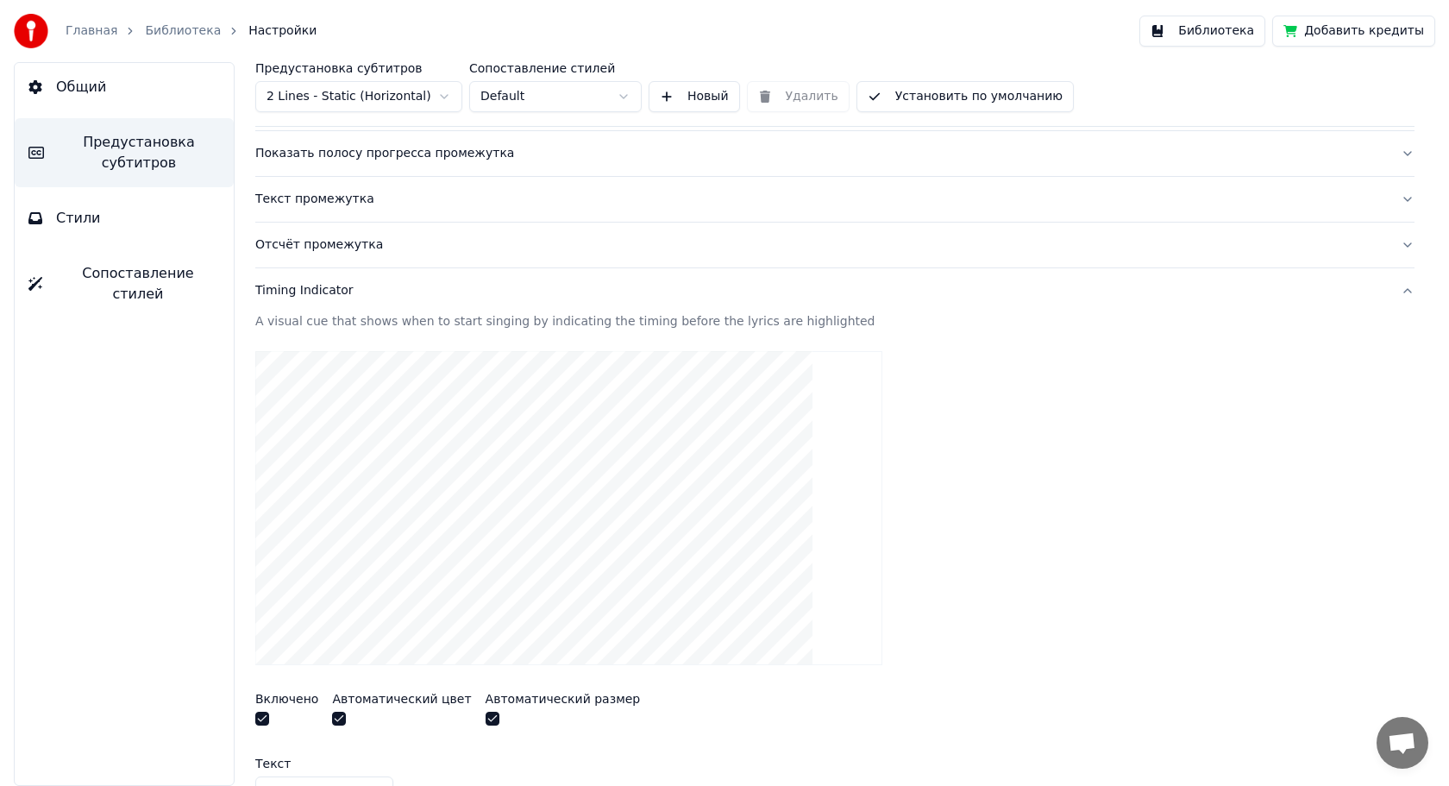
scroll to position [0, 0]
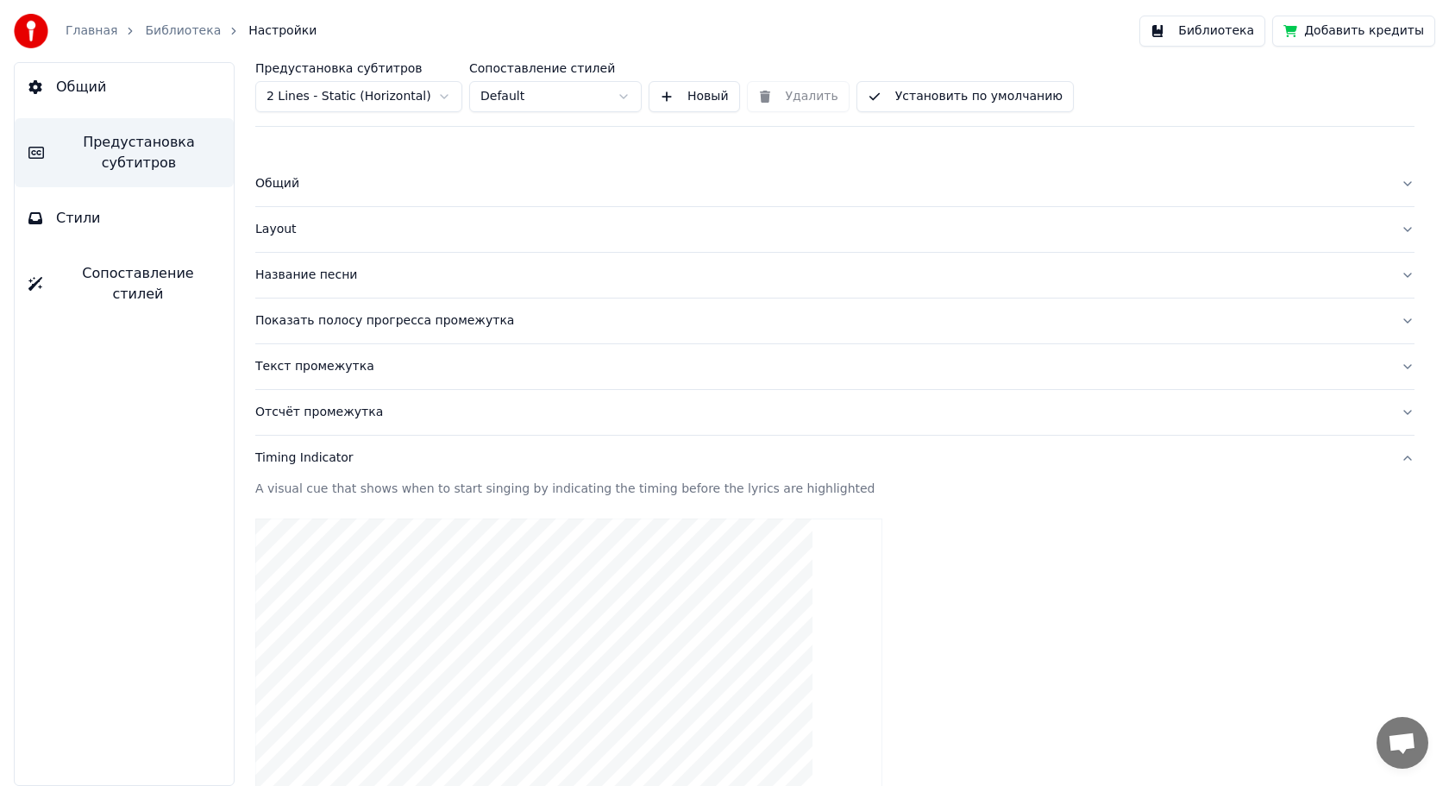
click at [584, 405] on div "Отсчёт промежутка" at bounding box center [821, 412] width 1132 height 17
click at [420, 365] on div "Текст промежутка" at bounding box center [821, 366] width 1132 height 17
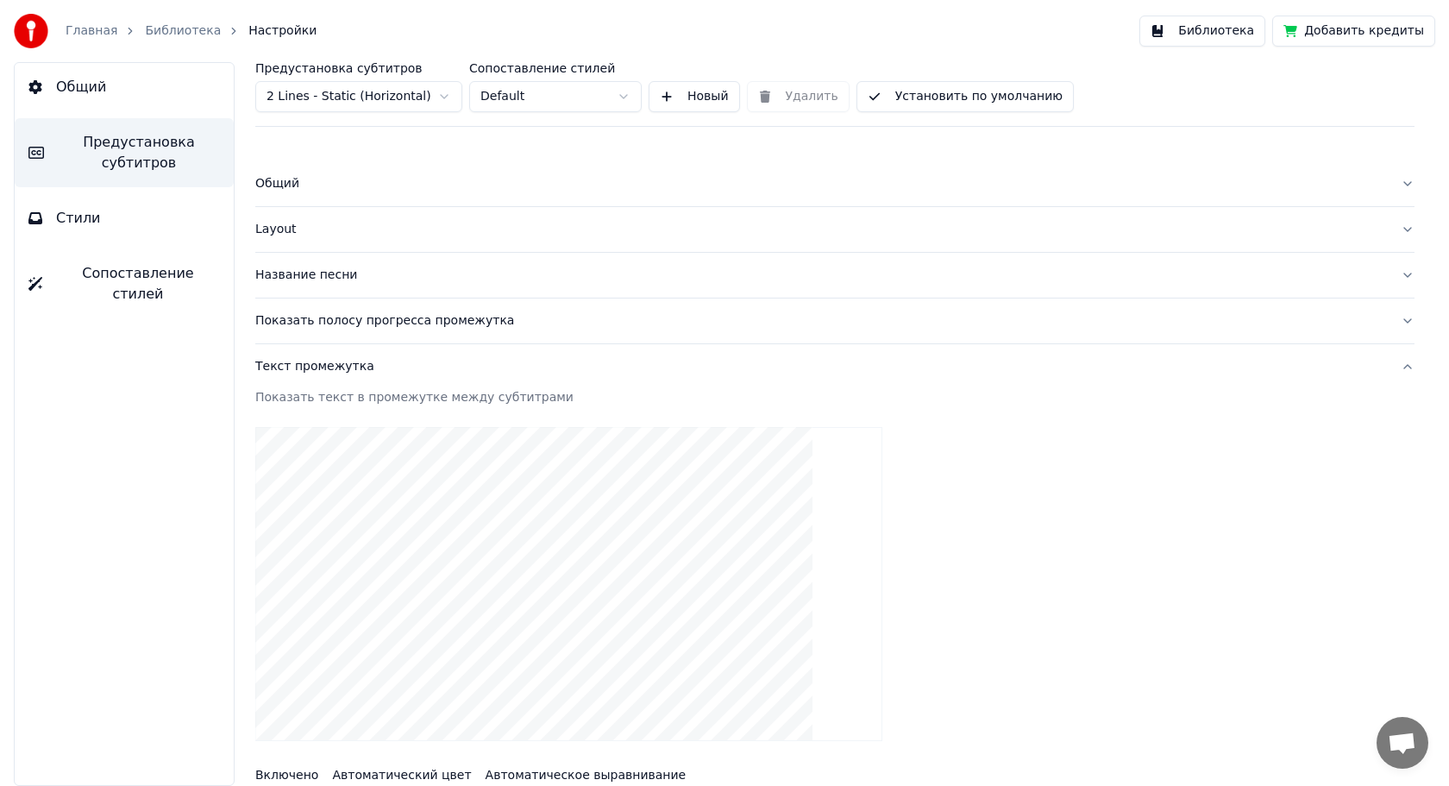
click at [1399, 367] on button "Текст промежутка" at bounding box center [834, 366] width 1159 height 45
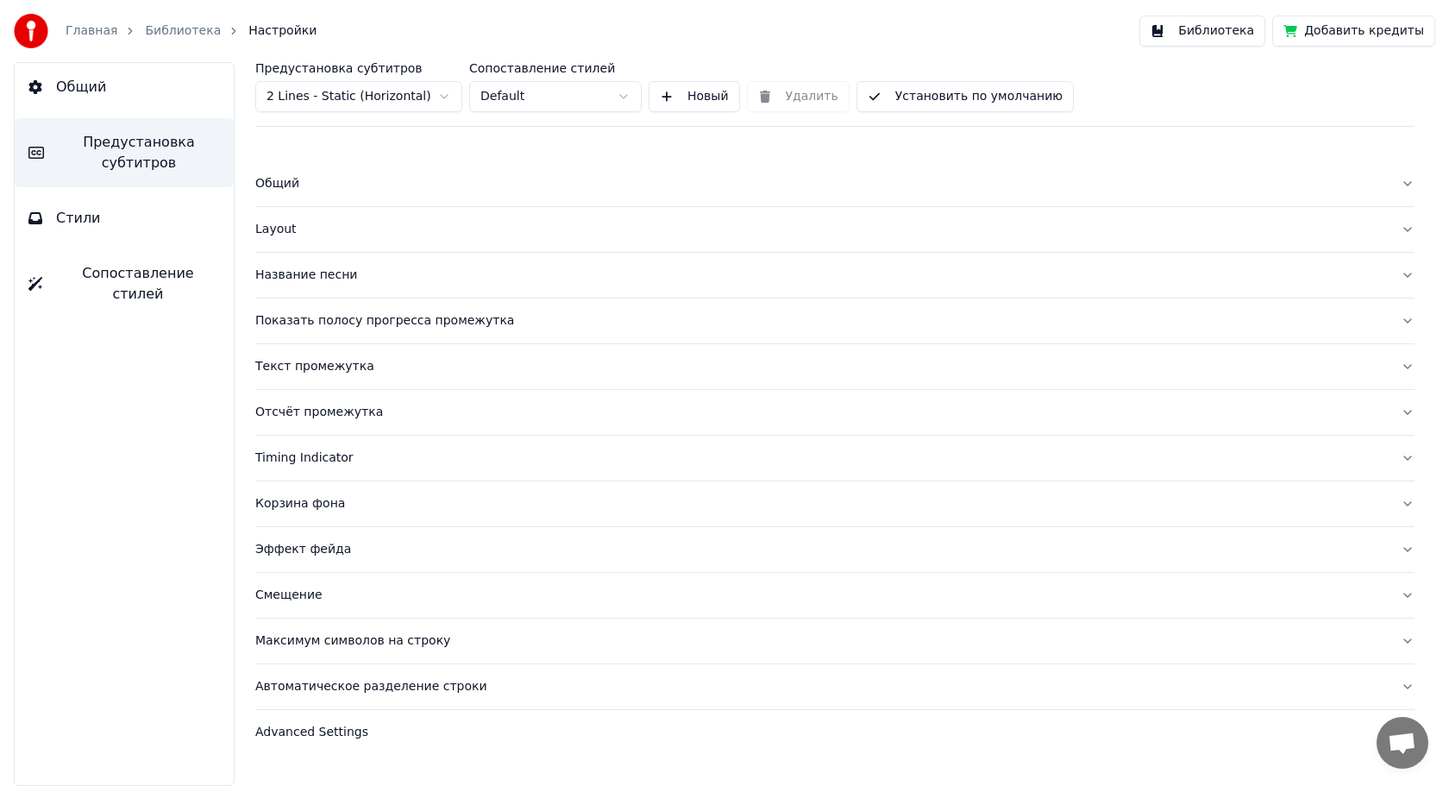
click at [183, 30] on link "Библиотека" at bounding box center [183, 30] width 76 height 17
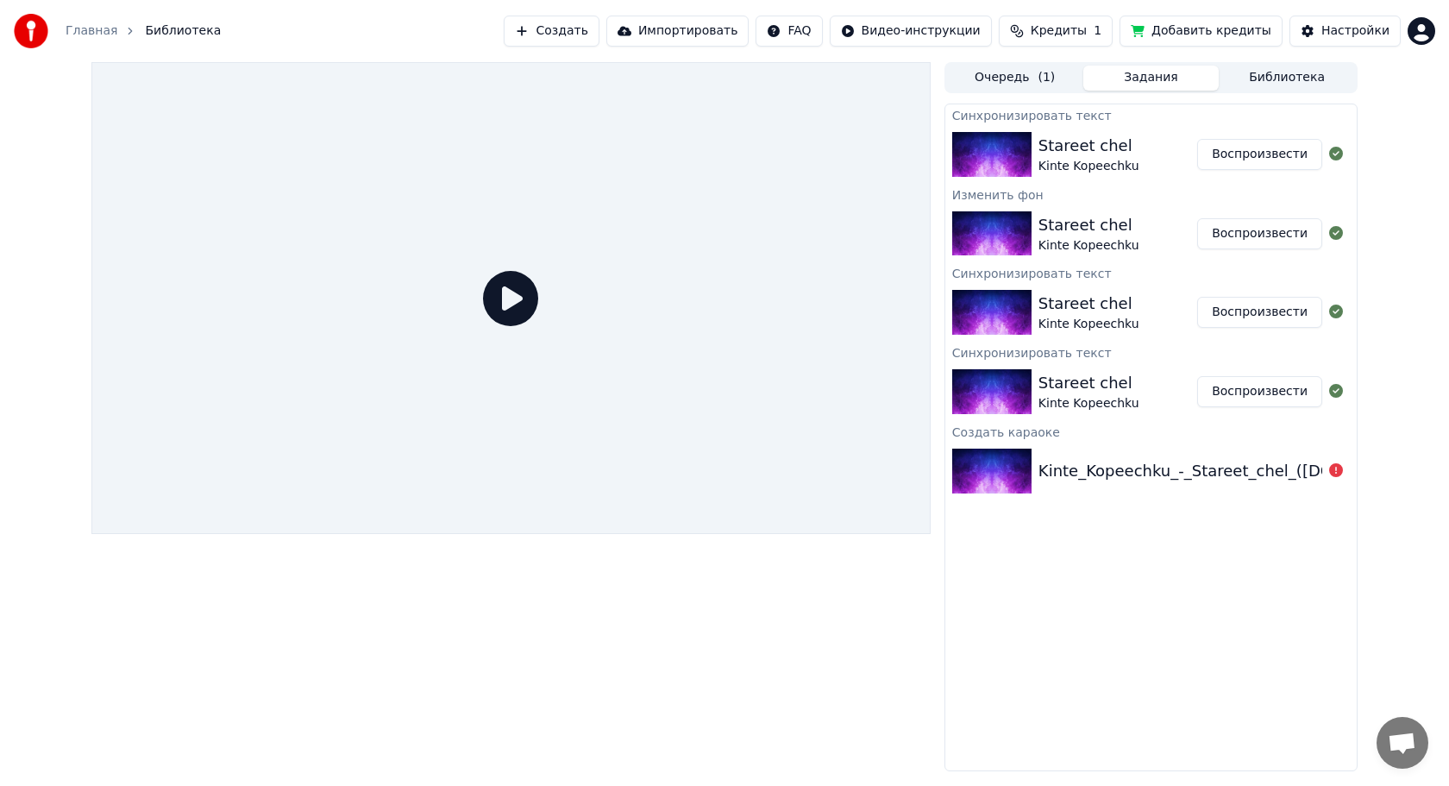
click at [1247, 157] on button "Воспроизвести" at bounding box center [1259, 154] width 125 height 31
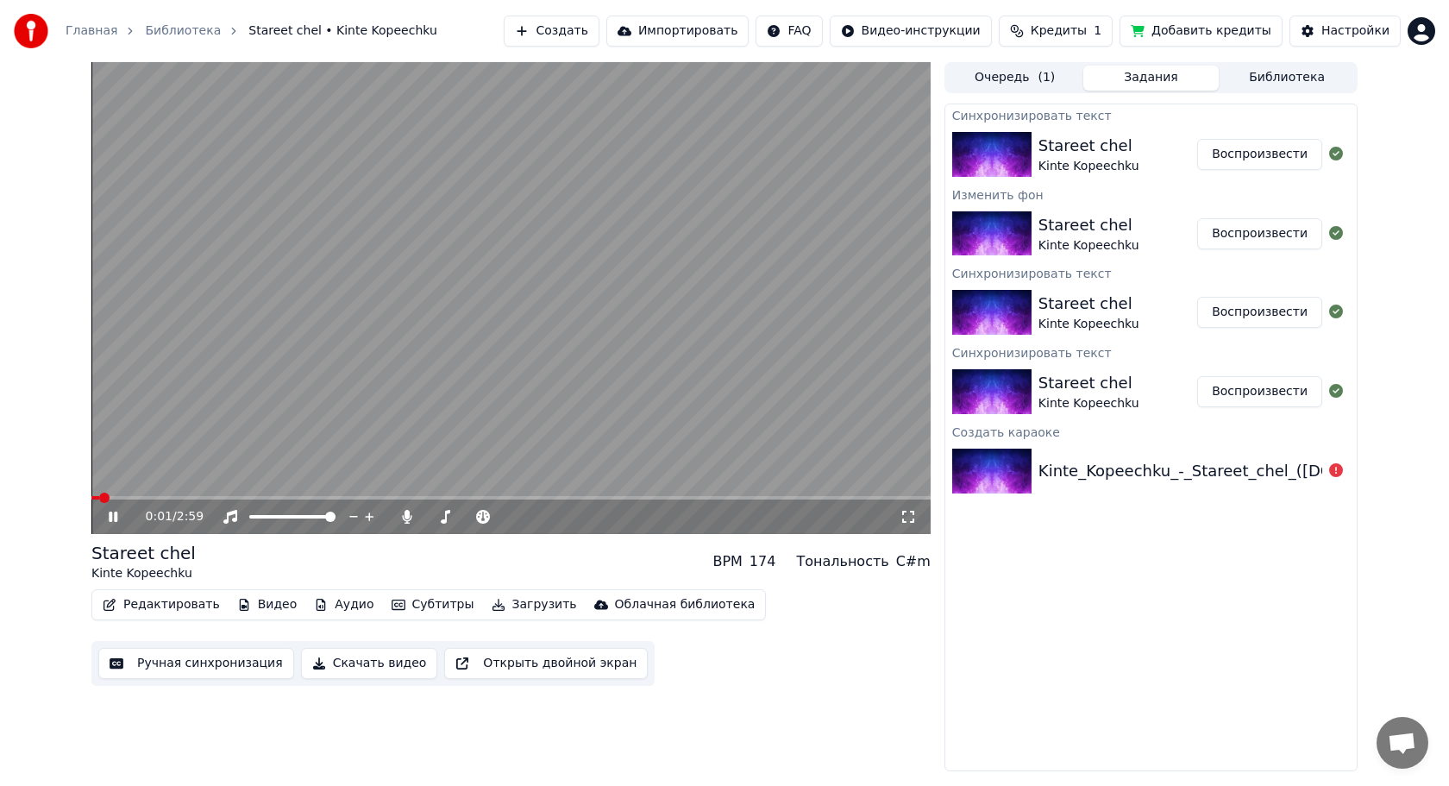
click at [320, 315] on video at bounding box center [510, 298] width 839 height 472
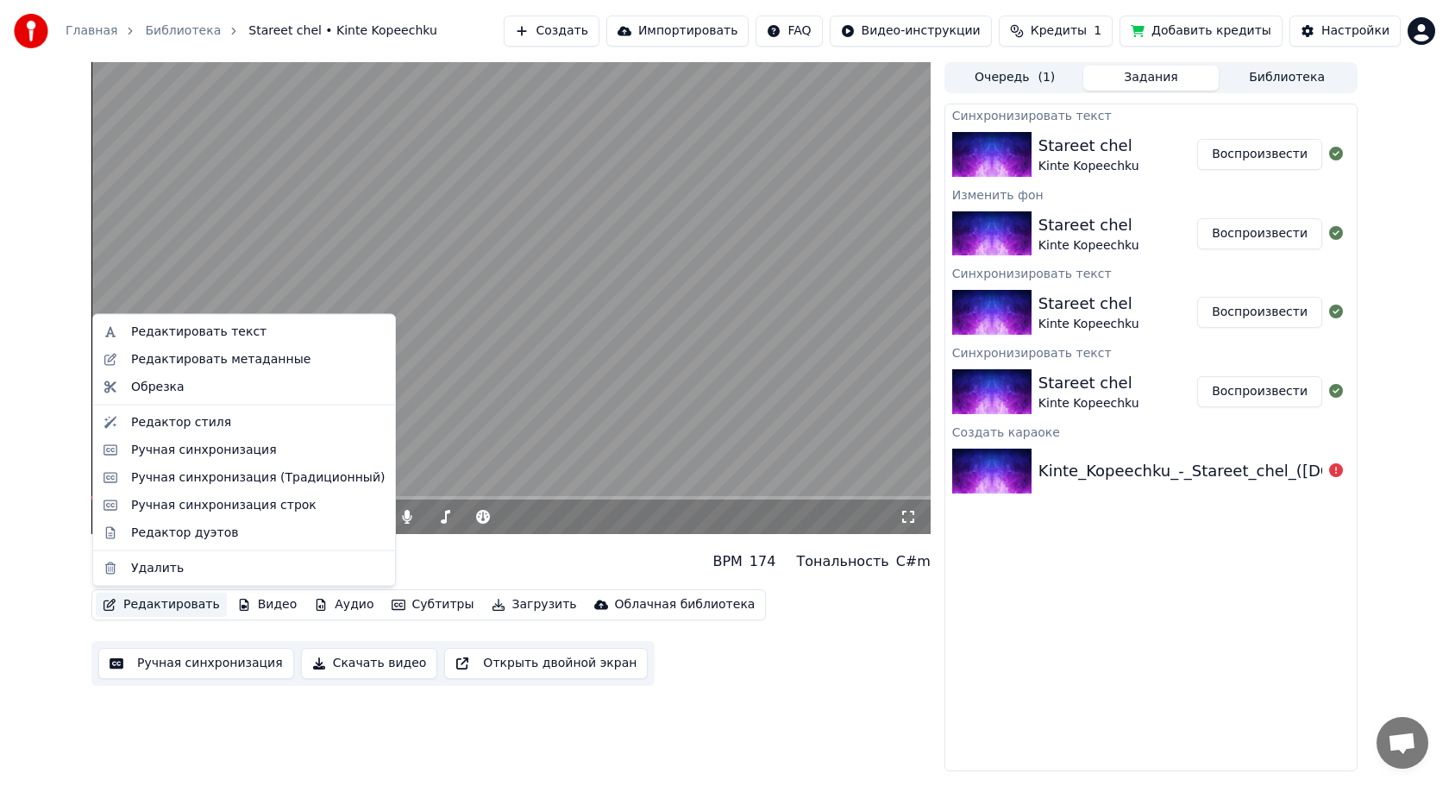
click at [186, 606] on button "Редактировать" at bounding box center [161, 605] width 131 height 24
click at [180, 338] on div "Редактировать текст" at bounding box center [198, 331] width 135 height 17
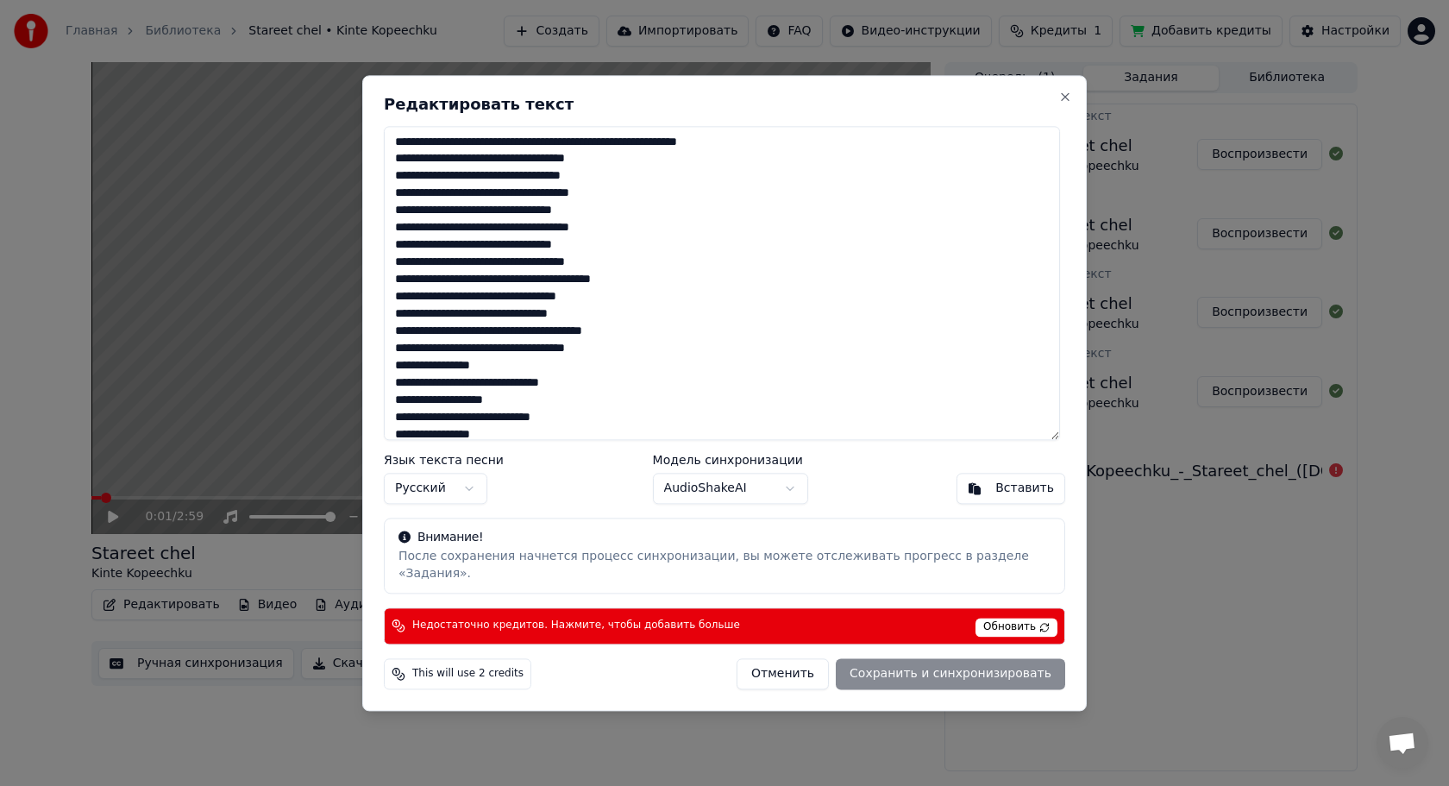
drag, startPoint x: 631, startPoint y: 151, endPoint x: 327, endPoint y: 157, distance: 303.7
click at [327, 157] on body "Главная Библиотека Stareet chel • Kinte Kopeechku Создать Импортировать FAQ Вид…" at bounding box center [724, 393] width 1449 height 786
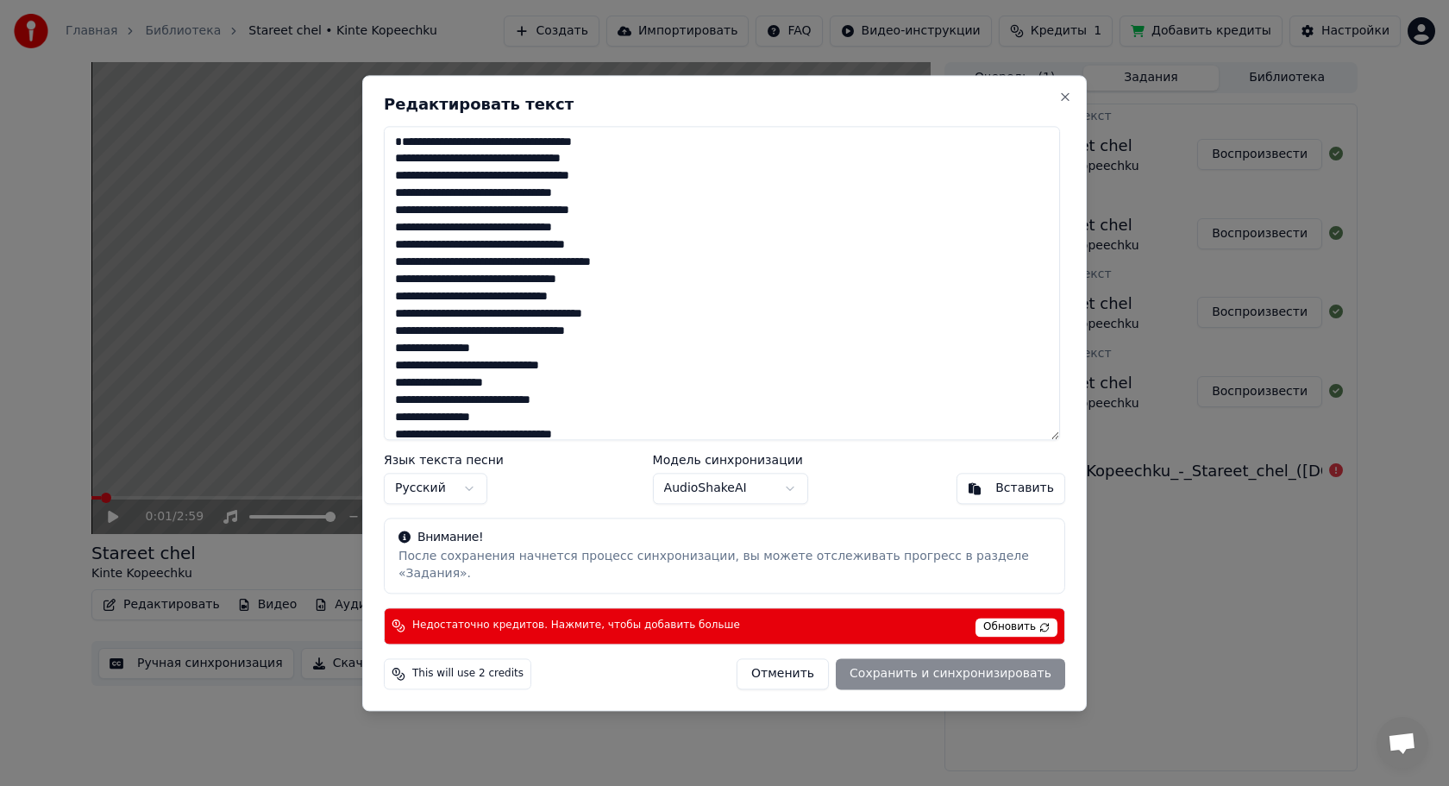
click at [901, 668] on div "Отменить Сохранить и синхронизировать" at bounding box center [901, 673] width 329 height 31
click at [428, 154] on textarea at bounding box center [722, 283] width 676 height 314
click at [399, 167] on textarea at bounding box center [722, 283] width 676 height 314
click at [998, 622] on span "Обновить" at bounding box center [1017, 627] width 82 height 19
click at [931, 666] on div "Отменить Сохранить и синхронизировать" at bounding box center [901, 673] width 329 height 31
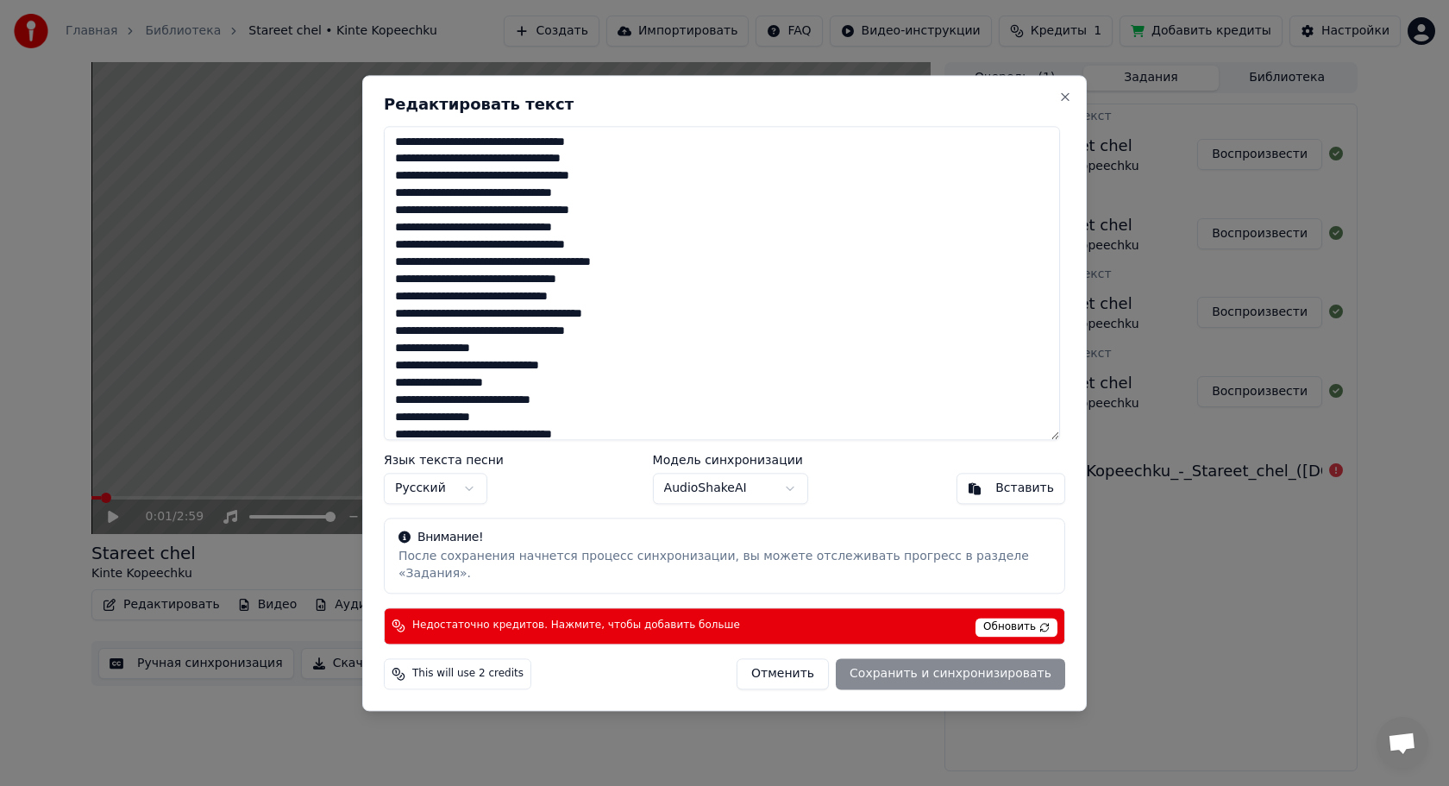
click at [430, 667] on span "This will use 2 credits" at bounding box center [467, 674] width 111 height 14
click at [1061, 104] on button "Close" at bounding box center [1065, 97] width 14 height 14
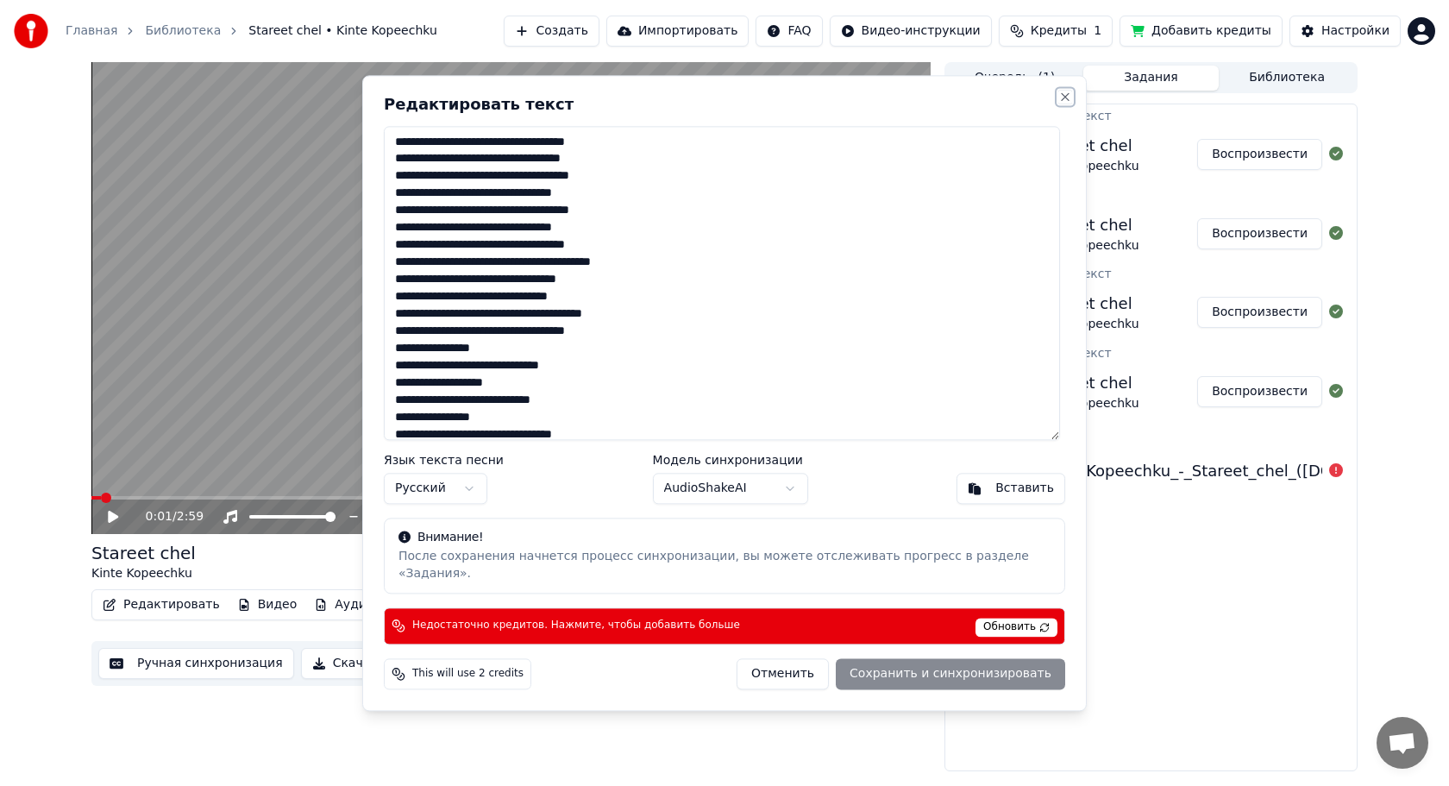
type textarea "**********"
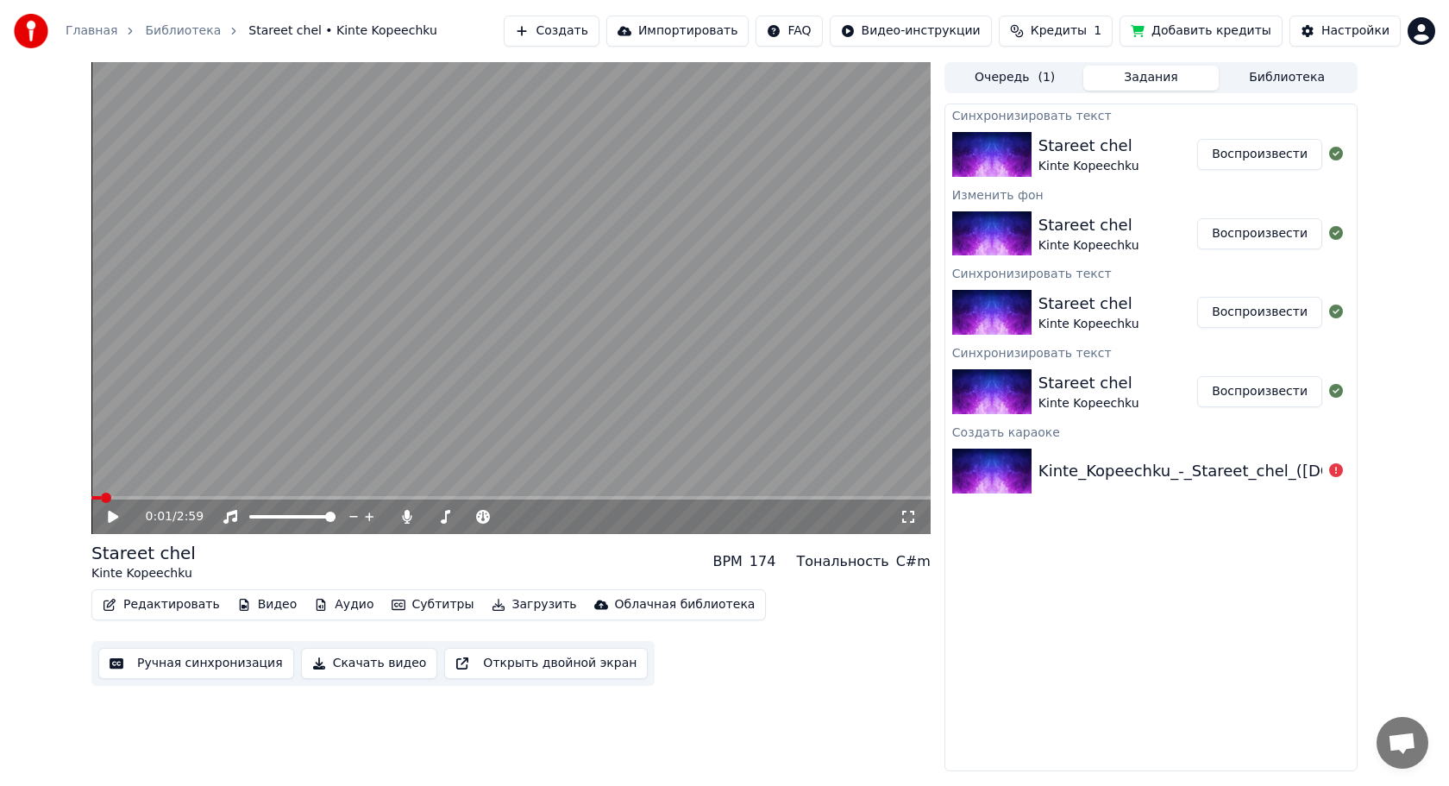
click at [1101, 29] on button "Кредиты 1" at bounding box center [1056, 31] width 114 height 31
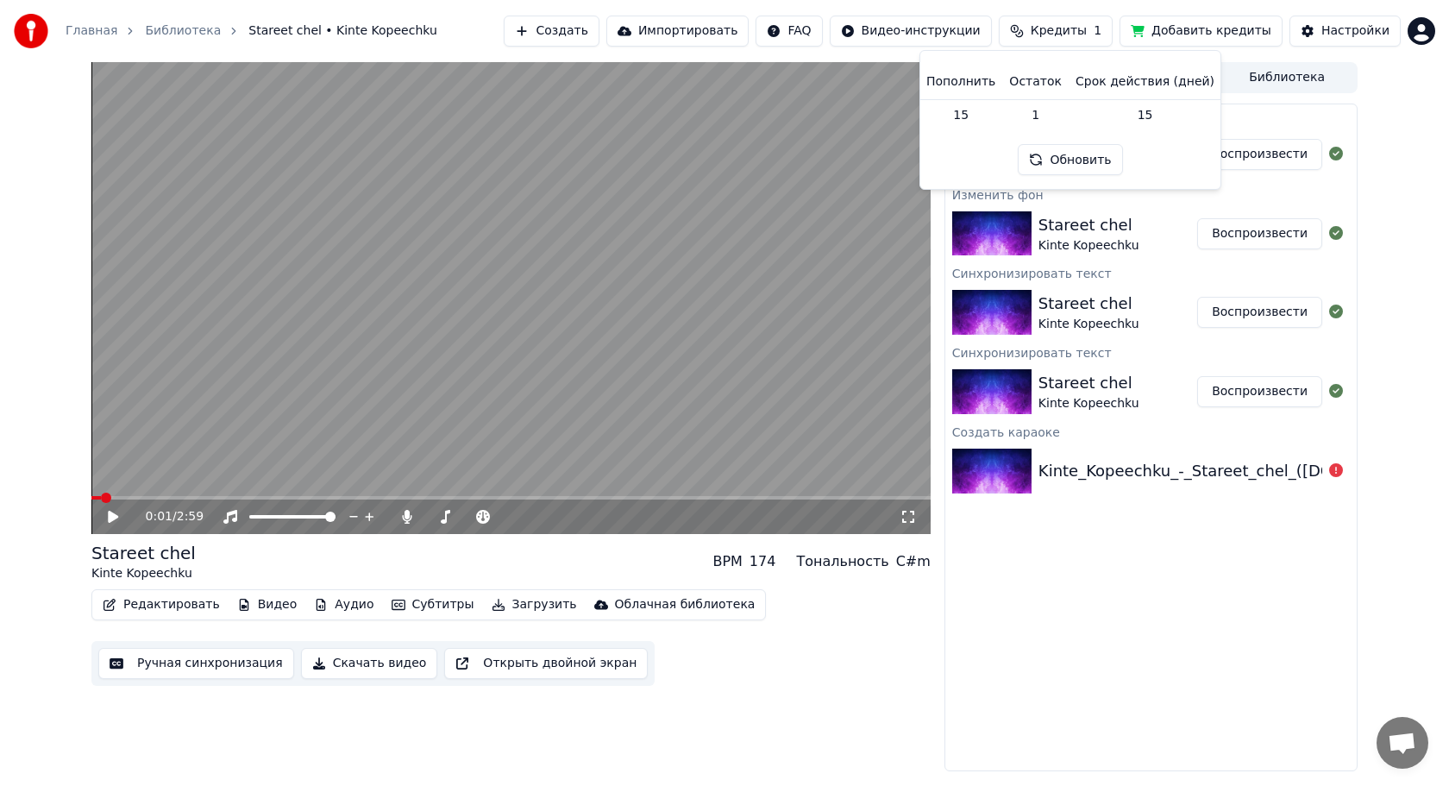
click at [1059, 148] on button "Обновить" at bounding box center [1070, 159] width 104 height 31
click at [967, 110] on td "15" at bounding box center [961, 114] width 83 height 31
click at [975, 87] on th "Пополнить" at bounding box center [961, 82] width 83 height 35
click at [1032, 104] on td "1" at bounding box center [1035, 114] width 66 height 31
click at [1047, 120] on td "1" at bounding box center [1035, 114] width 66 height 31
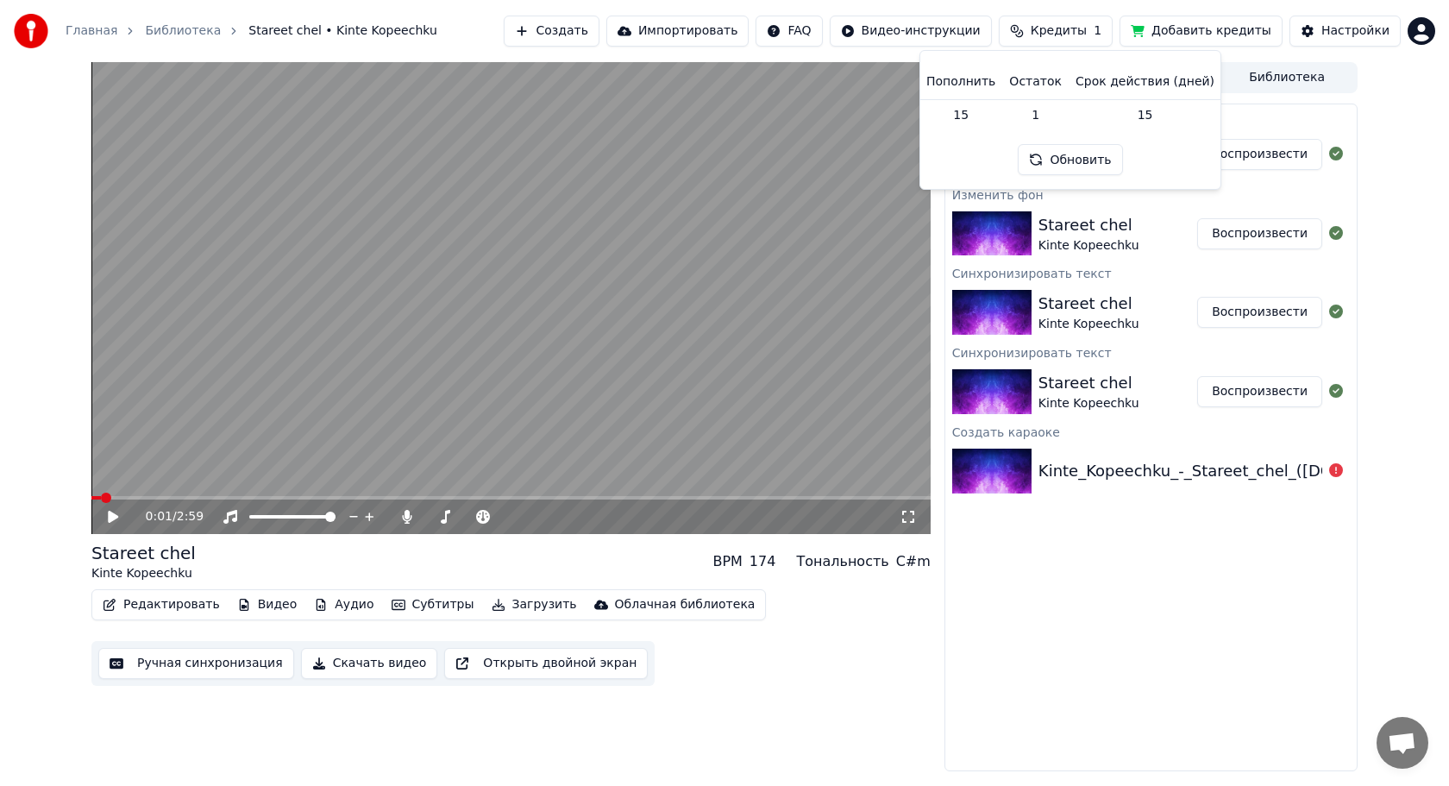
click at [1052, 154] on button "Обновить" at bounding box center [1070, 159] width 104 height 31
click at [447, 27] on div "Главная Библиотека Stareet chel • Kinte Kopeechku Создать Импортировать FAQ Вид…" at bounding box center [724, 31] width 1449 height 62
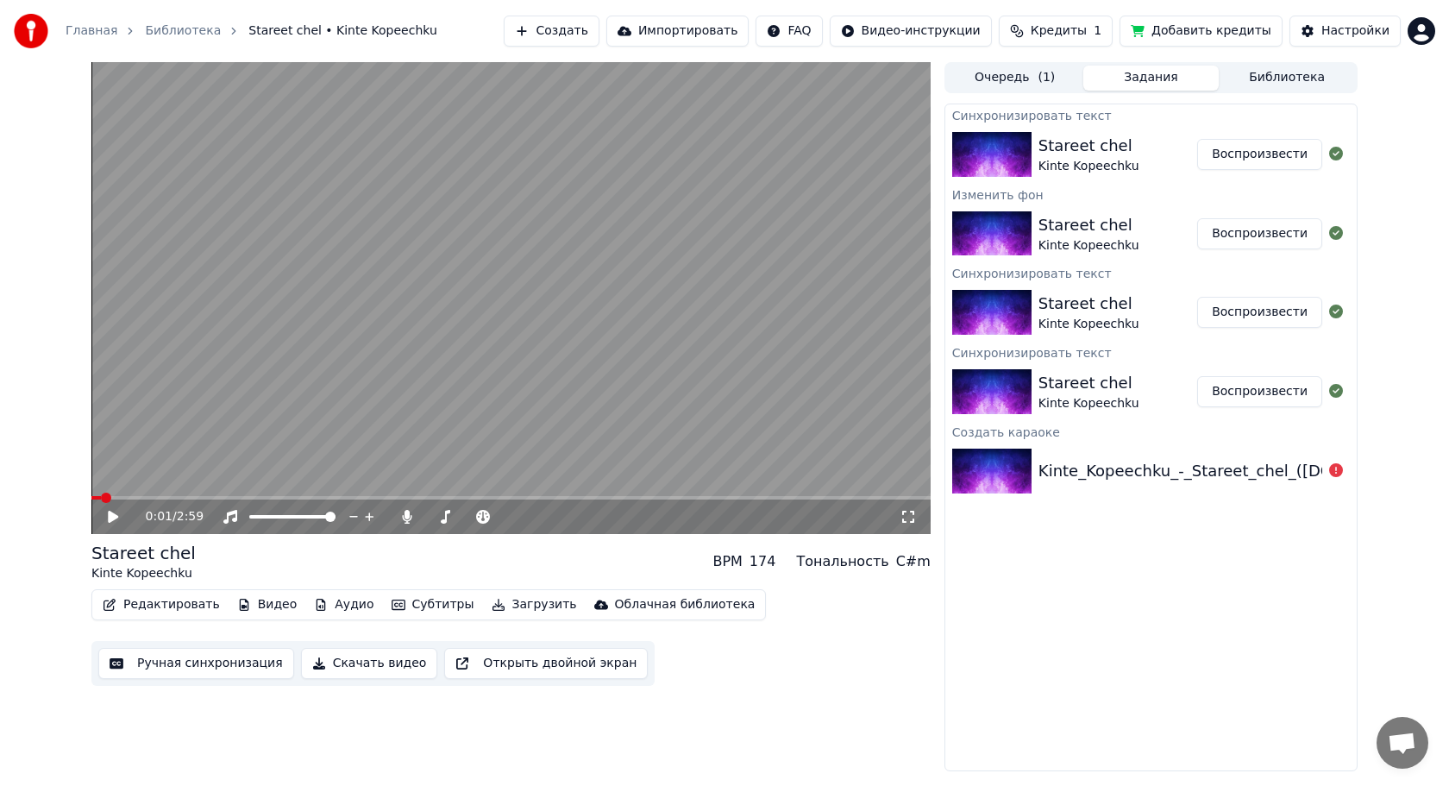
click at [1241, 28] on button "Добавить кредиты" at bounding box center [1201, 31] width 163 height 31
click at [1242, 234] on button "Воспроизвести" at bounding box center [1259, 233] width 125 height 31
click at [599, 298] on video at bounding box center [510, 298] width 839 height 472
click at [780, 292] on video at bounding box center [510, 298] width 839 height 472
click at [1230, 308] on button "Воспроизвести" at bounding box center [1259, 312] width 125 height 31
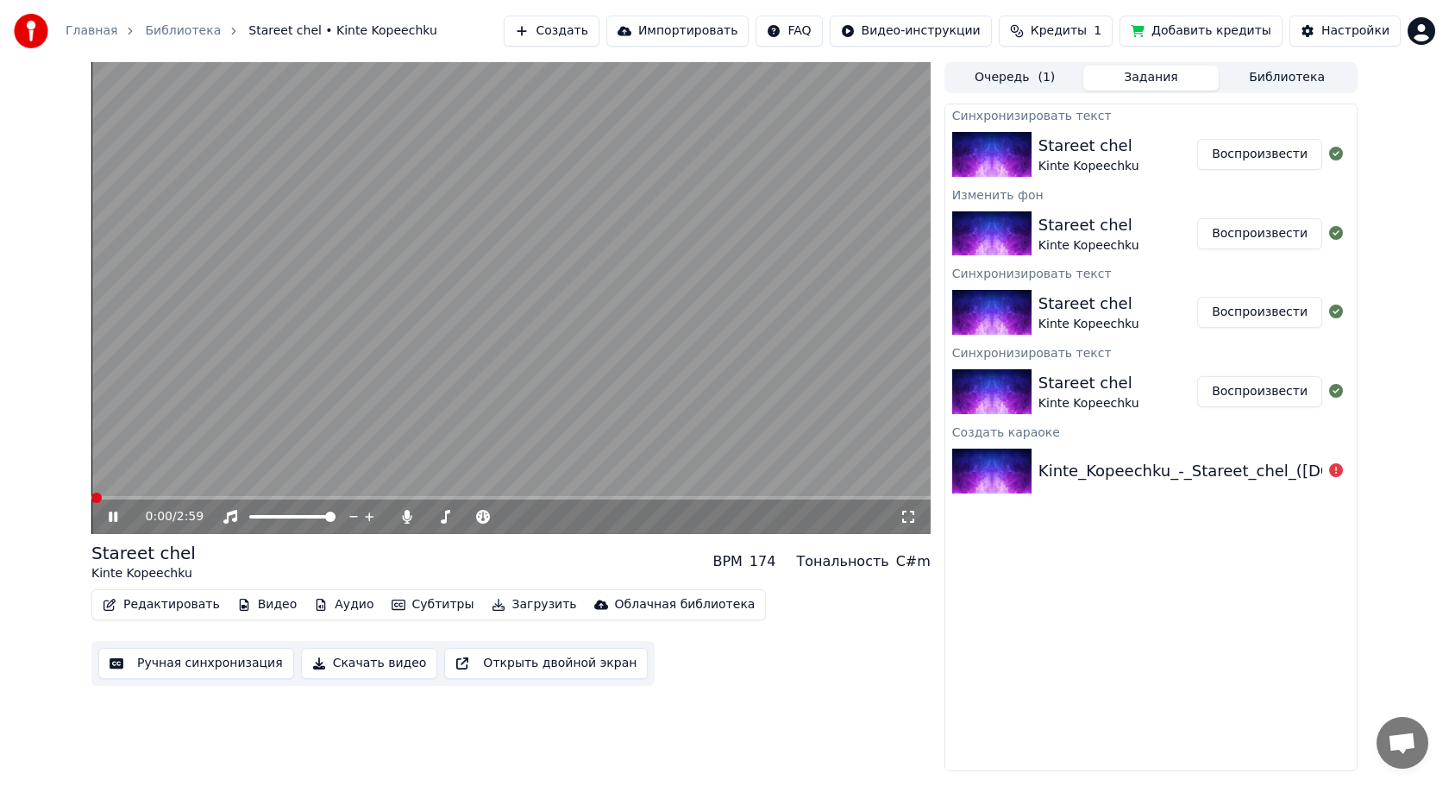
click at [123, 521] on icon at bounding box center [125, 517] width 41 height 14
click at [1256, 148] on button "Воспроизвести" at bounding box center [1259, 154] width 125 height 31
click at [102, 524] on div "0:00 / 2:59" at bounding box center [511, 516] width 826 height 17
click at [110, 517] on icon at bounding box center [113, 517] width 9 height 10
click at [110, 518] on icon at bounding box center [113, 517] width 10 height 12
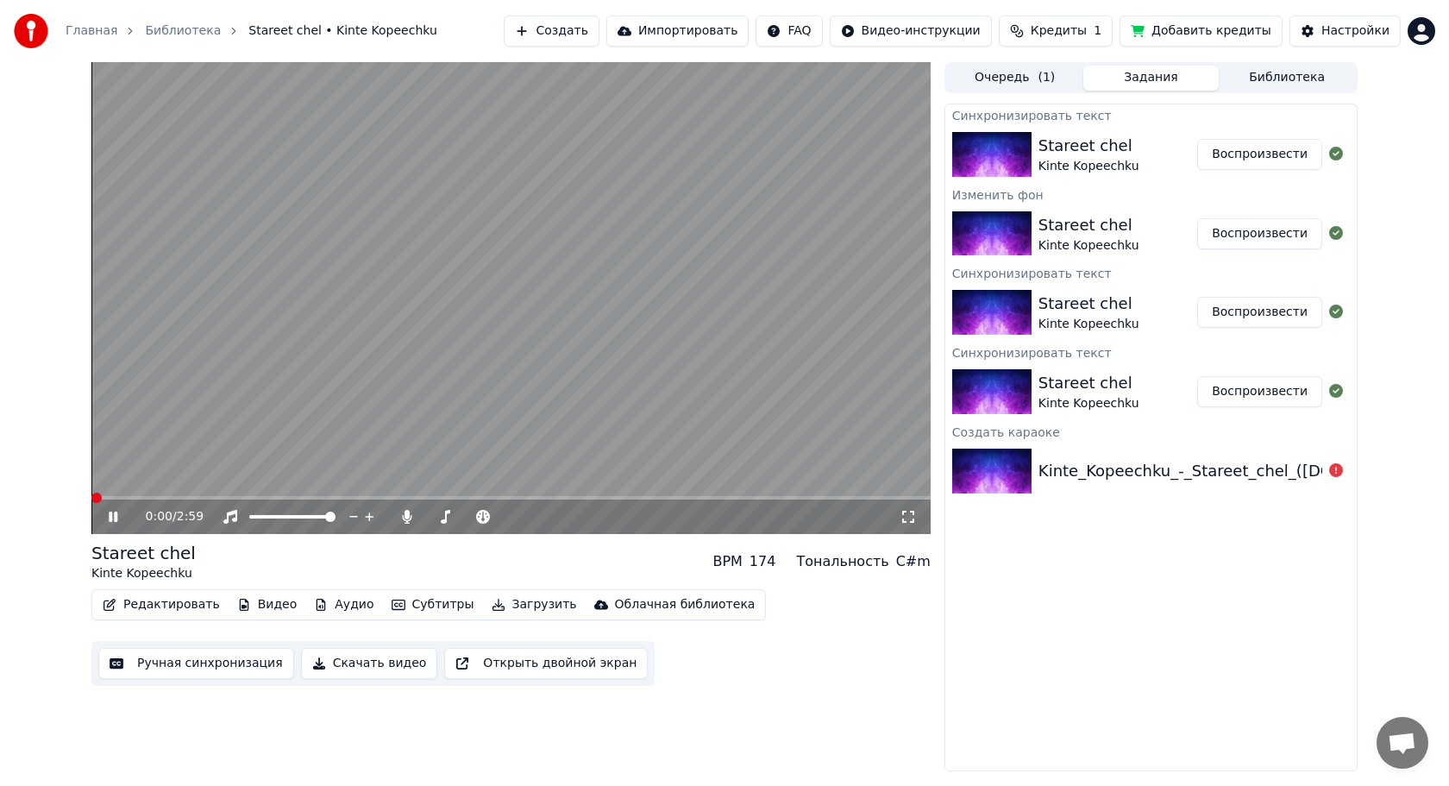
click at [110, 518] on icon at bounding box center [113, 517] width 9 height 10
click at [1252, 159] on button "Воспроизвести" at bounding box center [1259, 154] width 125 height 31
click at [468, 512] on div at bounding box center [485, 516] width 139 height 17
click at [478, 515] on span at bounding box center [469, 516] width 86 height 3
click at [455, 514] on span at bounding box center [450, 517] width 10 height 10
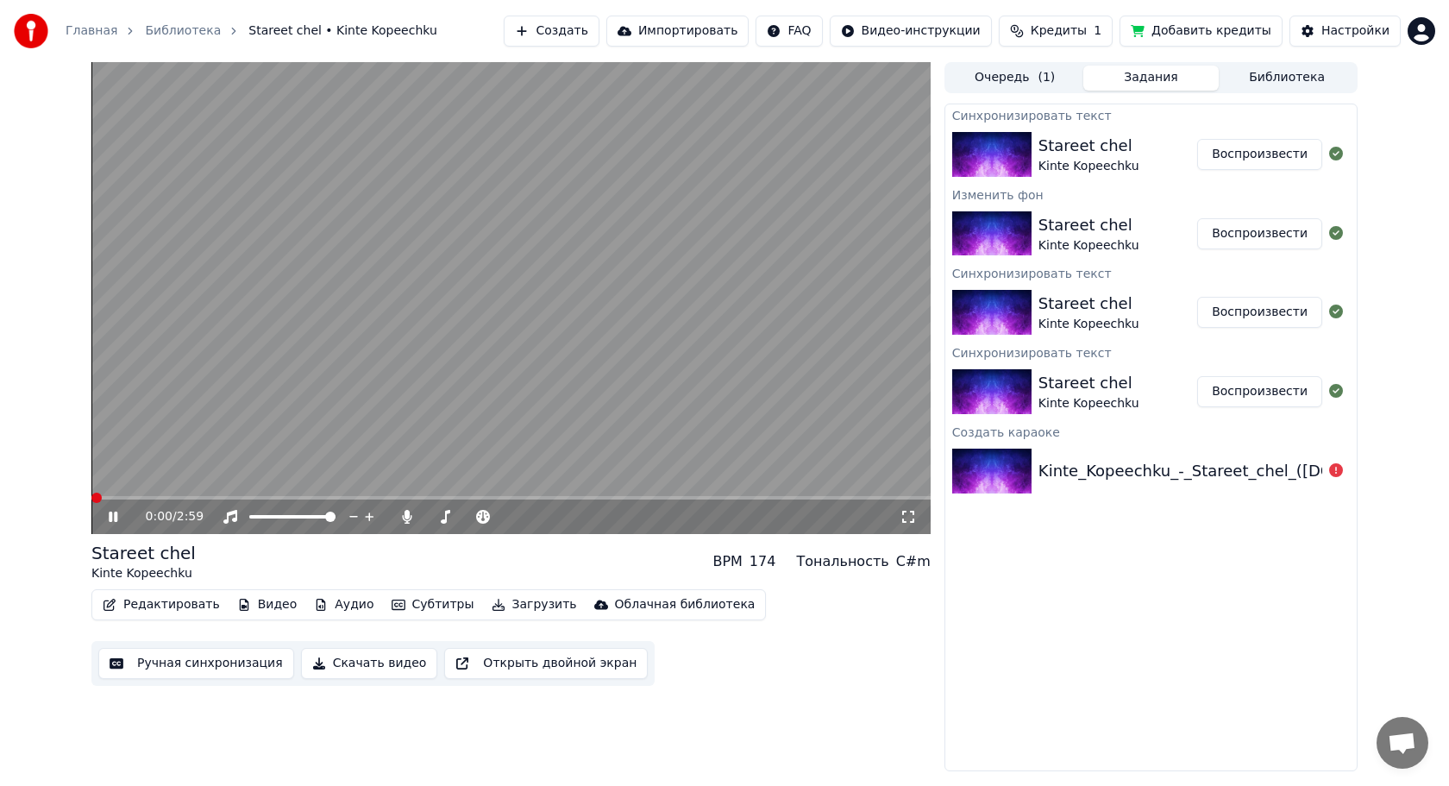
click at [336, 328] on video at bounding box center [510, 298] width 839 height 472
click at [113, 517] on icon at bounding box center [113, 517] width 10 height 12
click at [113, 517] on icon at bounding box center [125, 517] width 41 height 14
click at [119, 497] on span at bounding box center [124, 498] width 10 height 10
click at [110, 514] on icon at bounding box center [113, 517] width 10 height 12
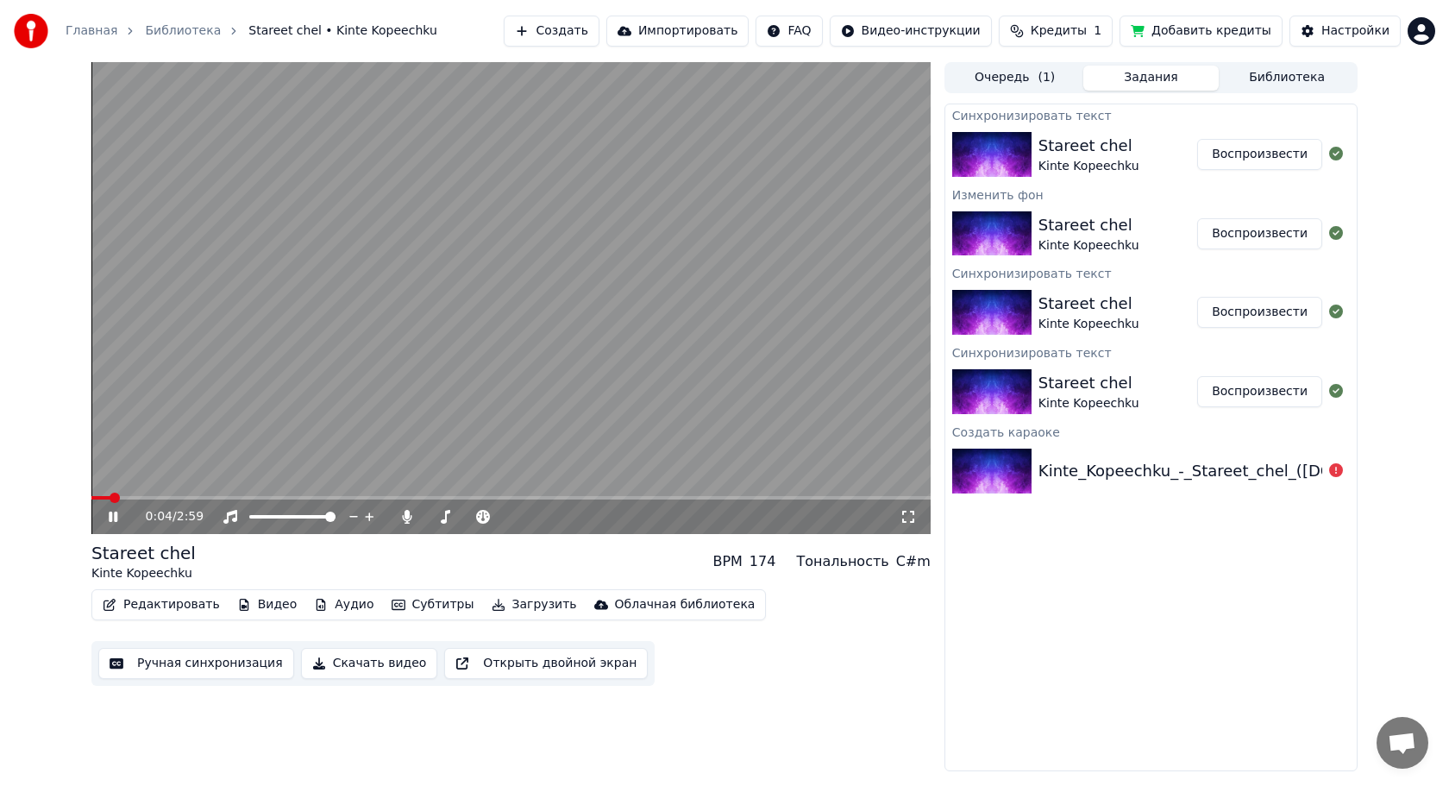
click at [110, 503] on span at bounding box center [115, 498] width 10 height 10
click at [108, 518] on icon at bounding box center [125, 517] width 41 height 14
click at [98, 500] on span at bounding box center [103, 498] width 10 height 10
click at [91, 497] on span at bounding box center [96, 498] width 10 height 10
click at [109, 520] on icon at bounding box center [113, 517] width 10 height 12
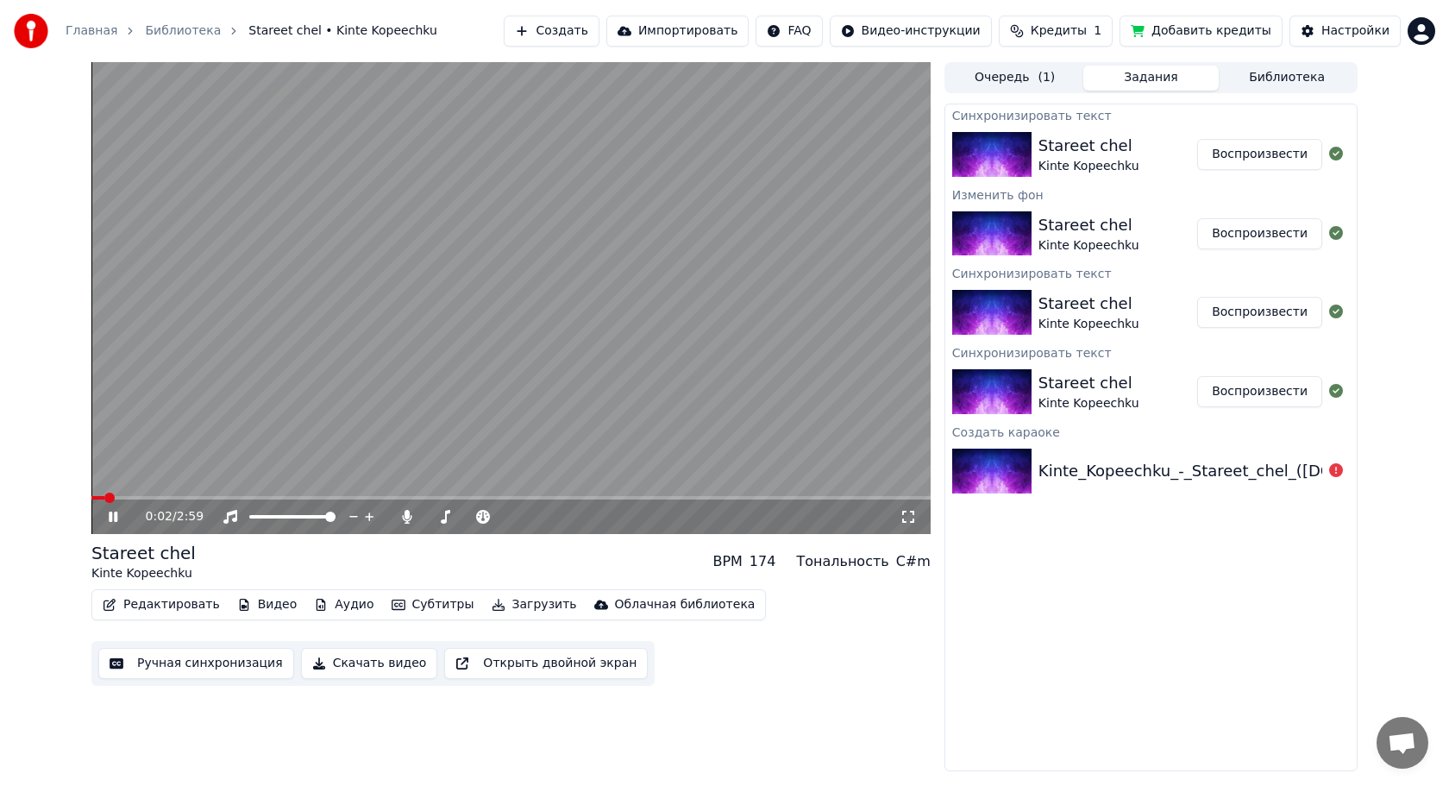
click at [109, 520] on icon at bounding box center [113, 517] width 9 height 10
click at [335, 667] on button "Скачать видео" at bounding box center [369, 663] width 137 height 31
